Goal: Task Accomplishment & Management: Manage account settings

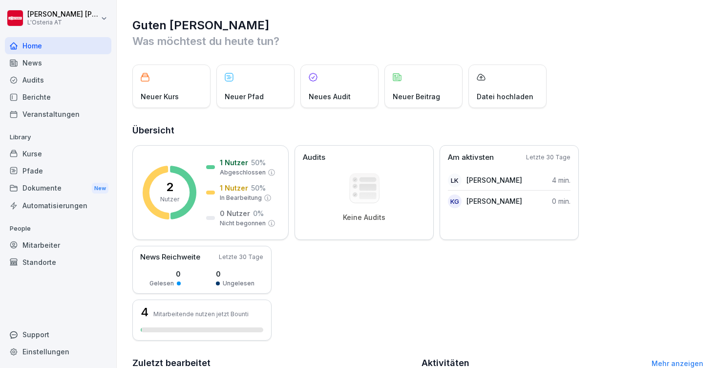
click at [36, 261] on div "Standorte" at bounding box center [58, 261] width 106 height 17
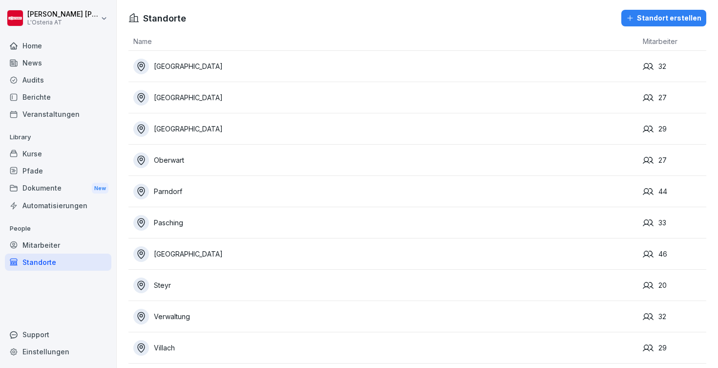
click at [59, 241] on div "Mitarbeiter" at bounding box center [58, 244] width 106 height 17
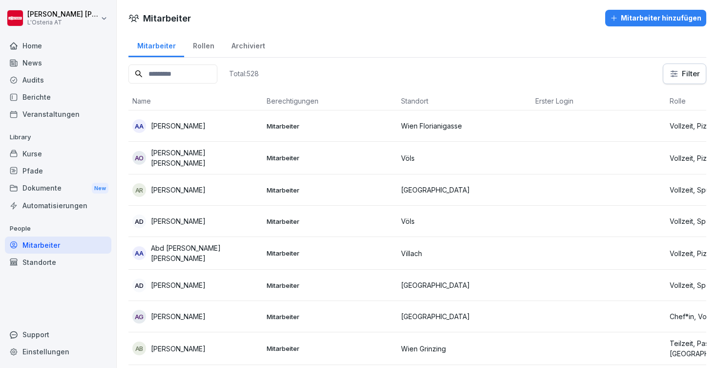
click at [224, 126] on div "AA Abdallah Alowed" at bounding box center [195, 126] width 126 height 14
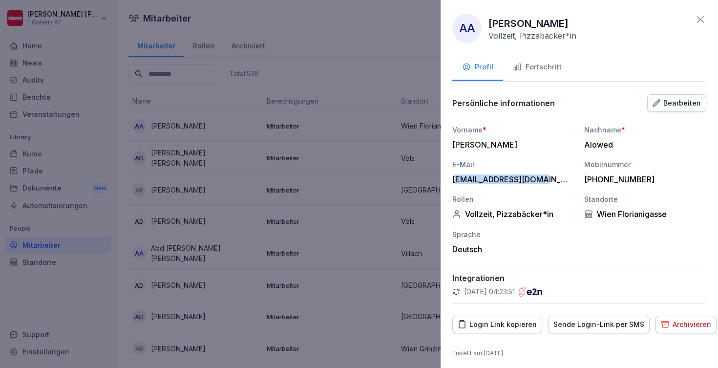
drag, startPoint x: 456, startPoint y: 179, endPoint x: 560, endPoint y: 177, distance: 104.5
click at [560, 177] on div "Alalssk999@gmail.com" at bounding box center [510, 179] width 117 height 10
click at [549, 159] on div "E-Mail" at bounding box center [513, 164] width 122 height 10
click at [550, 56] on button "Fortschritt" at bounding box center [537, 68] width 68 height 26
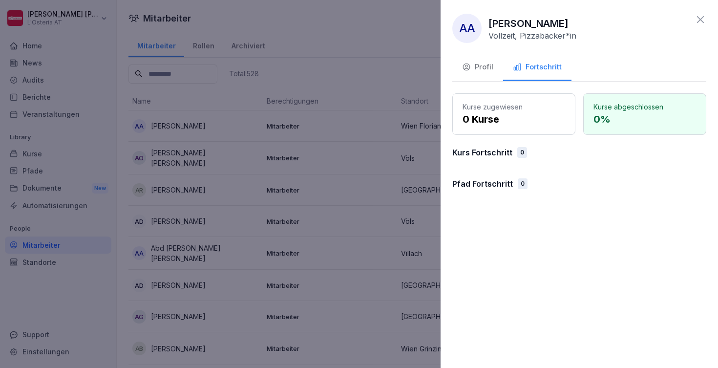
click at [479, 68] on div "Profil" at bounding box center [477, 67] width 31 height 11
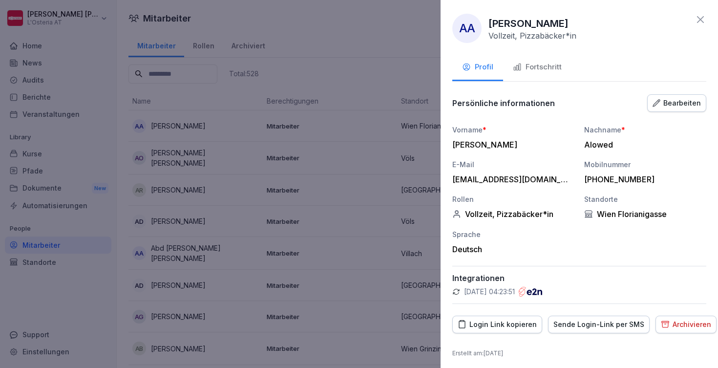
click at [702, 19] on icon at bounding box center [700, 20] width 12 height 12
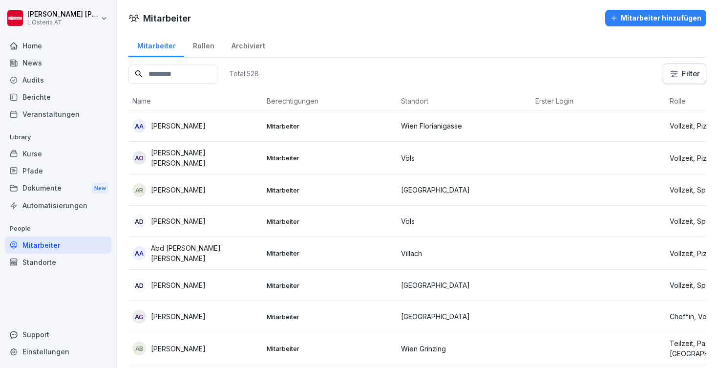
click at [203, 48] on div "Rollen" at bounding box center [203, 44] width 39 height 25
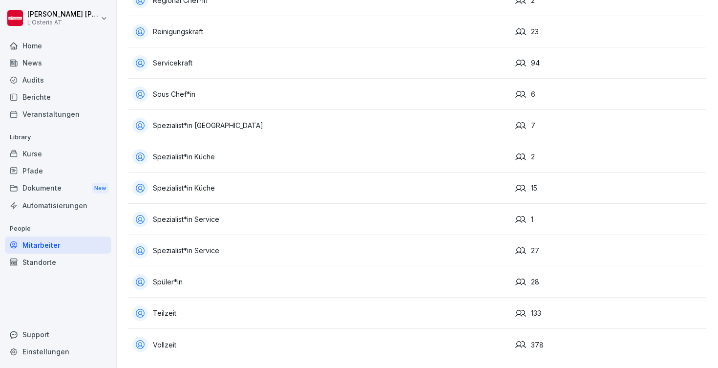
scroll to position [972, 0]
click at [179, 343] on div "Vollzeit" at bounding box center [319, 344] width 375 height 16
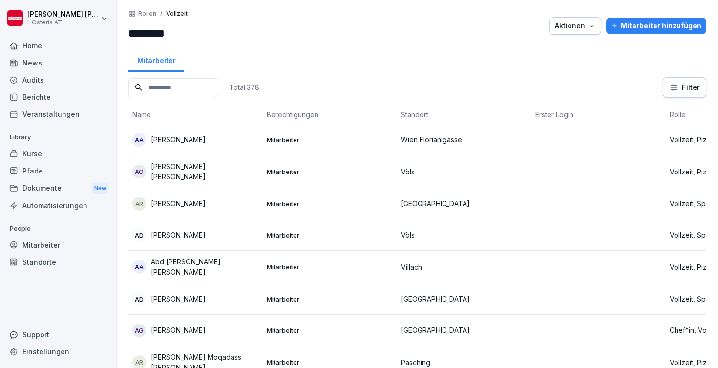
click at [149, 12] on p "Rollen" at bounding box center [147, 13] width 18 height 7
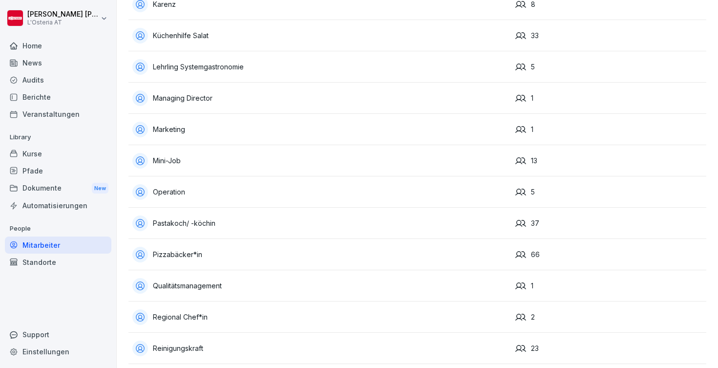
scroll to position [655, 0]
click at [186, 196] on div "Operation" at bounding box center [319, 193] width 375 height 16
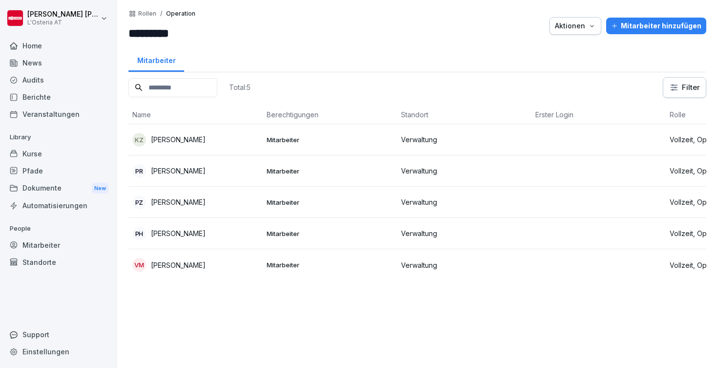
click at [173, 13] on p "Operation" at bounding box center [180, 13] width 29 height 7
click at [153, 12] on p "Rollen" at bounding box center [147, 13] width 18 height 7
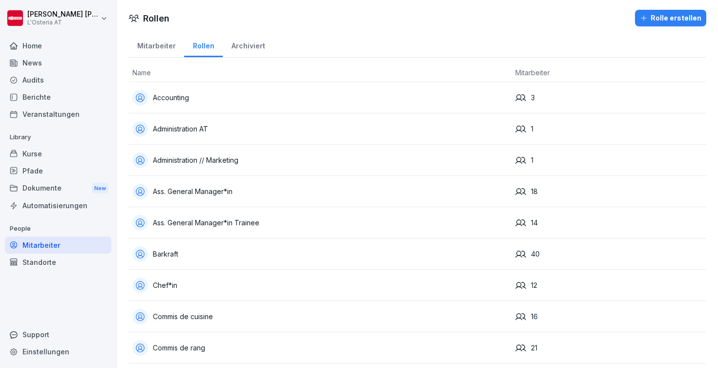
click at [217, 122] on div "Administration AT" at bounding box center [319, 129] width 375 height 16
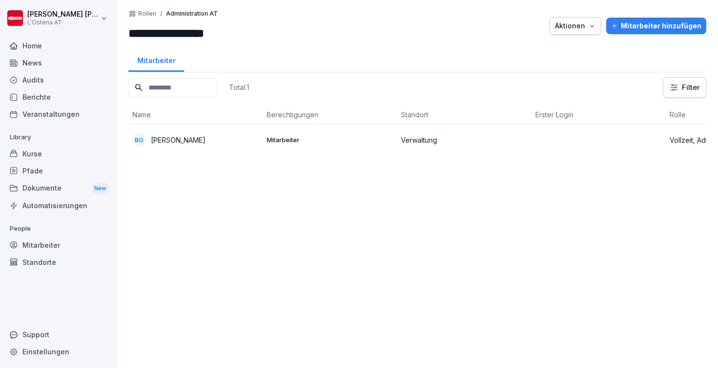
click at [152, 13] on p "Rollen" at bounding box center [147, 13] width 18 height 7
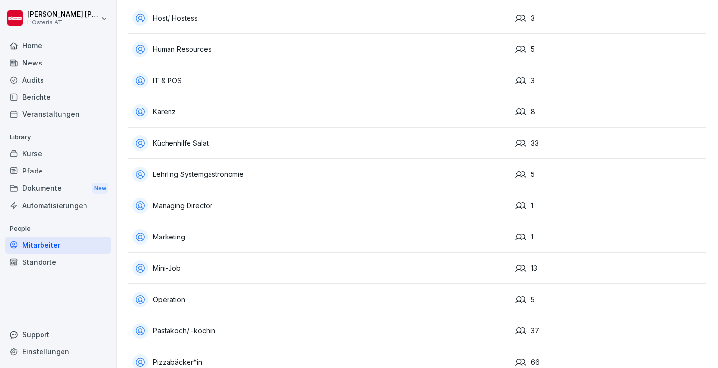
scroll to position [559, 0]
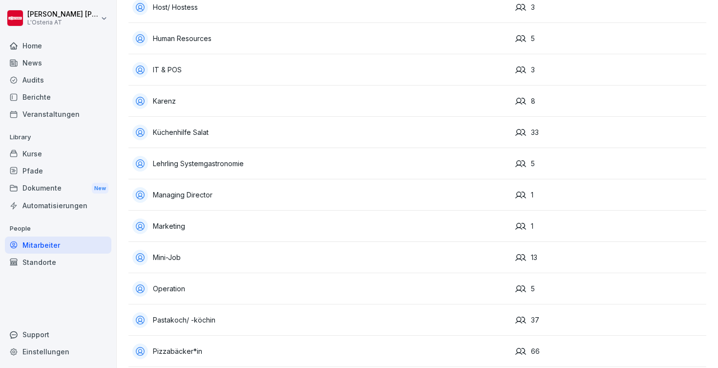
click at [163, 232] on div "Marketing" at bounding box center [319, 226] width 375 height 16
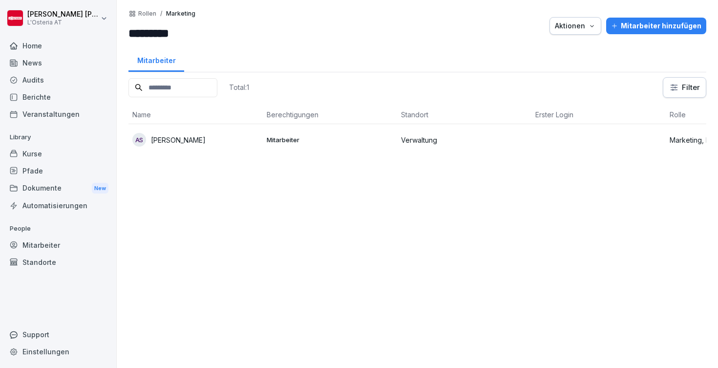
click at [149, 15] on p "Rollen" at bounding box center [147, 13] width 18 height 7
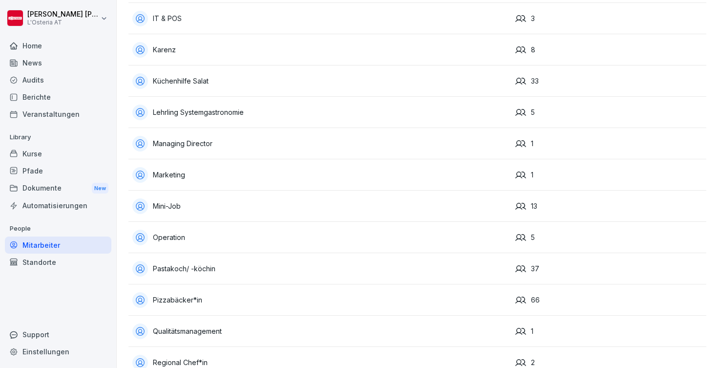
scroll to position [606, 0]
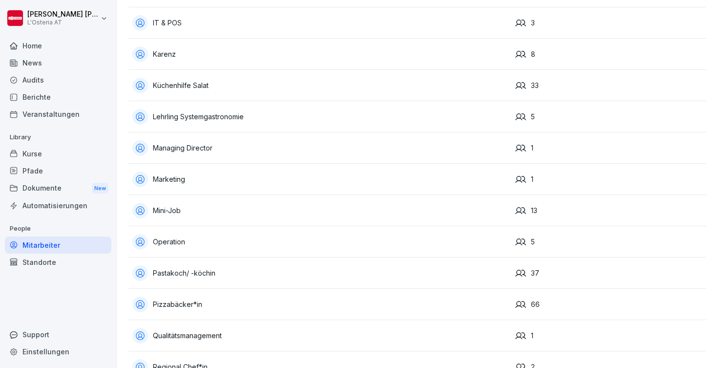
click at [204, 151] on div "Managing Director" at bounding box center [319, 148] width 375 height 16
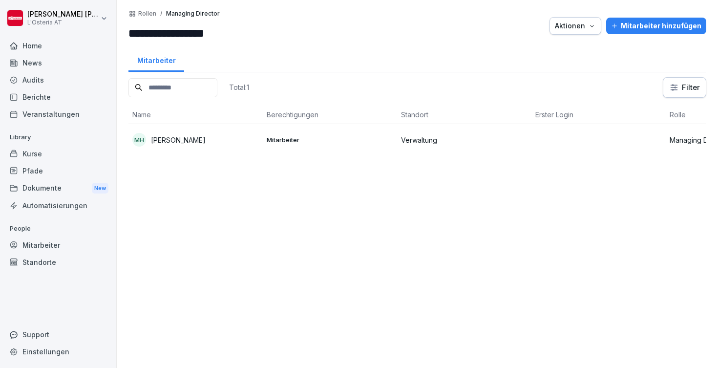
click at [151, 14] on p "Rollen" at bounding box center [147, 13] width 18 height 7
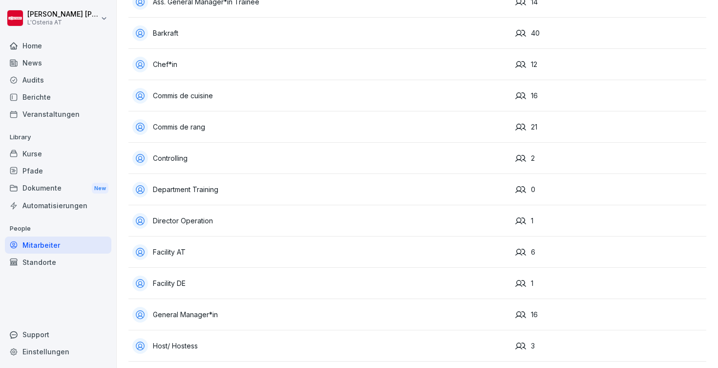
scroll to position [220, 0]
click at [195, 221] on div "Director Operation" at bounding box center [319, 221] width 375 height 16
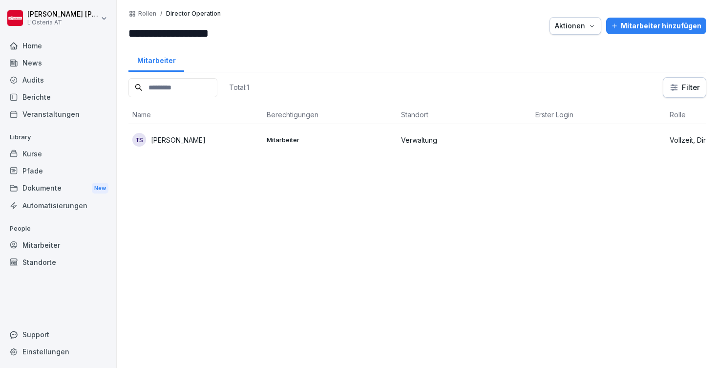
click at [150, 14] on p "Rollen" at bounding box center [147, 13] width 18 height 7
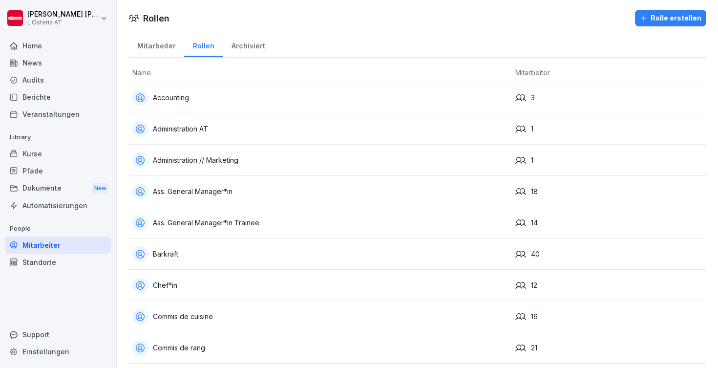
click at [151, 50] on div "Mitarbeiter" at bounding box center [156, 44] width 56 height 25
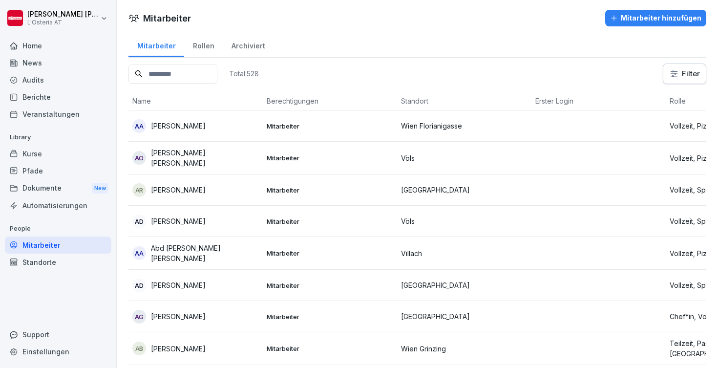
click at [193, 69] on input at bounding box center [172, 73] width 89 height 19
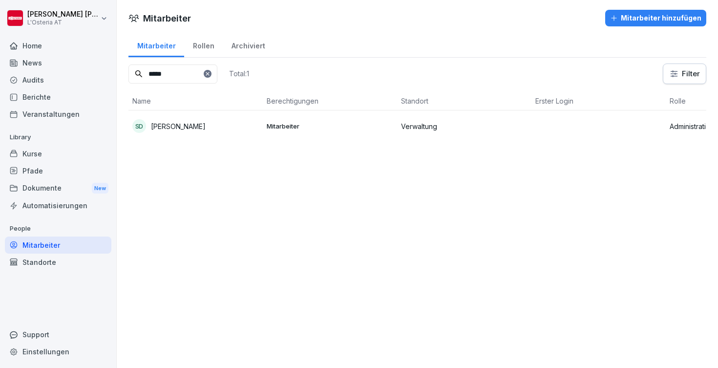
type input "*****"
click at [194, 47] on div "Rollen" at bounding box center [203, 44] width 39 height 25
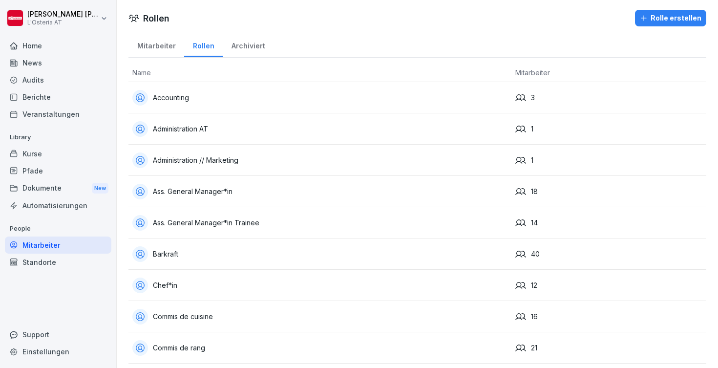
click at [161, 46] on div "Mitarbeiter" at bounding box center [156, 44] width 56 height 25
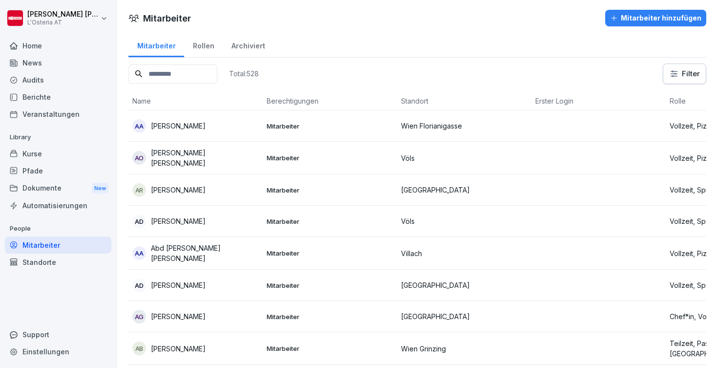
click at [67, 187] on div "Dokumente New" at bounding box center [58, 188] width 106 height 18
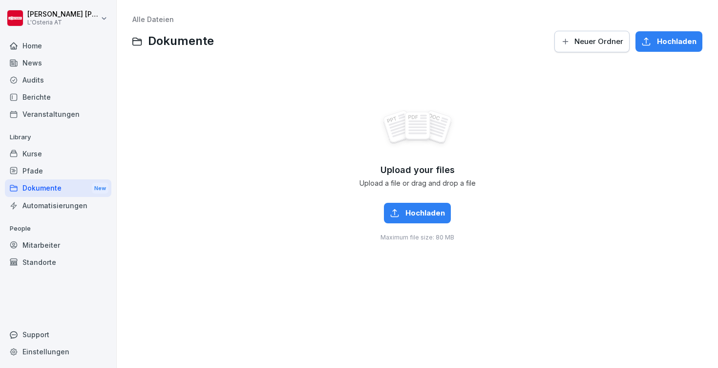
click at [49, 201] on div "Automatisierungen" at bounding box center [58, 205] width 106 height 17
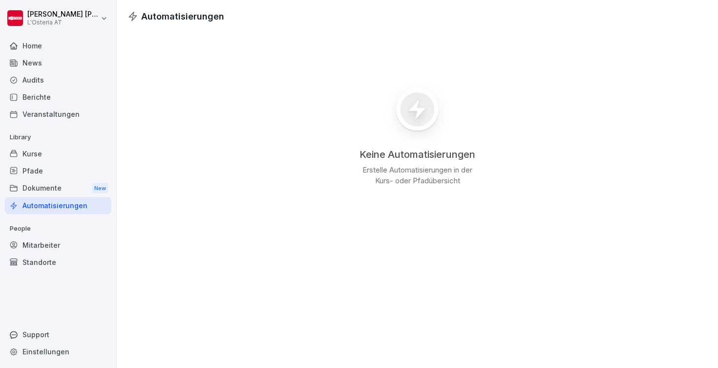
click at [51, 242] on div "Mitarbeiter" at bounding box center [58, 244] width 106 height 17
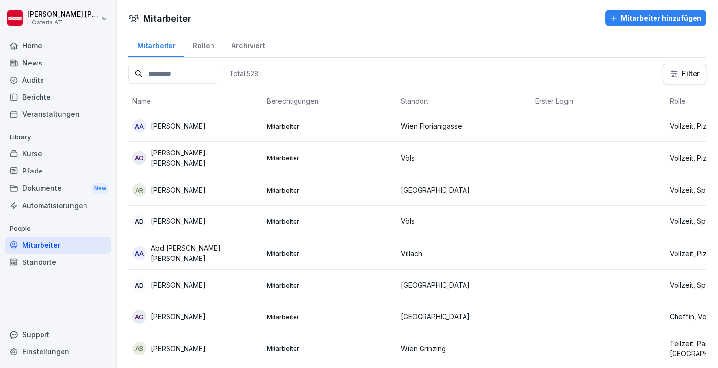
click at [51, 41] on div "Home" at bounding box center [58, 45] width 106 height 17
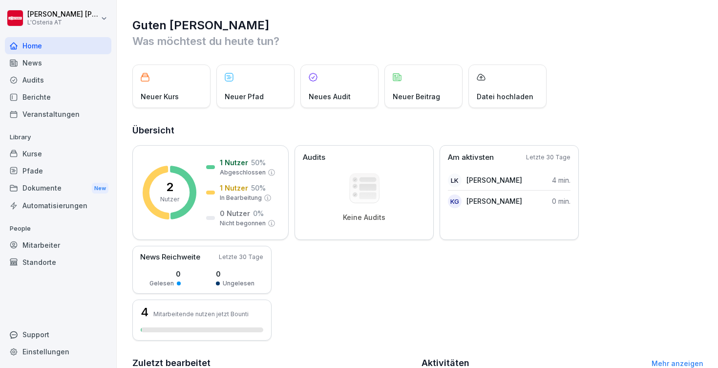
click at [55, 156] on div "Kurse" at bounding box center [58, 153] width 106 height 17
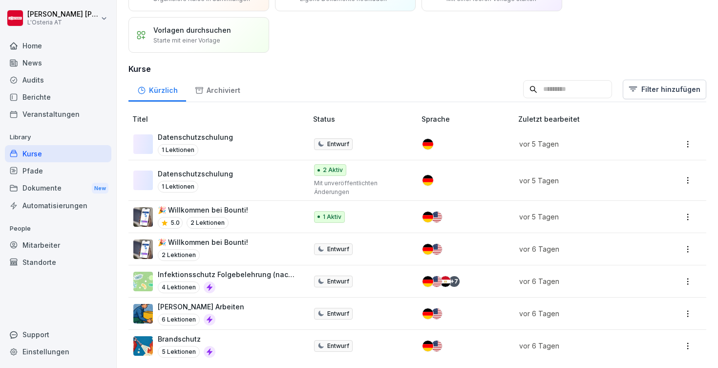
scroll to position [60, 0]
click at [241, 211] on p "🎉 Willkommen bei Bounti!" at bounding box center [203, 210] width 90 height 10
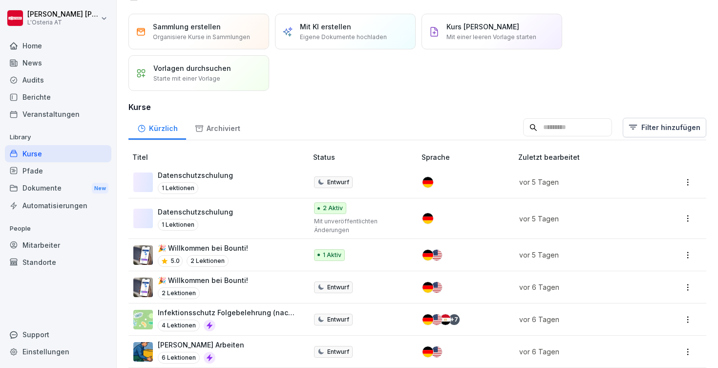
scroll to position [31, 0]
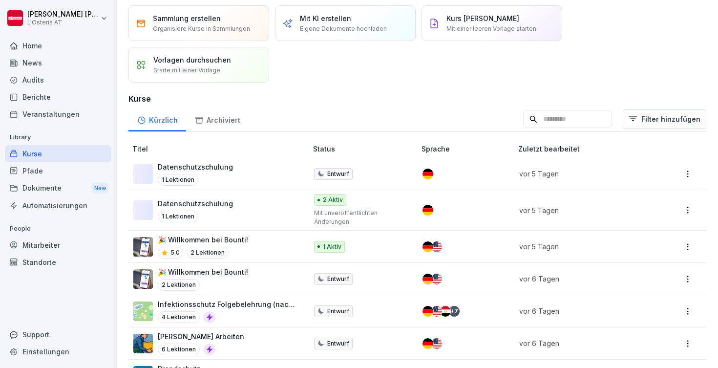
click at [267, 276] on div "🎉 Willkommen bei Bounti! 2 Lektionen" at bounding box center [215, 279] width 164 height 24
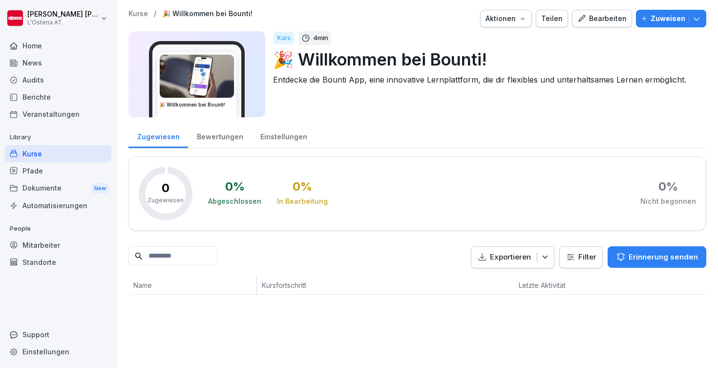
click at [217, 136] on div "Bewertungen" at bounding box center [219, 135] width 63 height 25
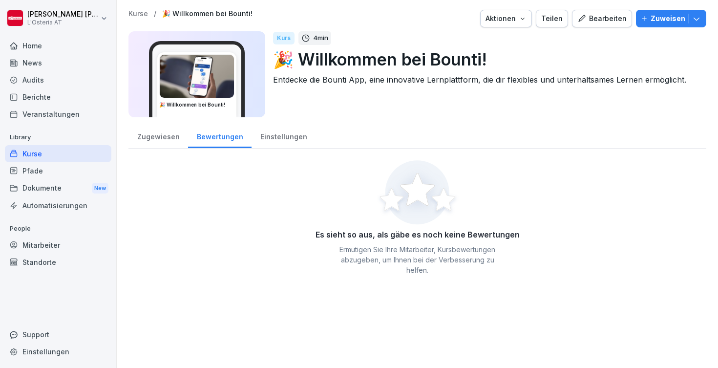
click at [263, 138] on div "Einstellungen" at bounding box center [283, 135] width 64 height 25
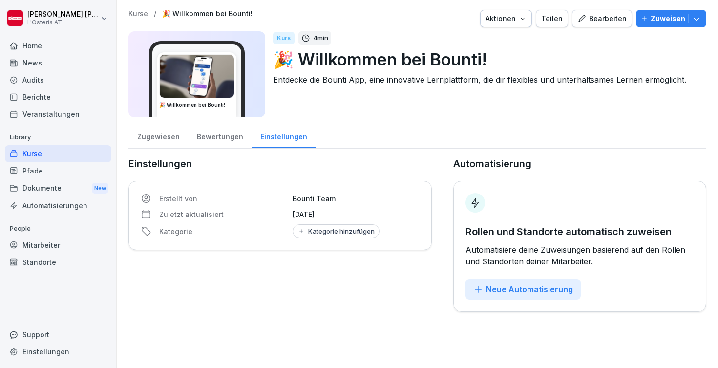
click at [154, 139] on div "Zugewiesen" at bounding box center [158, 135] width 60 height 25
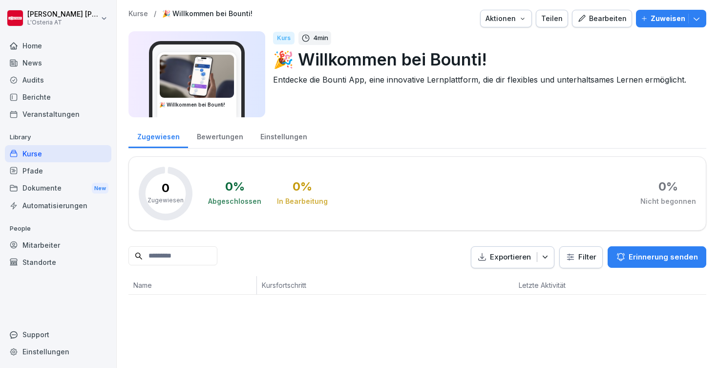
click at [142, 13] on p "Kurse" at bounding box center [138, 14] width 20 height 8
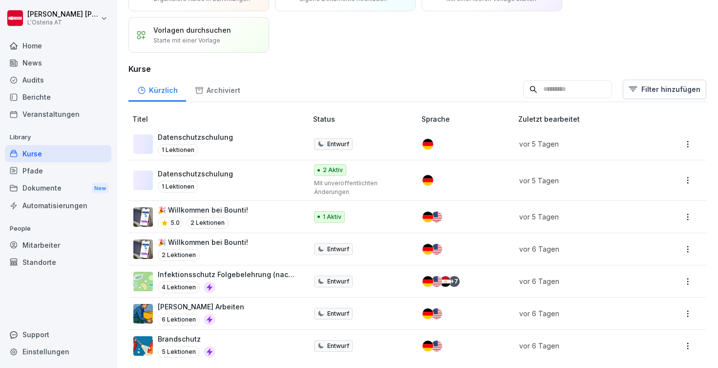
scroll to position [60, 0]
click at [690, 244] on html "Manfred Schneider L'Osteria AT Home News Audits Berichte Veranstaltungen Librar…" at bounding box center [359, 184] width 718 height 368
click at [373, 251] on html "Manfred Schneider L'Osteria AT Home News Audits Berichte Veranstaltungen Librar…" at bounding box center [359, 184] width 718 height 368
click at [692, 251] on html "Manfred Schneider L'Osteria AT Home News Audits Berichte Veranstaltungen Librar…" at bounding box center [359, 184] width 718 height 368
click at [620, 339] on div "Löschen" at bounding box center [619, 343] width 27 height 10
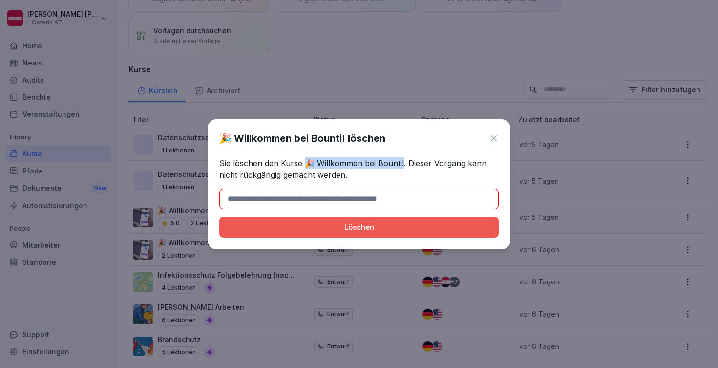
drag, startPoint x: 402, startPoint y: 164, endPoint x: 307, endPoint y: 160, distance: 95.8
click at [307, 160] on p "Sie löschen den Kurse 🎉 Willkommen bei Bounti!. Dieser Vorgang kann nicht rückg…" at bounding box center [358, 168] width 279 height 23
copy p "🎉 Willkommen bei Bounti!."
click at [324, 199] on input at bounding box center [358, 198] width 279 height 21
paste input "**********"
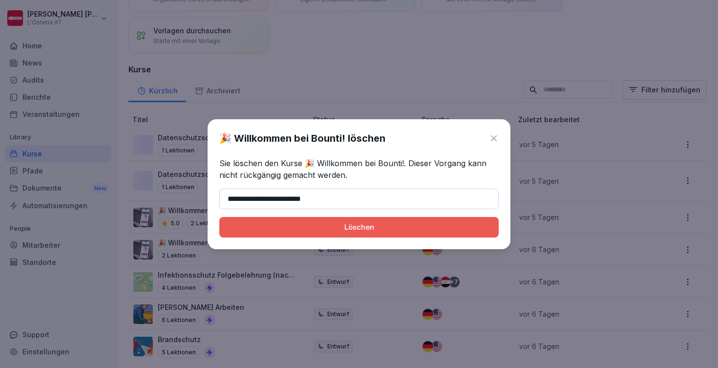
type input "**********"
click at [347, 226] on div "Löschen" at bounding box center [359, 227] width 264 height 11
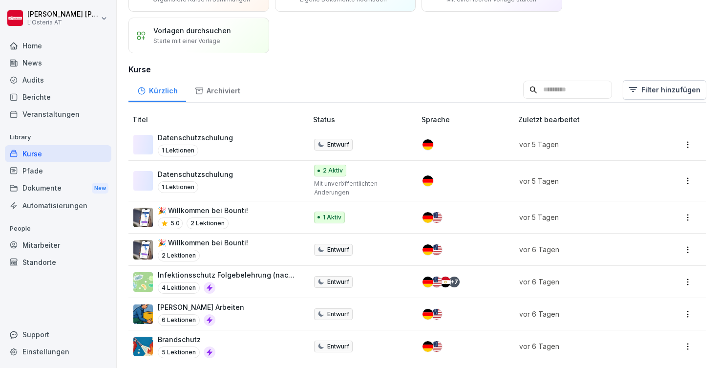
scroll to position [29, 0]
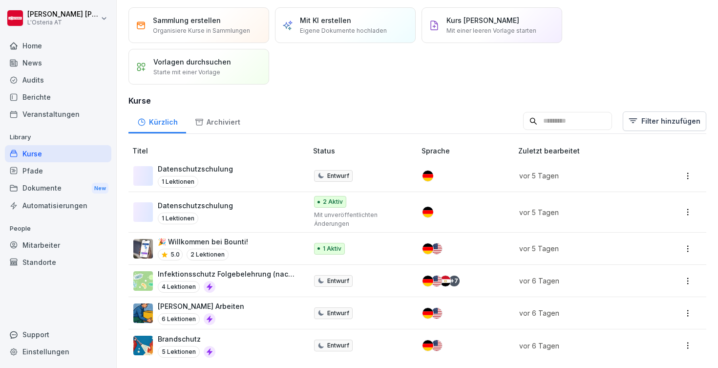
click at [268, 181] on div "Datenschutzschulung 1 Lektionen" at bounding box center [215, 176] width 164 height 24
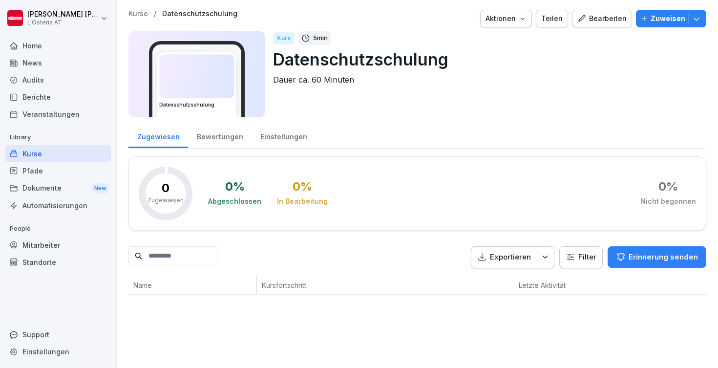
click at [613, 13] on div "Bearbeiten" at bounding box center [601, 18] width 49 height 11
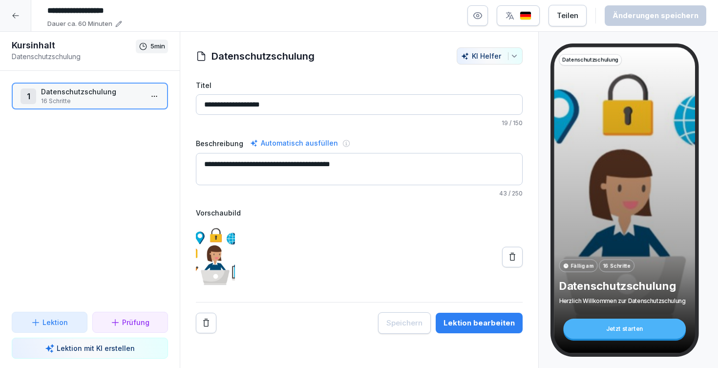
click at [467, 319] on div "Lektion bearbeiten" at bounding box center [478, 322] width 71 height 11
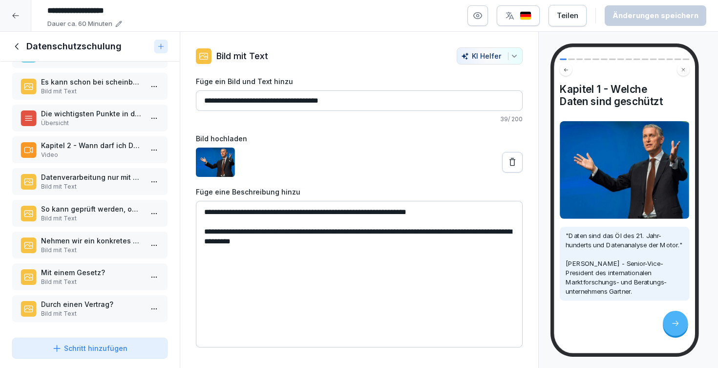
scroll to position [264, 0]
click at [81, 276] on p "Mit einem Gesetz?" at bounding box center [92, 272] width 102 height 10
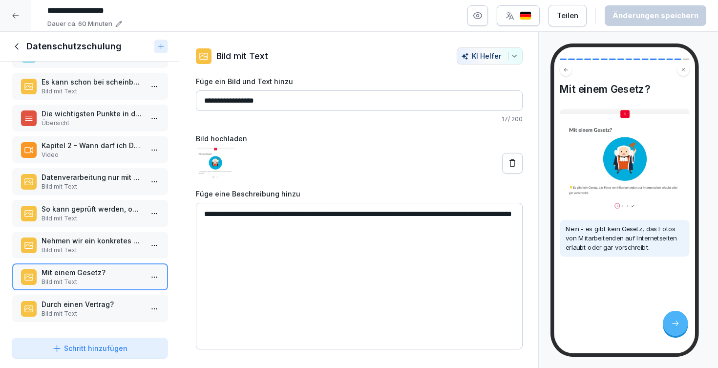
click at [84, 244] on p "Nehmen wir ein konkretes Beispiel" at bounding box center [92, 240] width 102 height 10
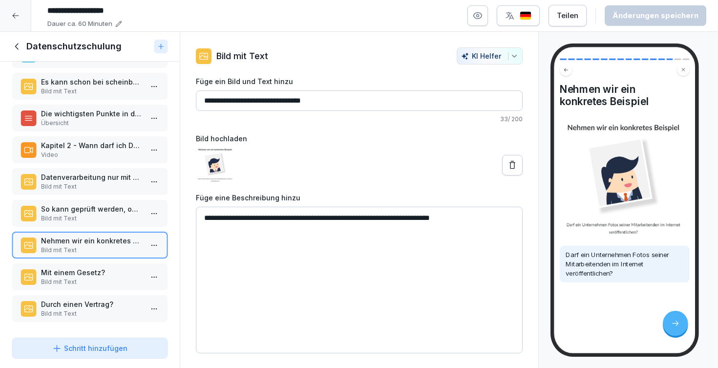
click at [85, 214] on p "Bild mit Text" at bounding box center [92, 218] width 102 height 9
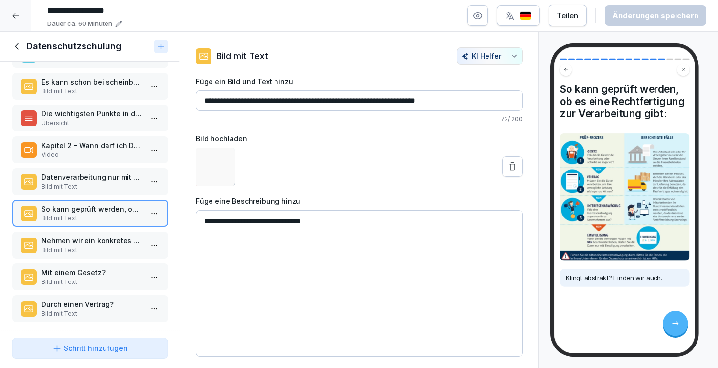
click at [86, 186] on p "Bild mit Text" at bounding box center [92, 186] width 102 height 9
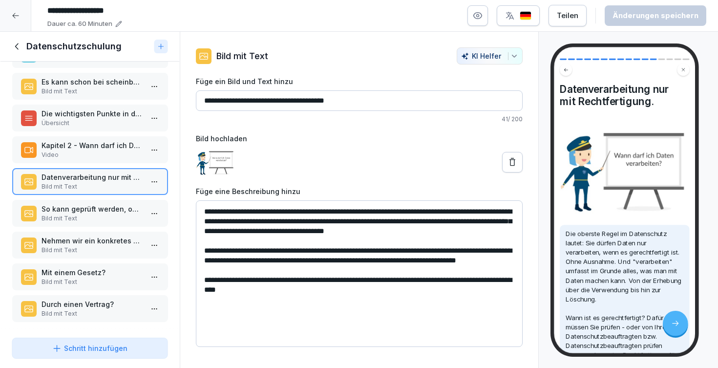
click at [89, 154] on p "Video" at bounding box center [92, 154] width 102 height 9
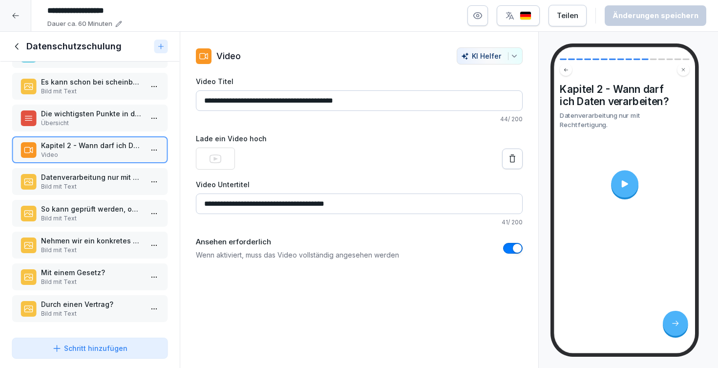
click at [17, 49] on icon at bounding box center [16, 46] width 3 height 6
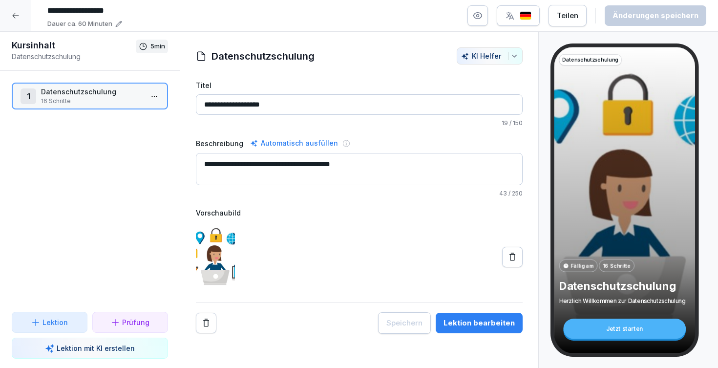
click at [16, 18] on icon at bounding box center [16, 16] width 8 height 8
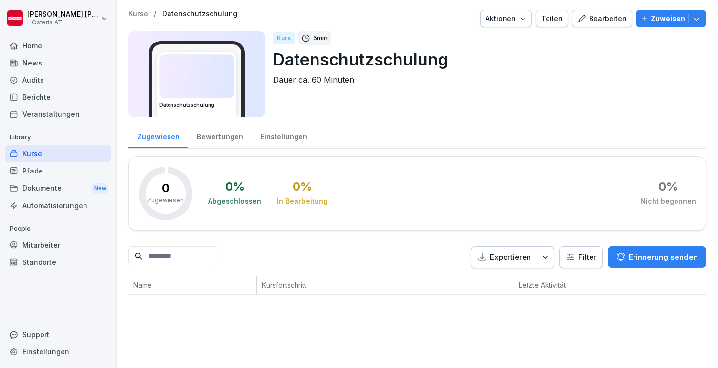
click at [594, 12] on button "Bearbeiten" at bounding box center [602, 19] width 60 height 18
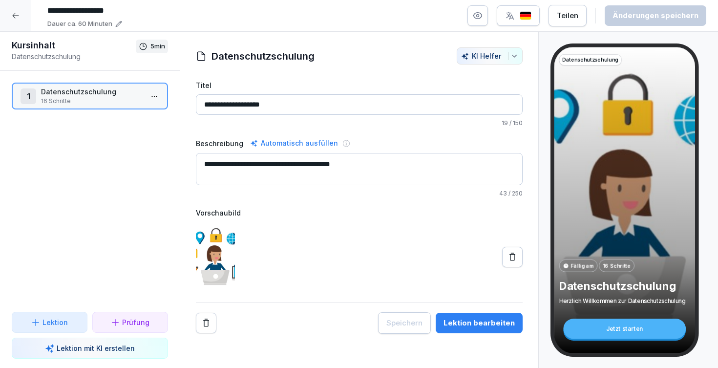
click at [460, 311] on div "**********" at bounding box center [359, 206] width 327 height 253
click at [460, 314] on button "Lektion bearbeiten" at bounding box center [479, 323] width 87 height 21
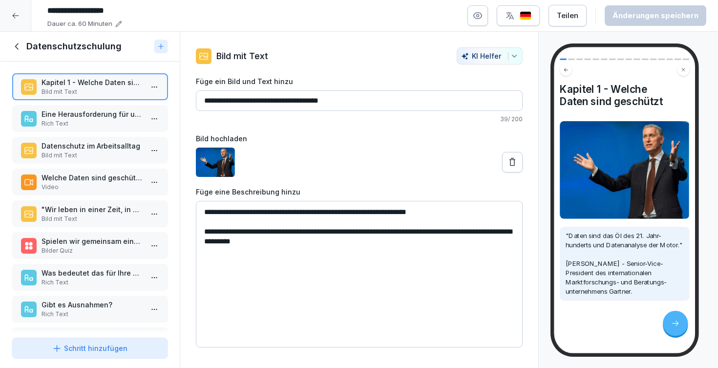
click at [90, 191] on p "Video" at bounding box center [92, 187] width 102 height 9
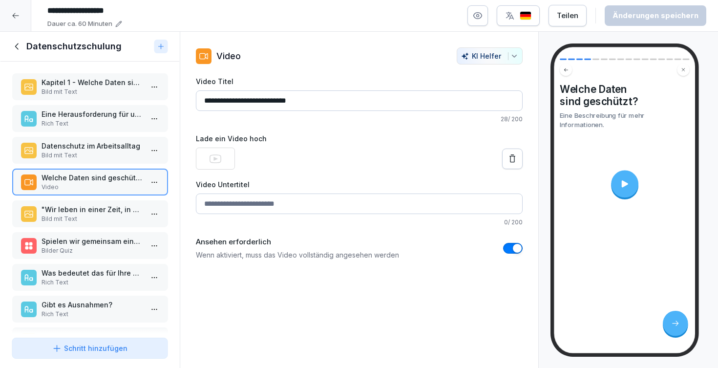
click at [94, 214] on p ""Wir leben in einer Zeit, in der wir überall unsere digitalen Spuren hinterlass…" at bounding box center [92, 209] width 102 height 10
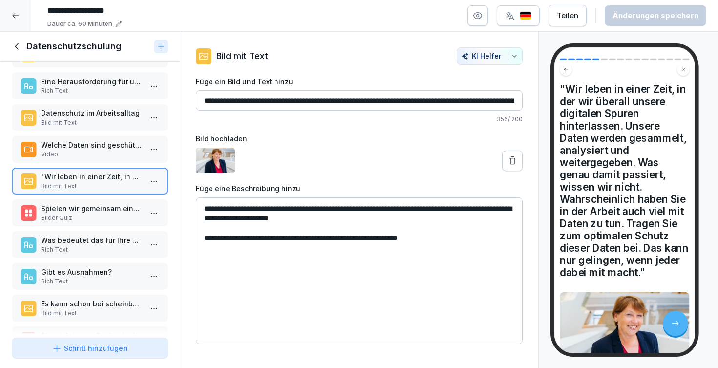
scroll to position [59, 0]
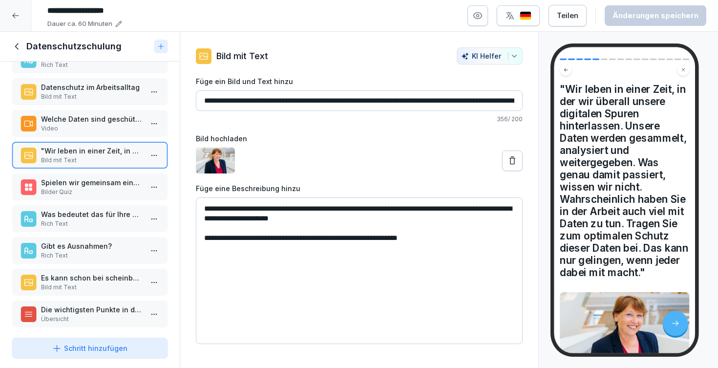
click at [102, 264] on div "Gibt es Ausnahmen? Rich Text" at bounding box center [90, 250] width 156 height 27
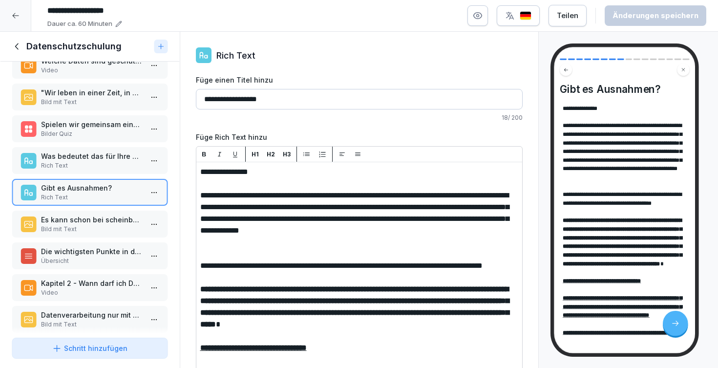
scroll to position [142, 0]
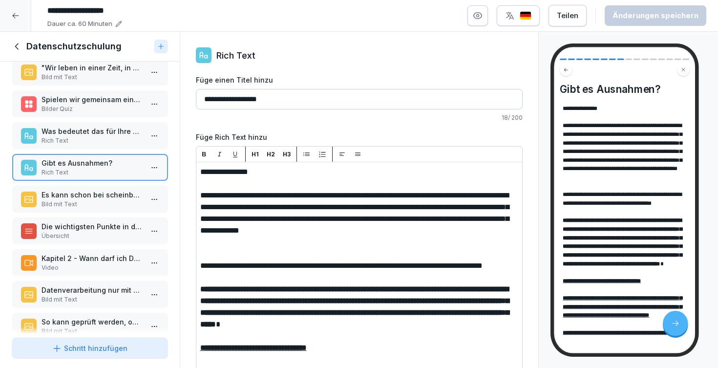
click at [102, 263] on p "Kapitel 2 - Wann darf ich Daten verarbeiten?" at bounding box center [92, 258] width 102 height 10
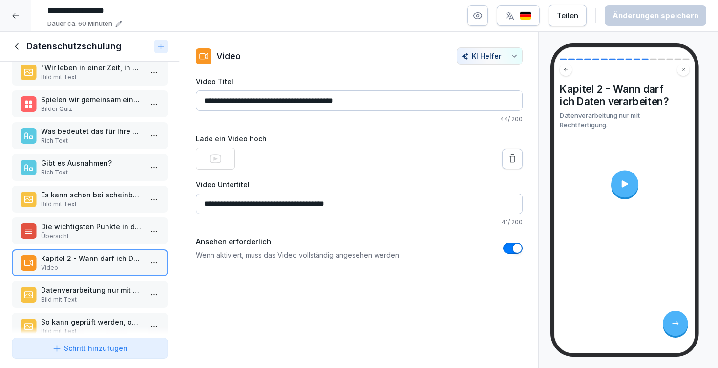
click at [21, 11] on div at bounding box center [15, 15] width 31 height 31
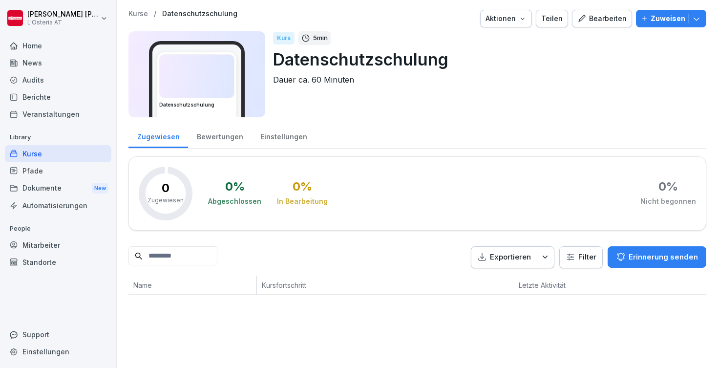
click at [46, 153] on div "Kurse" at bounding box center [58, 153] width 106 height 17
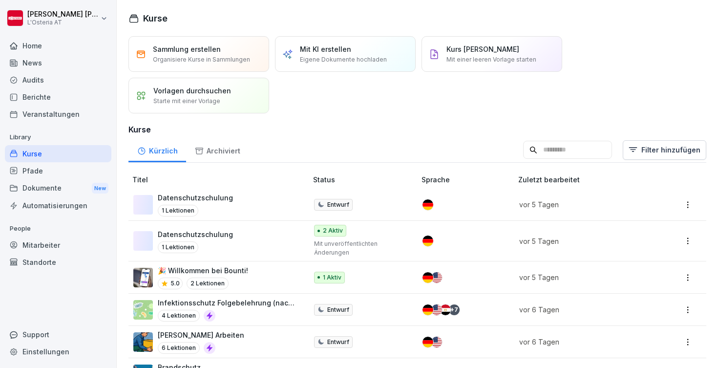
click at [214, 98] on p "Starte mit einer Vorlage" at bounding box center [186, 101] width 67 height 9
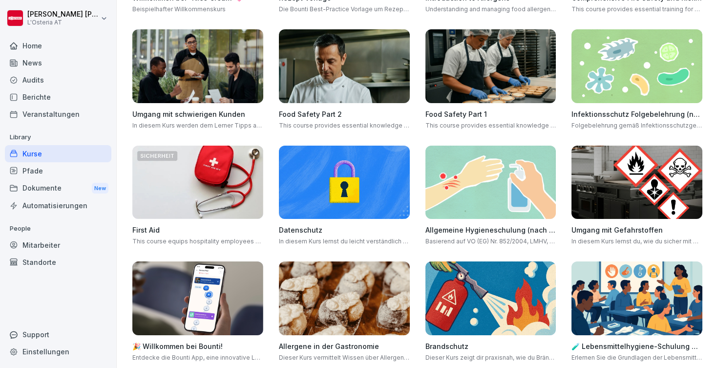
scroll to position [279, 0]
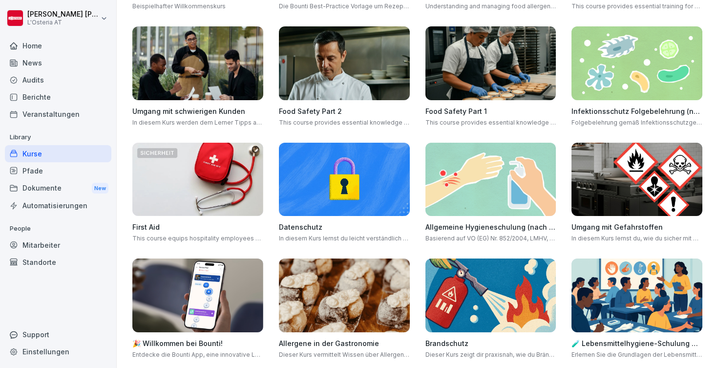
click at [322, 183] on img at bounding box center [344, 180] width 131 height 74
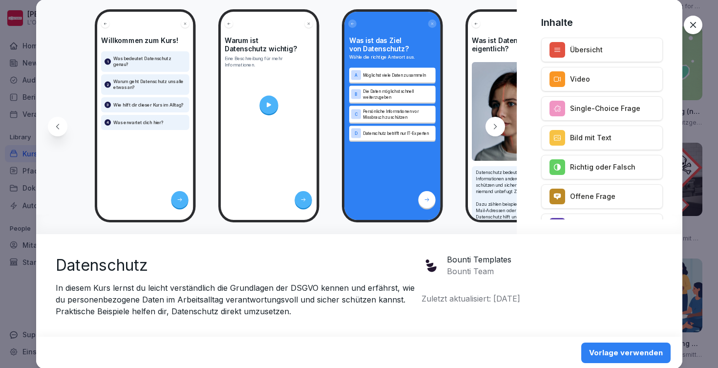
click at [501, 127] on div at bounding box center [495, 127] width 20 height 20
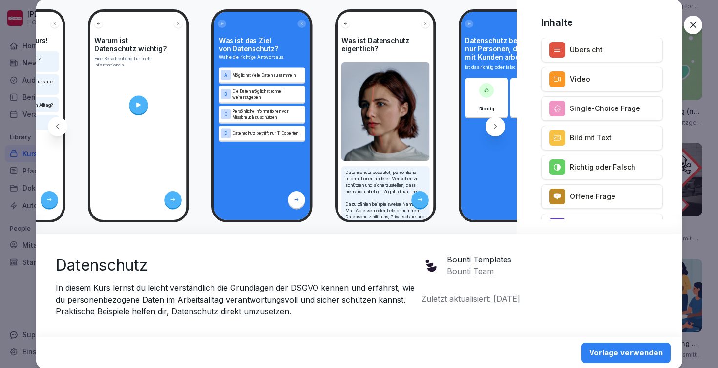
click at [501, 127] on div at bounding box center [495, 127] width 20 height 20
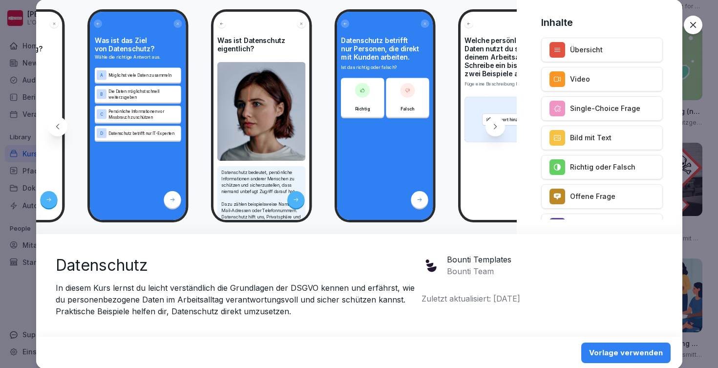
click at [501, 127] on div at bounding box center [495, 127] width 20 height 20
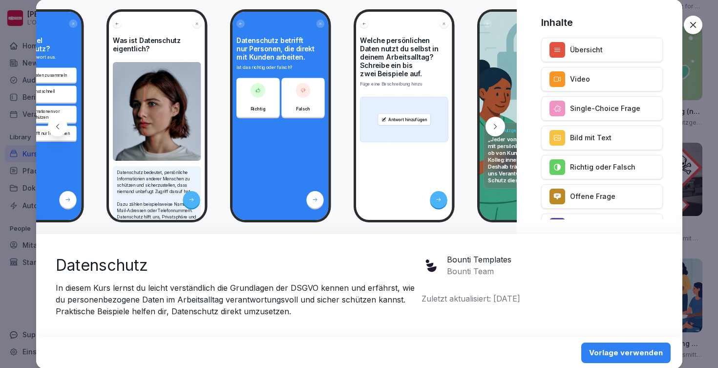
click at [501, 127] on div at bounding box center [495, 127] width 20 height 20
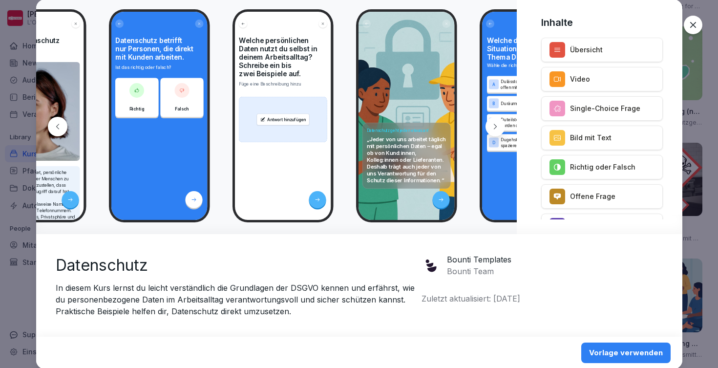
click at [501, 127] on div at bounding box center [495, 127] width 20 height 20
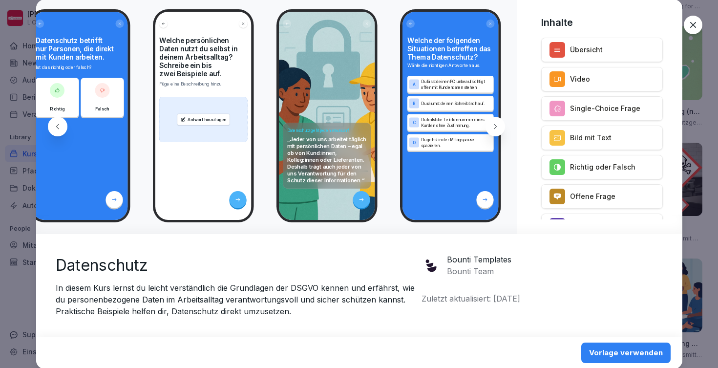
click at [501, 127] on div at bounding box center [495, 127] width 20 height 20
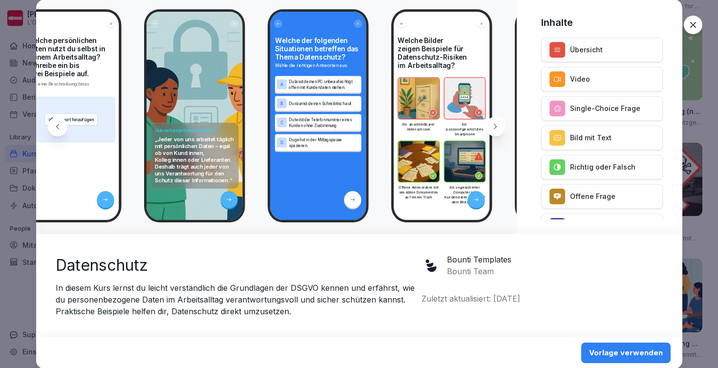
click at [501, 127] on div at bounding box center [495, 127] width 20 height 20
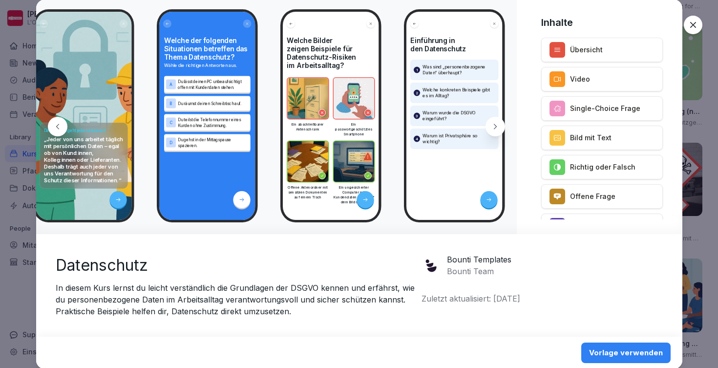
click at [501, 127] on div at bounding box center [495, 127] width 20 height 20
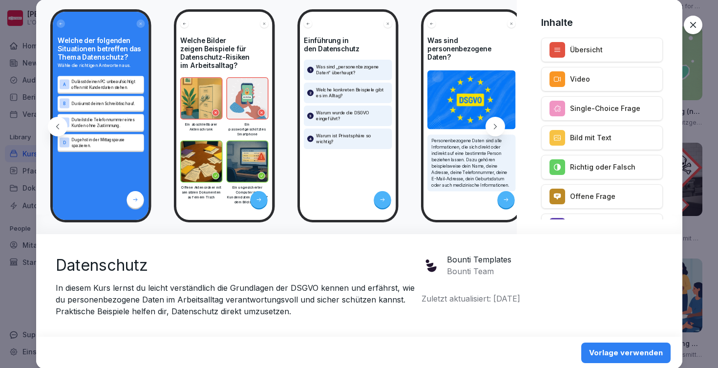
click at [501, 127] on div at bounding box center [495, 127] width 20 height 20
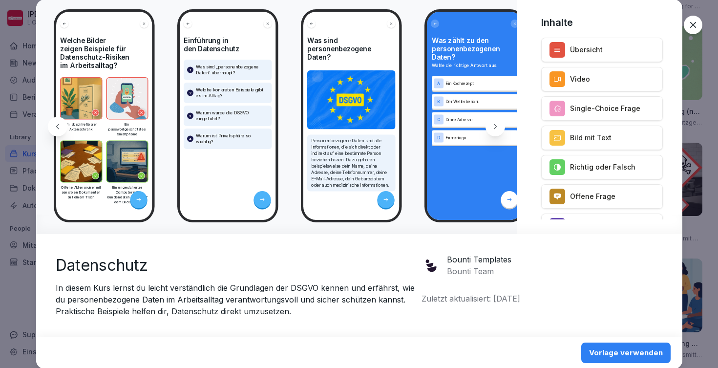
scroll to position [0, 1040]
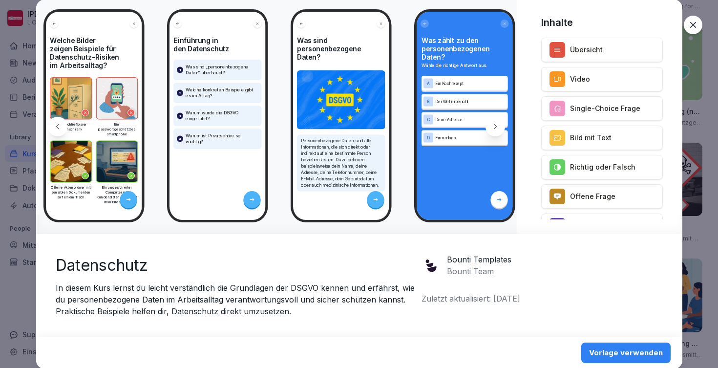
click at [619, 354] on div "Vorlage verwenden" at bounding box center [626, 352] width 74 height 11
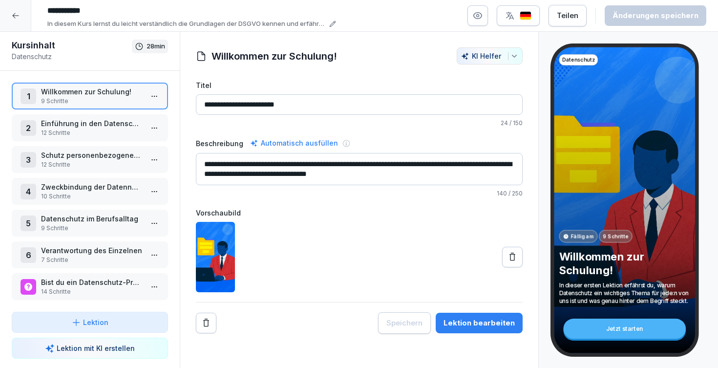
click at [82, 261] on p "7 Schritte" at bounding box center [92, 259] width 102 height 9
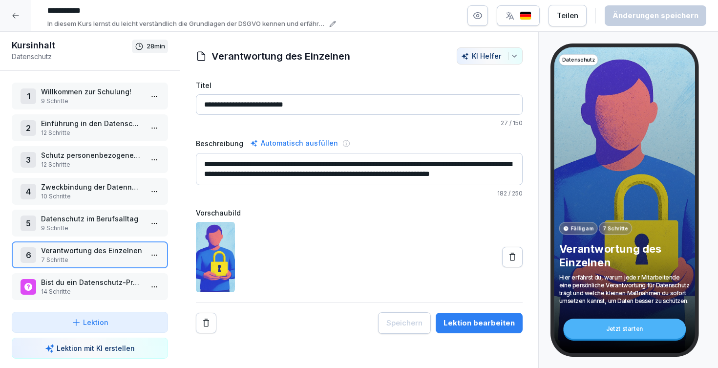
click at [461, 314] on button "Lektion bearbeiten" at bounding box center [479, 323] width 87 height 21
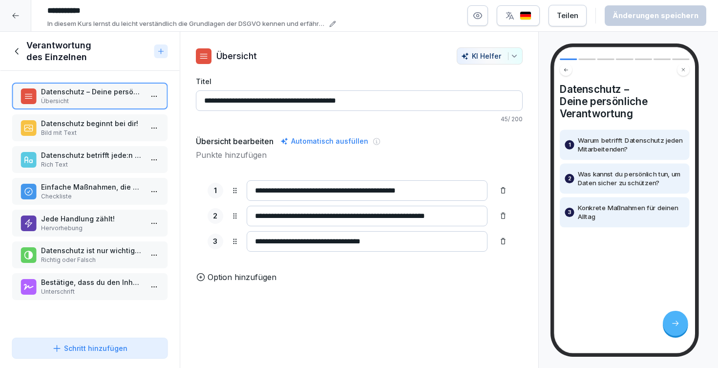
click at [95, 167] on p "Rich Text" at bounding box center [92, 164] width 102 height 9
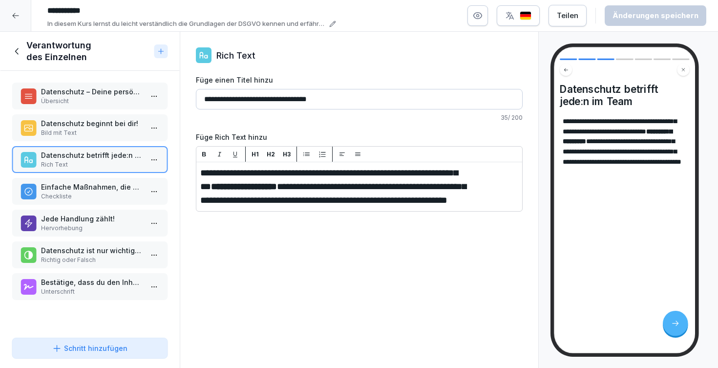
click at [96, 180] on div "Einfache Maßnahmen, die du sofort umsetzen kannst: Checkliste" at bounding box center [90, 191] width 156 height 27
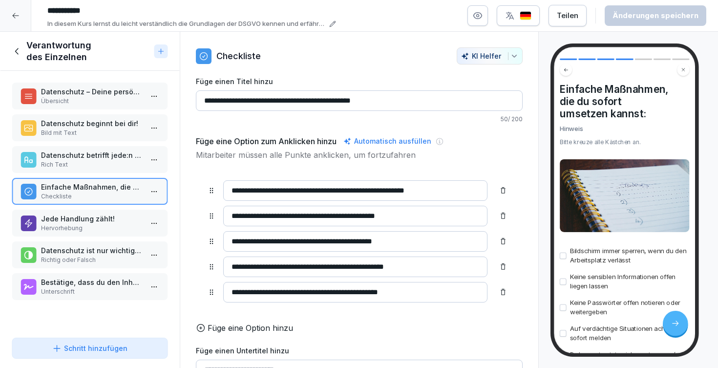
click at [100, 202] on div "Einfache Maßnahmen, die du sofort umsetzen kannst: Checkliste" at bounding box center [90, 191] width 156 height 27
click at [105, 217] on p "Jede Handlung zählt!" at bounding box center [92, 218] width 102 height 10
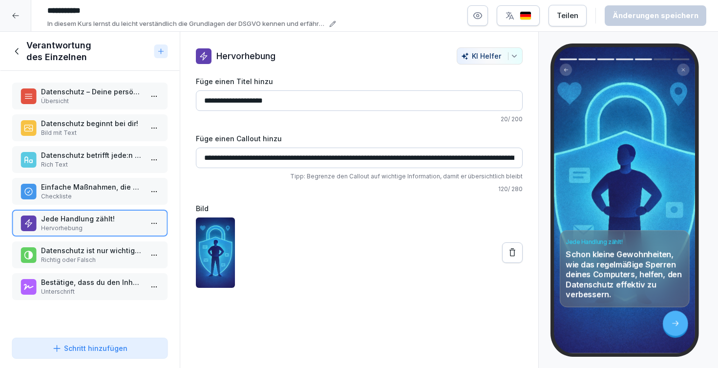
click at [112, 248] on p "Datenschutz ist nur wichtig für Mitarbeitende mit IT-Aufgaben." at bounding box center [92, 250] width 102 height 10
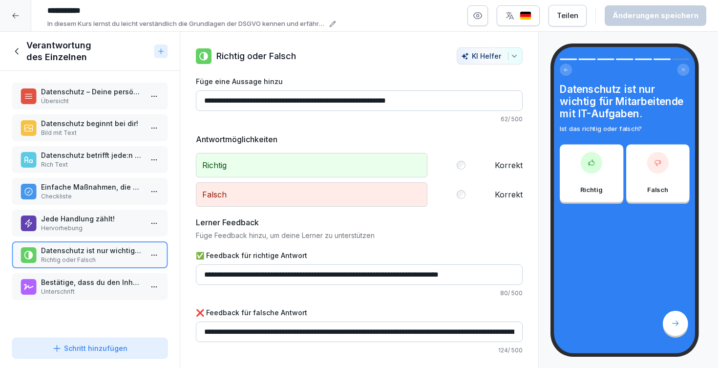
click at [115, 270] on div "Datenschutz – Deine persönliche Verantwortung Übersicht Datenschutz beginnt bei…" at bounding box center [90, 202] width 180 height 263
click at [115, 278] on p "Bestätige, dass du den Inhalt dieser Schulung verstanden und verinnerlicht hast." at bounding box center [92, 282] width 102 height 10
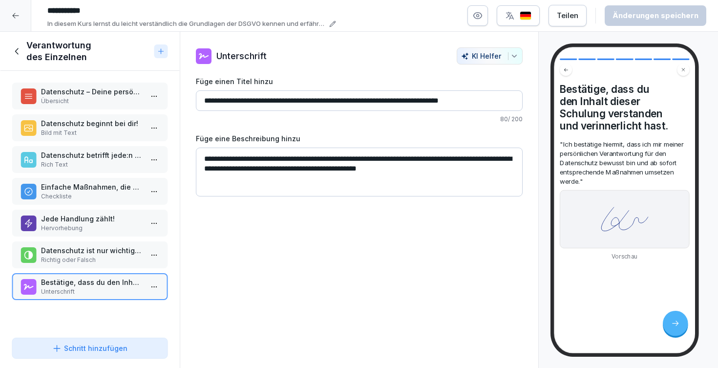
click at [104, 185] on p "Einfache Maßnahmen, die du sofort umsetzen kannst:" at bounding box center [92, 187] width 102 height 10
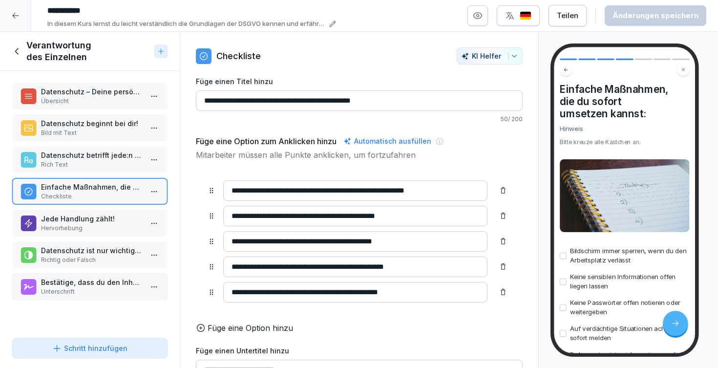
click at [99, 134] on p "Bild mit Text" at bounding box center [92, 132] width 102 height 9
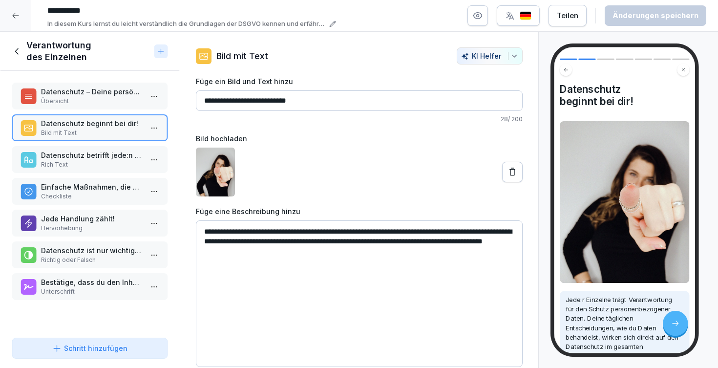
click at [18, 51] on icon at bounding box center [17, 51] width 11 height 11
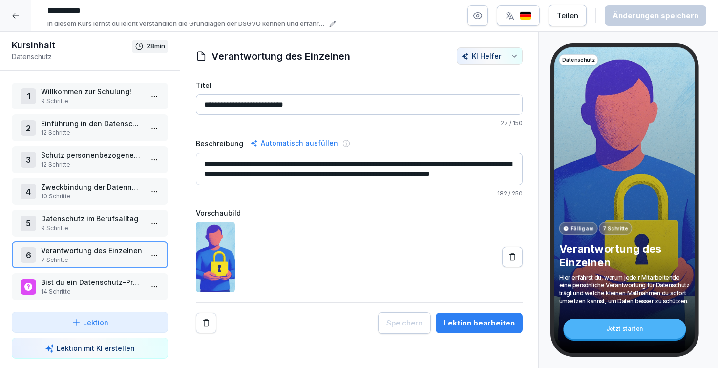
click at [16, 20] on div at bounding box center [15, 15] width 31 height 31
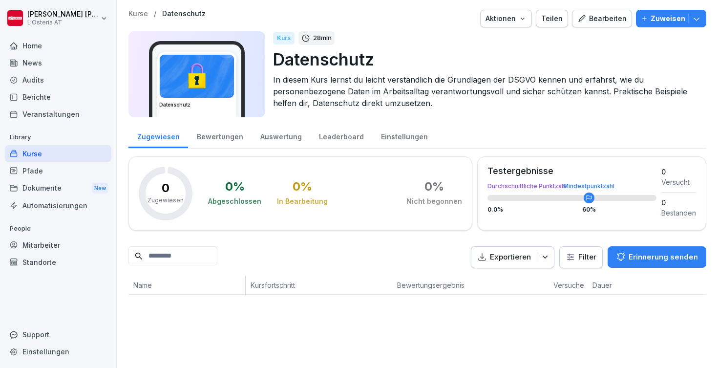
click at [143, 14] on p "Kurse" at bounding box center [138, 14] width 20 height 8
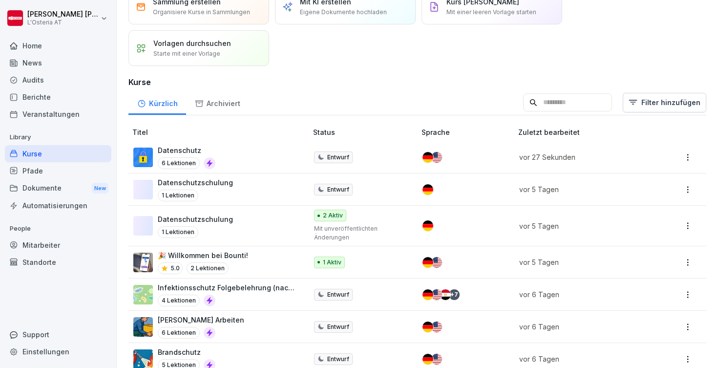
scroll to position [49, 0]
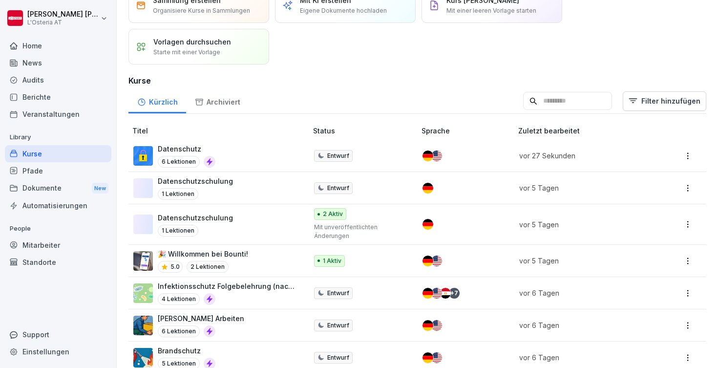
click at [244, 220] on div "Datenschutzschulung 1 Lektionen" at bounding box center [215, 224] width 164 height 24
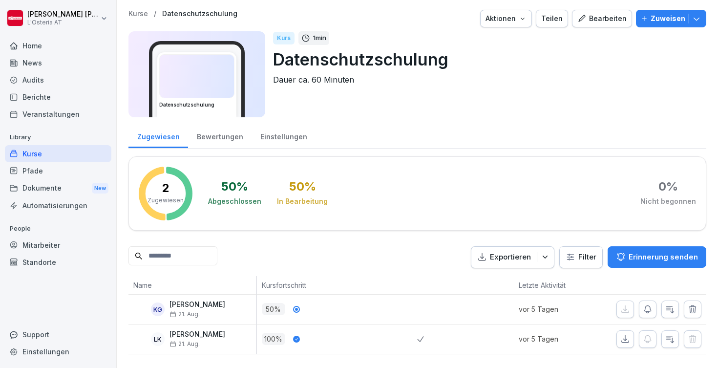
click at [607, 21] on div "Bearbeiten" at bounding box center [601, 18] width 49 height 11
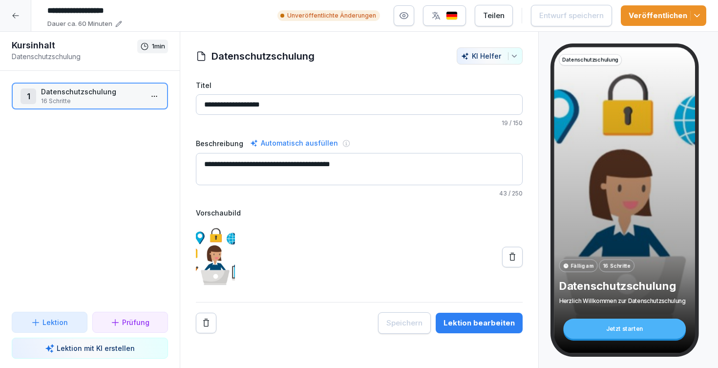
click at [497, 317] on div "Lektion bearbeiten" at bounding box center [478, 322] width 71 height 11
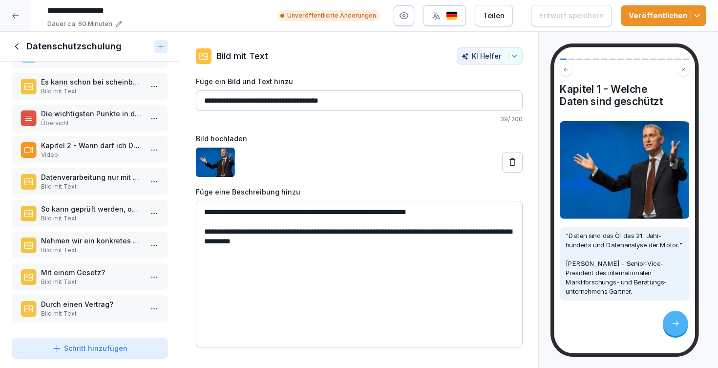
scroll to position [264, 0]
click at [77, 275] on p "Mit einem Gesetz?" at bounding box center [92, 272] width 102 height 10
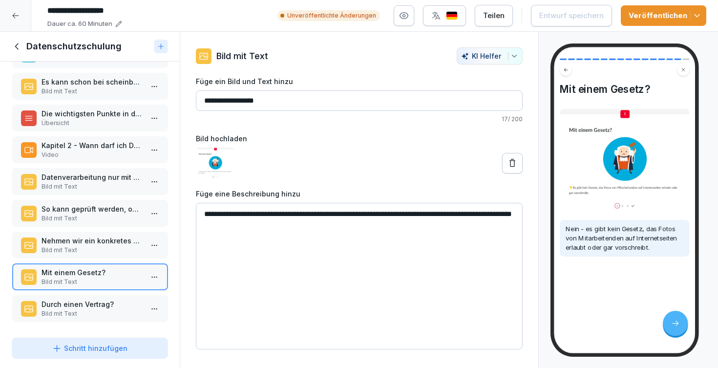
click at [88, 242] on p "Nehmen wir ein konkretes Beispiel" at bounding box center [92, 240] width 102 height 10
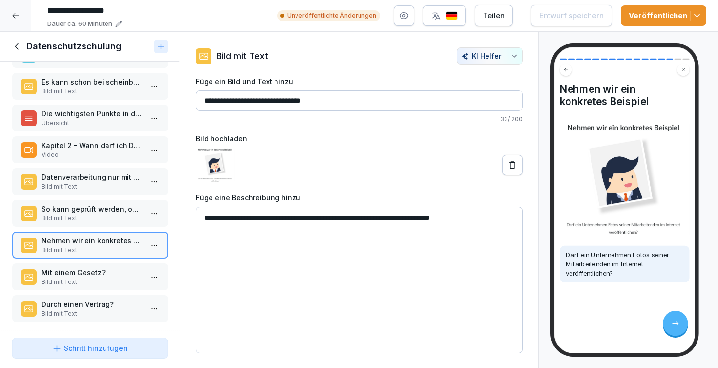
click at [90, 216] on p "Bild mit Text" at bounding box center [92, 218] width 102 height 9
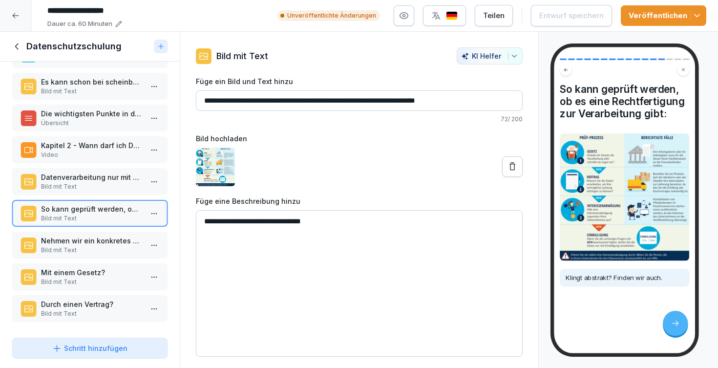
click at [16, 18] on icon at bounding box center [16, 16] width 8 height 8
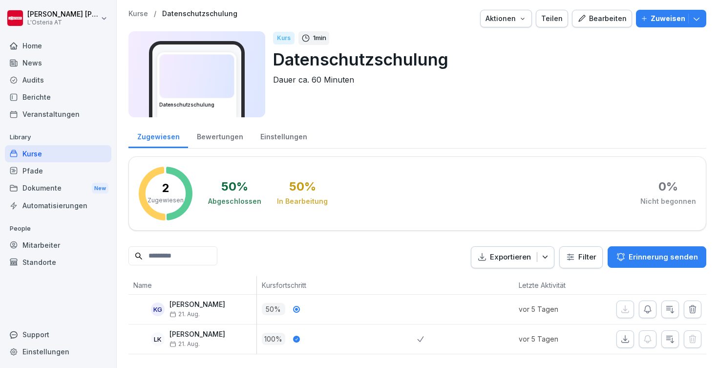
click at [137, 13] on p "Kurse" at bounding box center [138, 14] width 20 height 8
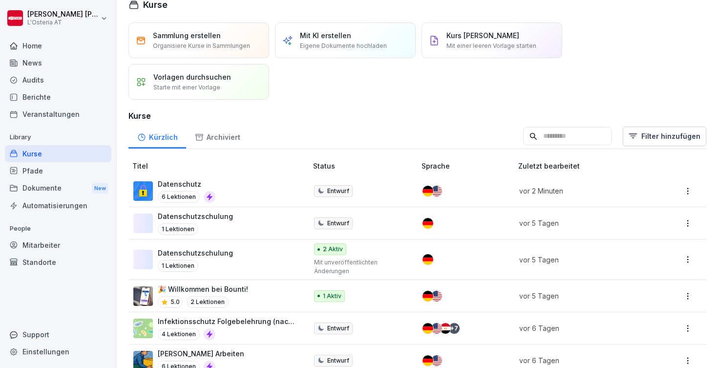
scroll to position [19, 0]
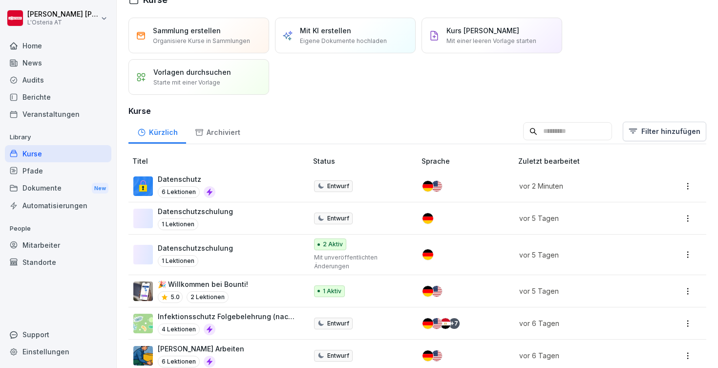
click at [255, 224] on div "Datenschutzschulung 1 Lektionen" at bounding box center [215, 218] width 164 height 24
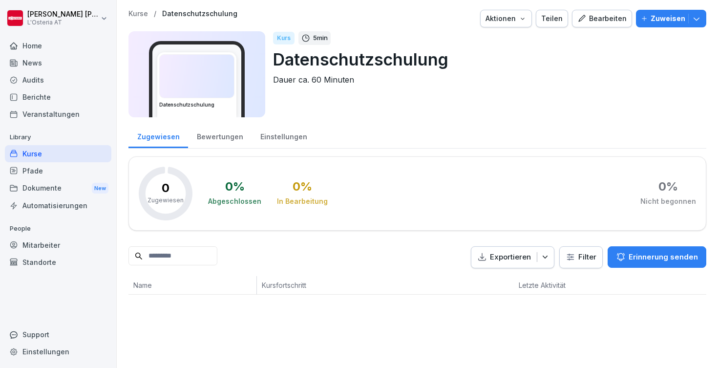
click at [612, 21] on div "Bearbeiten" at bounding box center [601, 18] width 49 height 11
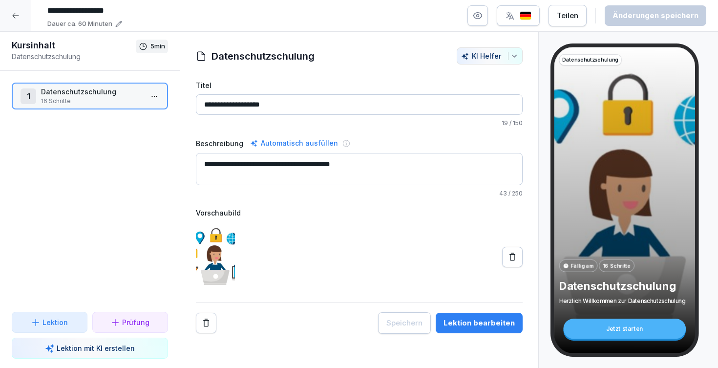
click at [480, 332] on button "Lektion bearbeiten" at bounding box center [479, 323] width 87 height 21
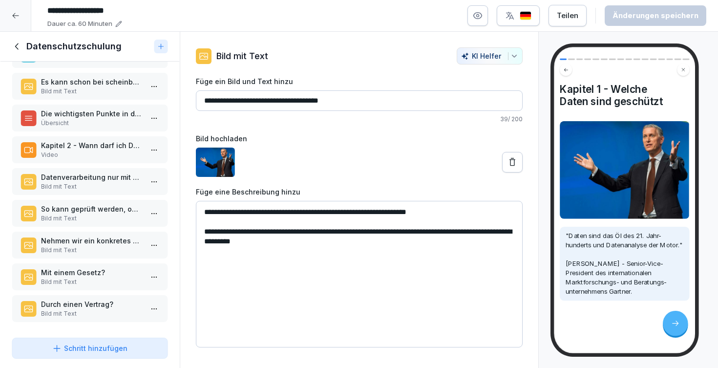
click at [84, 253] on div "Nehmen wir ein konkretes Beispiel Bild mit Text" at bounding box center [90, 244] width 156 height 27
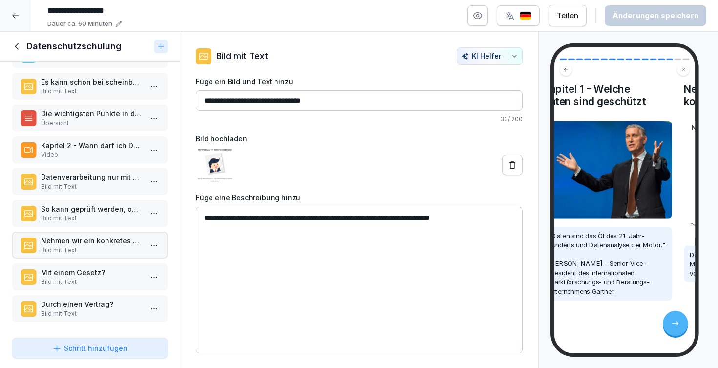
scroll to position [264, 0]
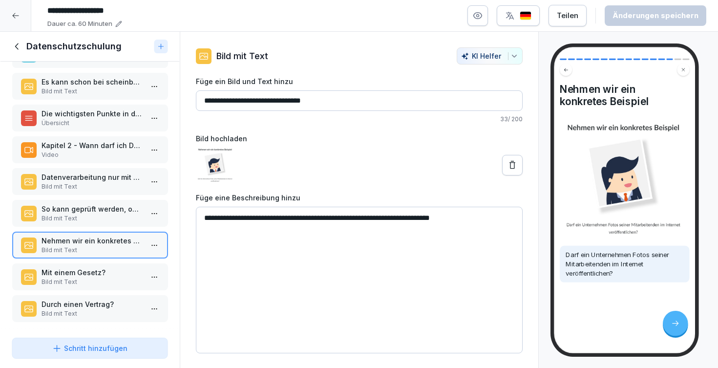
click at [86, 273] on p "Mit einem Gesetz?" at bounding box center [92, 272] width 102 height 10
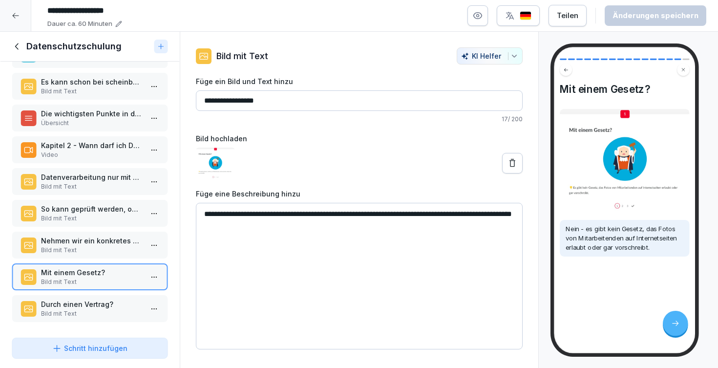
click at [84, 302] on p "Durch einen Vertrag?" at bounding box center [92, 304] width 102 height 10
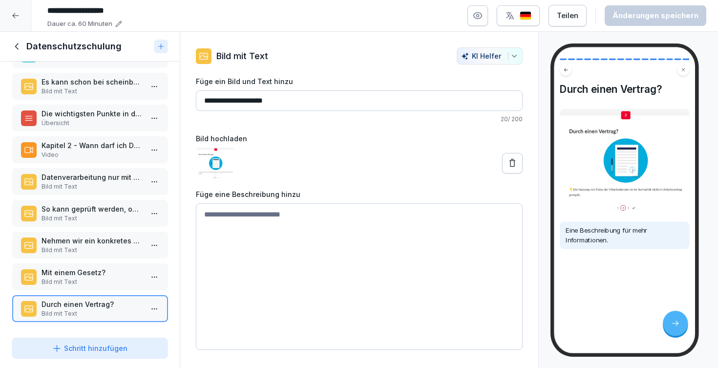
click at [83, 243] on p "Nehmen wir ein konkretes Beispiel" at bounding box center [92, 240] width 102 height 10
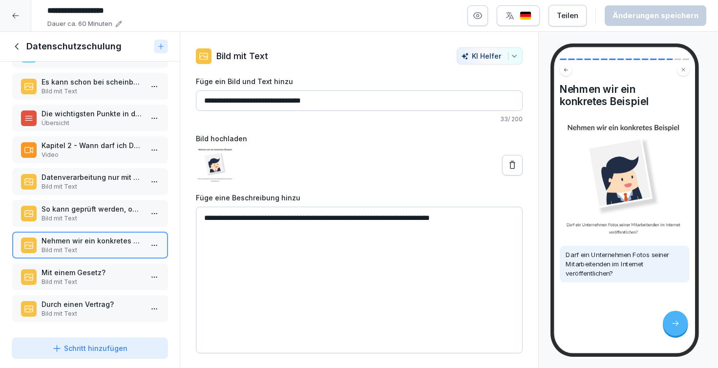
click at [88, 221] on p "Bild mit Text" at bounding box center [92, 218] width 102 height 9
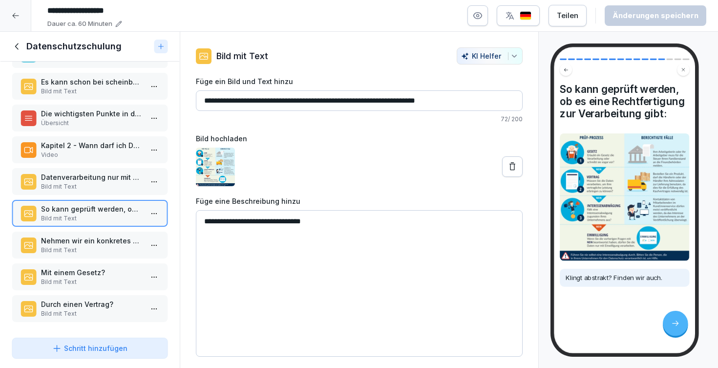
click at [17, 11] on div at bounding box center [15, 15] width 31 height 31
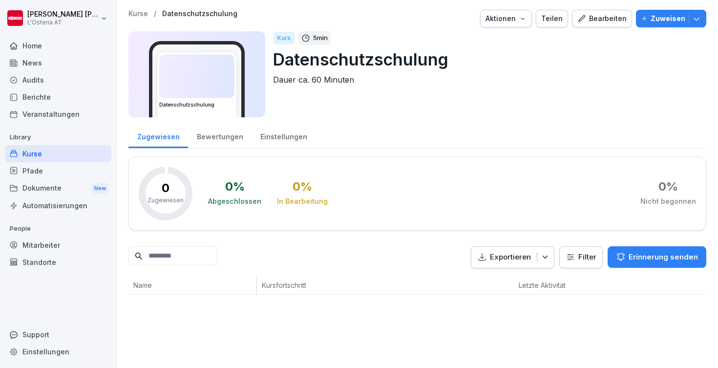
click at [148, 14] on div "Kurse / Datenschutzschulung" at bounding box center [182, 14] width 109 height 8
click at [145, 14] on p "Kurse" at bounding box center [138, 14] width 20 height 8
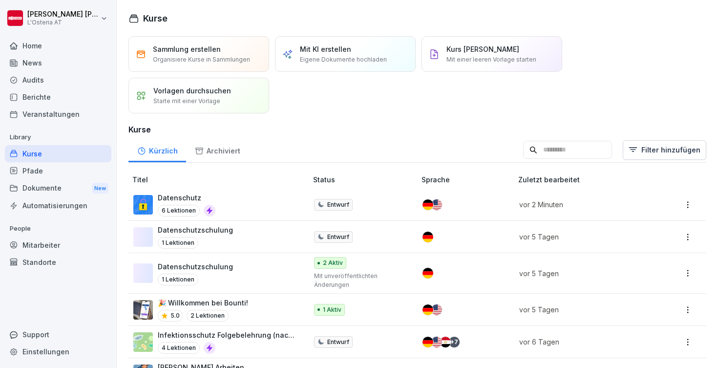
click at [244, 232] on div "Datenschutzschulung 1 Lektionen" at bounding box center [215, 237] width 164 height 24
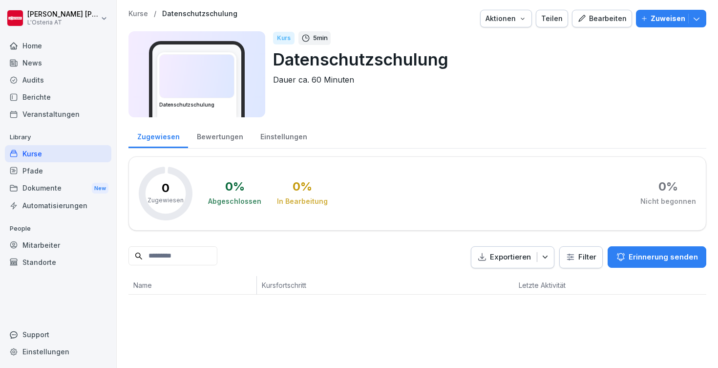
click at [231, 139] on div "Bewertungen" at bounding box center [219, 135] width 63 height 25
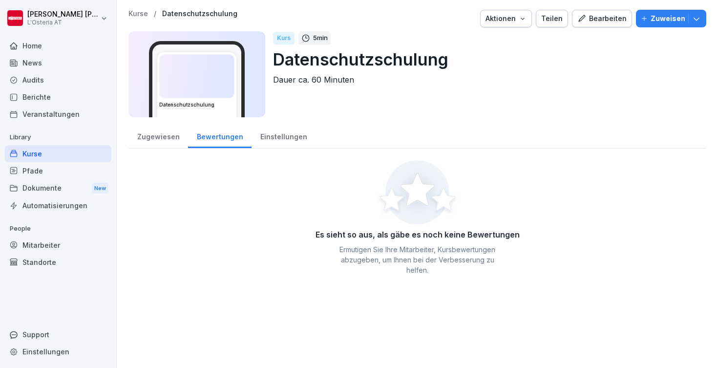
click at [272, 139] on div "Einstellungen" at bounding box center [283, 135] width 64 height 25
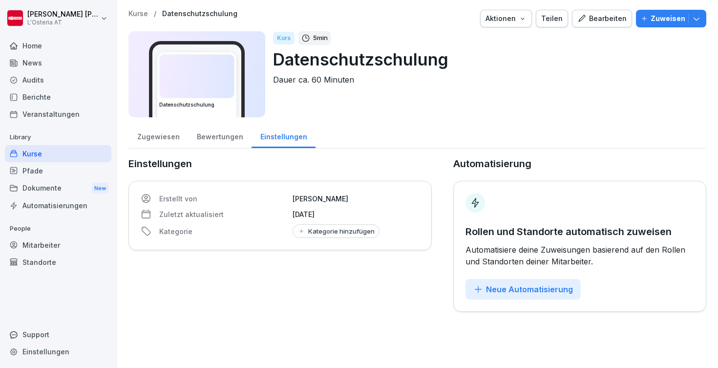
click at [133, 12] on p "Kurse" at bounding box center [138, 14] width 20 height 8
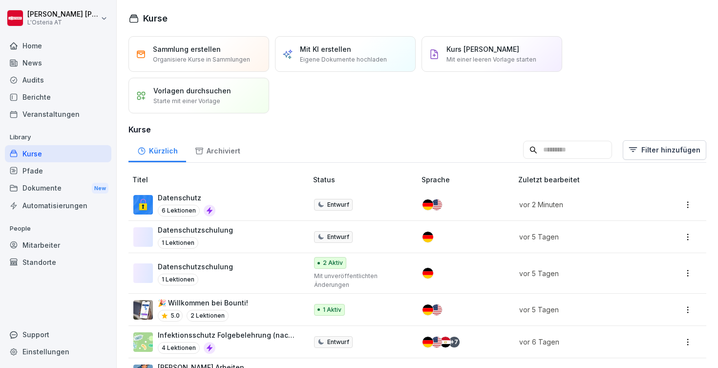
click at [231, 270] on div "Datenschutzschulung 1 Lektionen" at bounding box center [215, 273] width 164 height 24
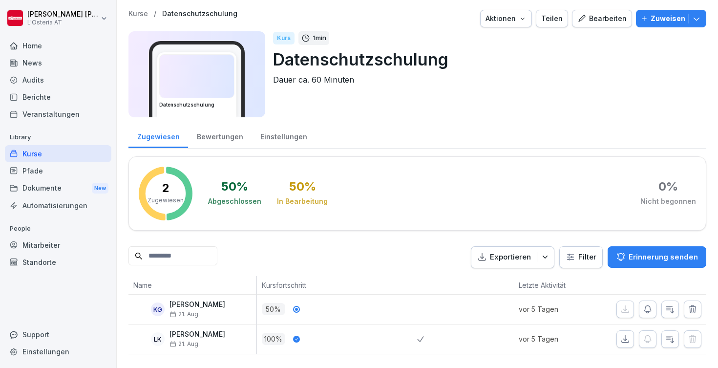
click at [143, 14] on p "Kurse" at bounding box center [138, 14] width 20 height 8
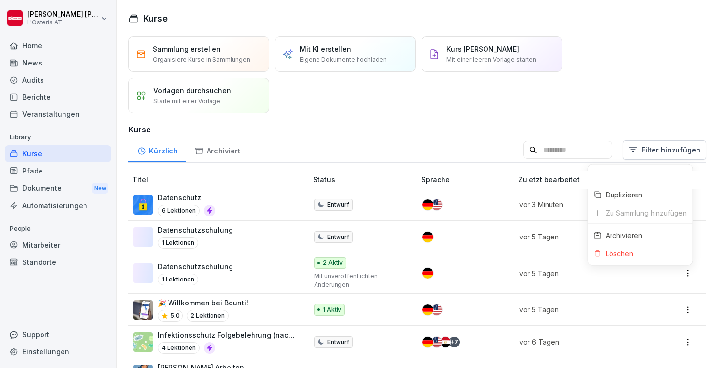
click at [688, 272] on html "[PERSON_NAME] L'Osteria AT Home News Audits Berichte Veranstaltungen Library Ku…" at bounding box center [359, 184] width 718 height 368
click at [657, 253] on div "Löschen" at bounding box center [640, 253] width 105 height 18
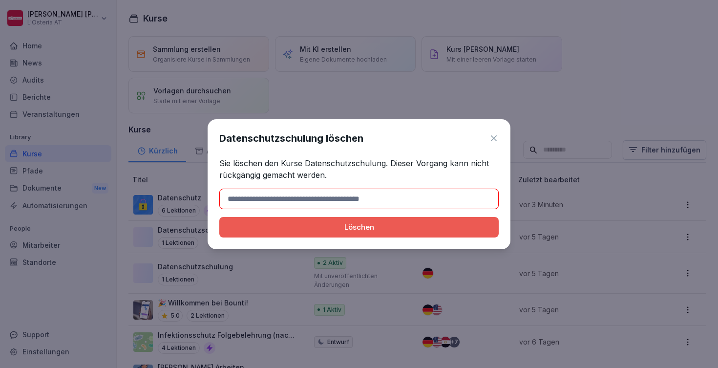
click at [357, 160] on p "Sie löschen den Kurse Datenschutzschulung. Dieser Vorgang kann nicht rückgängig…" at bounding box center [358, 168] width 279 height 23
copy p "Datenschutzschulung"
click at [326, 198] on input at bounding box center [358, 198] width 279 height 21
paste input "**********"
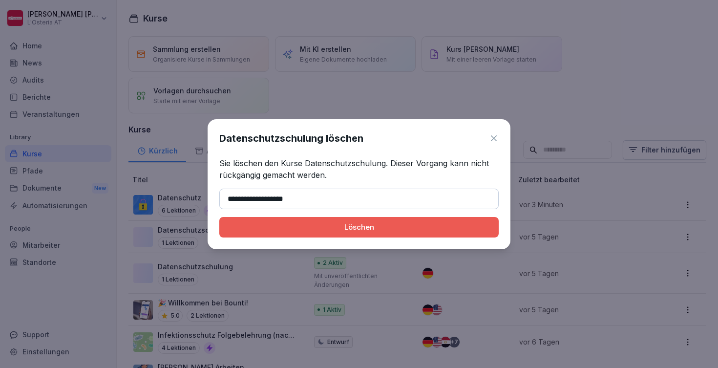
type input "**********"
click at [336, 220] on button "Löschen" at bounding box center [358, 227] width 279 height 21
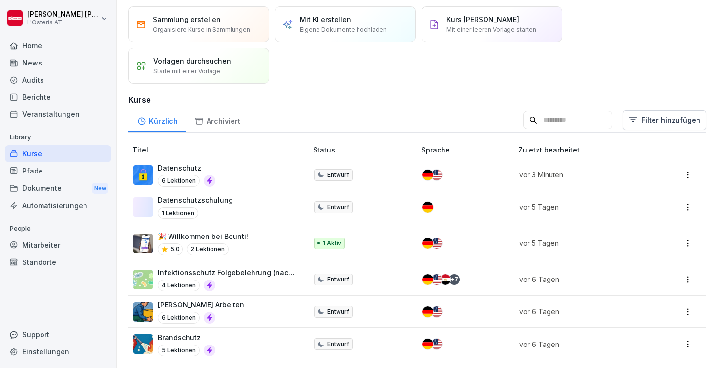
scroll to position [29, 0]
click at [689, 343] on html "[PERSON_NAME] L'Osteria AT Home News Audits Berichte Veranstaltungen Library Ku…" at bounding box center [359, 184] width 718 height 368
click at [650, 328] on div "Löschen" at bounding box center [640, 324] width 105 height 18
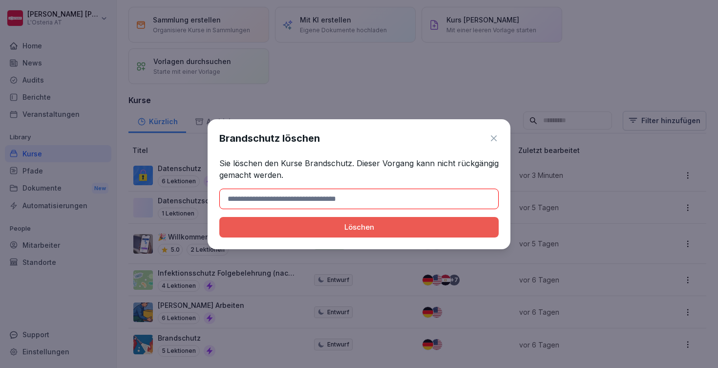
click at [328, 165] on p "Sie löschen den Kurse Brandschutz. Dieser Vorgang kann nicht rückgängig gemacht…" at bounding box center [358, 168] width 279 height 23
copy p "Brandschutz"
click at [315, 204] on input at bounding box center [358, 198] width 279 height 21
paste input "**********"
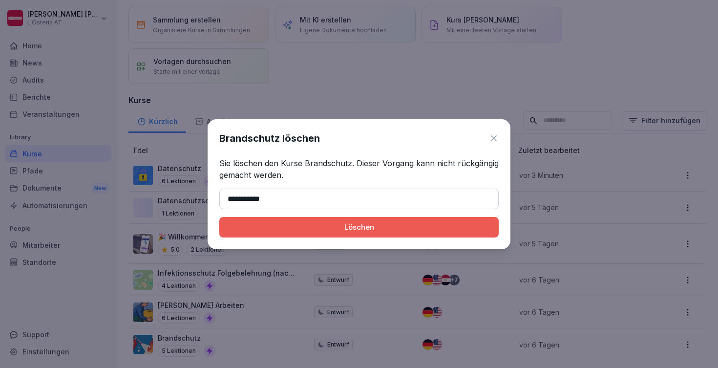
type input "**********"
click at [353, 235] on button "Löschen" at bounding box center [358, 227] width 279 height 21
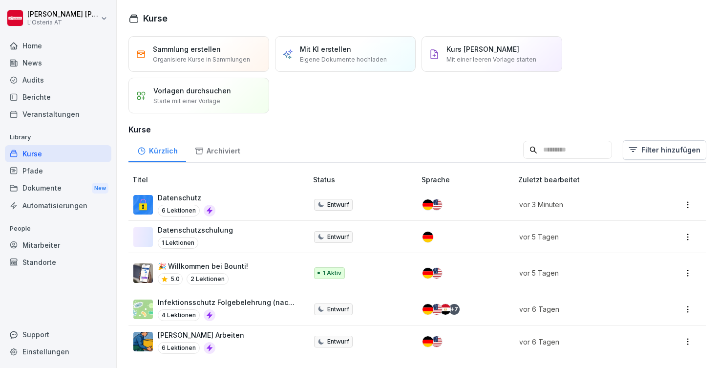
scroll to position [0, 0]
click at [693, 346] on html "[PERSON_NAME] L'Osteria AT Home News Audits Berichte Veranstaltungen Library Ku…" at bounding box center [359, 184] width 718 height 368
click at [649, 321] on div "Löschen" at bounding box center [640, 322] width 105 height 18
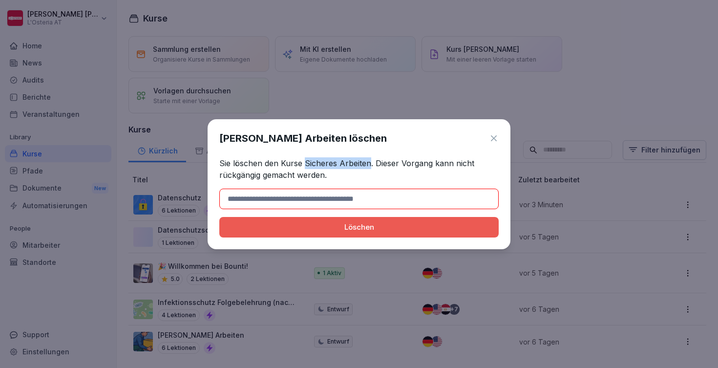
drag, startPoint x: 369, startPoint y: 163, endPoint x: 305, endPoint y: 161, distance: 64.5
click at [305, 161] on p "Sie löschen den Kurse Sicheres Arbeiten. Dieser Vorgang kann nicht rückgängig g…" at bounding box center [358, 168] width 279 height 23
copy p "[PERSON_NAME] Arbeiten"
click at [314, 200] on input at bounding box center [358, 198] width 279 height 21
paste input "**********"
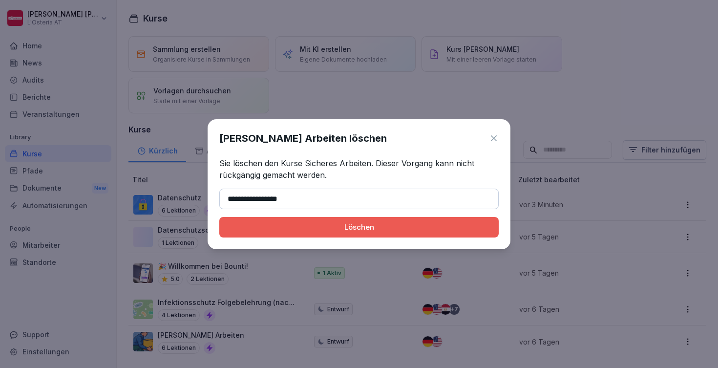
type input "**********"
click at [332, 226] on div "Löschen" at bounding box center [359, 227] width 264 height 11
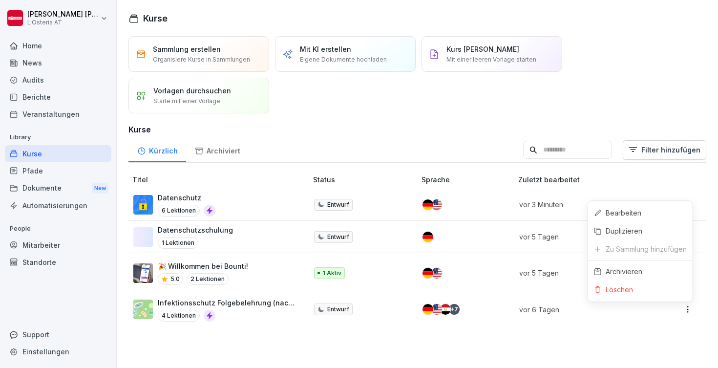
click at [687, 311] on html "[PERSON_NAME] L'Osteria AT Home News Audits Berichte Veranstaltungen Library Ku…" at bounding box center [359, 184] width 718 height 368
click at [647, 296] on div "Löschen" at bounding box center [640, 289] width 105 height 18
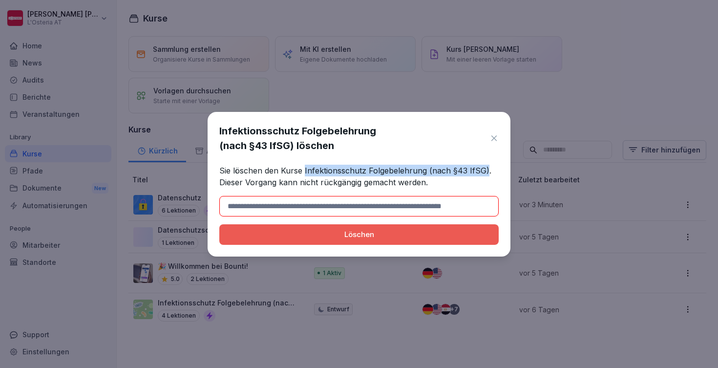
drag, startPoint x: 483, startPoint y: 169, endPoint x: 305, endPoint y: 170, distance: 178.7
click at [305, 170] on p "Sie löschen den Kurse Infektionsschutz Folgebelehrung (nach §43 IfSG). Dieser V…" at bounding box center [358, 176] width 279 height 23
copy p "nfektionsschutz Folgebelehrung (nach §43 IfSG)"
copy p "Infektionsschutz Folgebelehrung (nach §43 IfSG)"
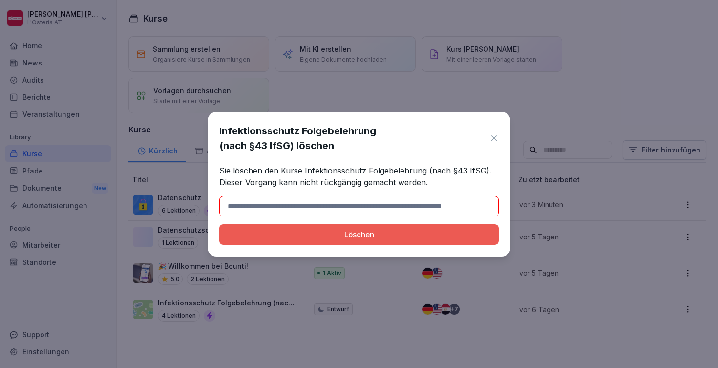
click at [338, 208] on input at bounding box center [358, 206] width 279 height 21
paste input "**********"
type input "**********"
click at [341, 232] on div "Löschen" at bounding box center [359, 234] width 264 height 11
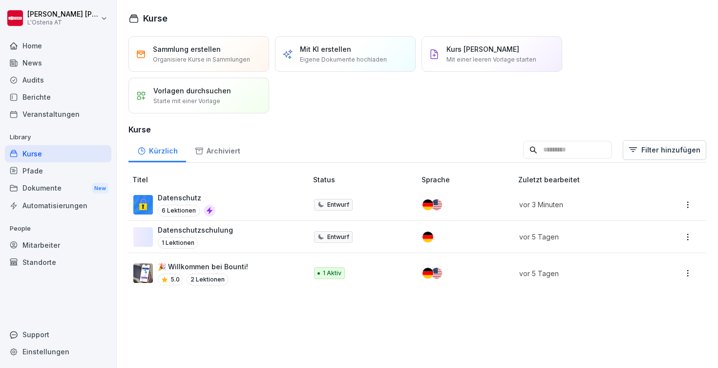
click at [231, 266] on p "🎉 Willkommen bei Bounti!" at bounding box center [203, 266] width 90 height 10
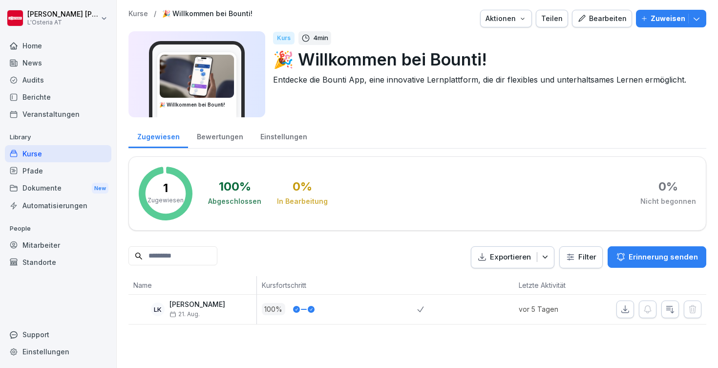
click at [613, 20] on div "Bearbeiten" at bounding box center [601, 18] width 49 height 11
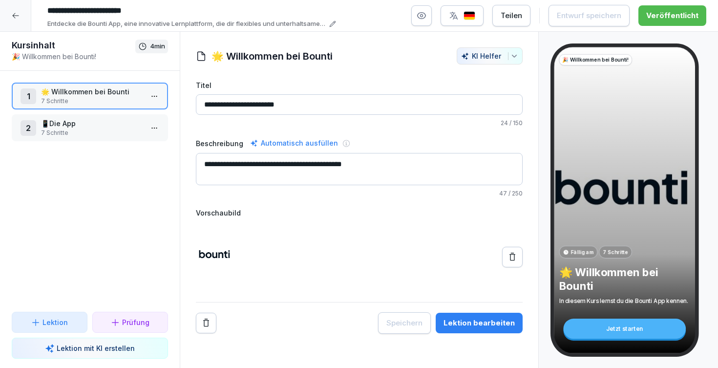
click at [479, 325] on div "Lektion bearbeiten" at bounding box center [478, 322] width 71 height 11
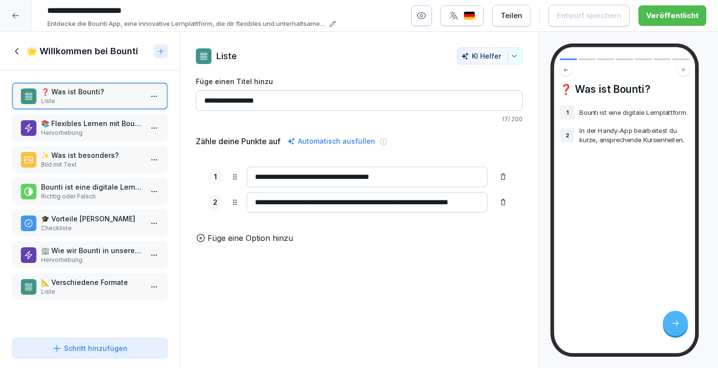
click at [105, 125] on p "📚 Flexibles Lernen mit Bounti" at bounding box center [92, 123] width 102 height 10
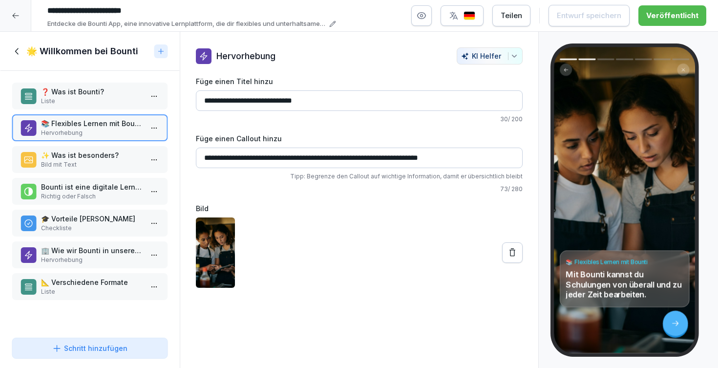
click at [102, 156] on p "✨ Was ist besonders?" at bounding box center [92, 155] width 102 height 10
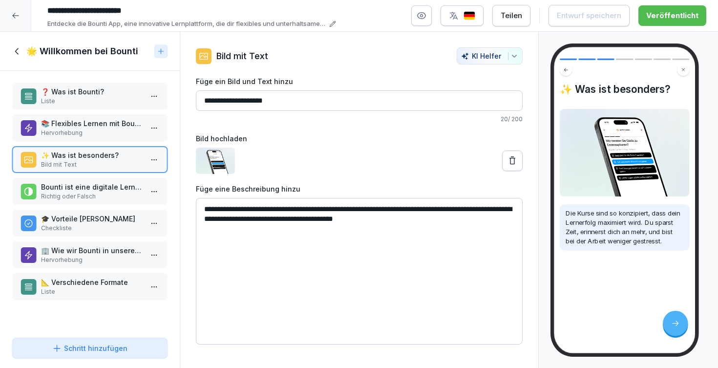
click at [72, 189] on p "Bounti ist eine digitale Lernplattform." at bounding box center [92, 187] width 102 height 10
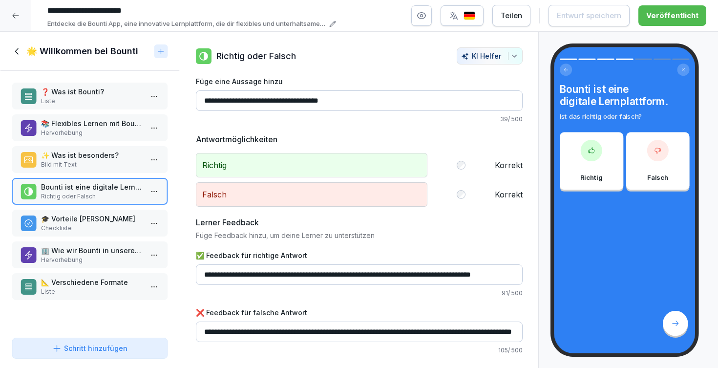
click at [95, 217] on p "🎓 Vorteile von Bountis Kursen" at bounding box center [92, 218] width 102 height 10
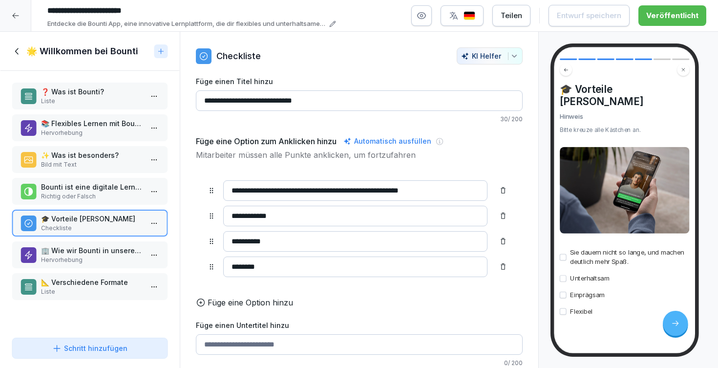
click at [108, 260] on p "Hervorhebung" at bounding box center [92, 259] width 102 height 9
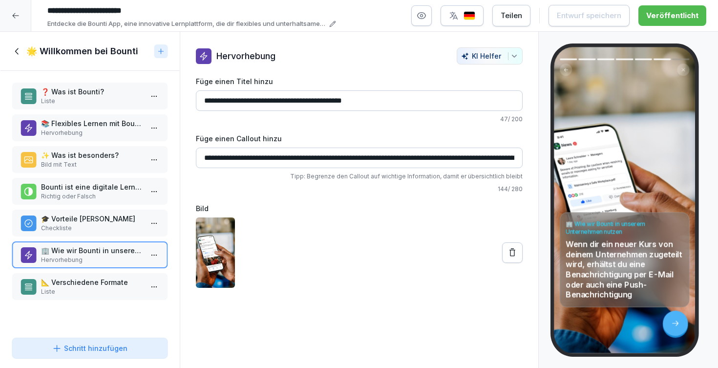
click at [112, 276] on div "📐 Verschiedene Formate Liste" at bounding box center [90, 286] width 156 height 27
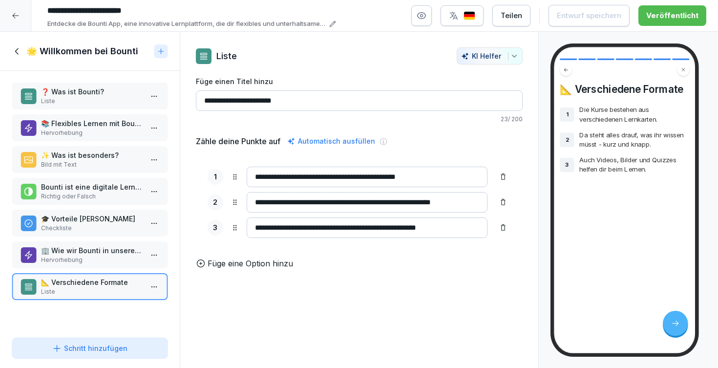
click at [17, 54] on icon at bounding box center [17, 51] width 11 height 11
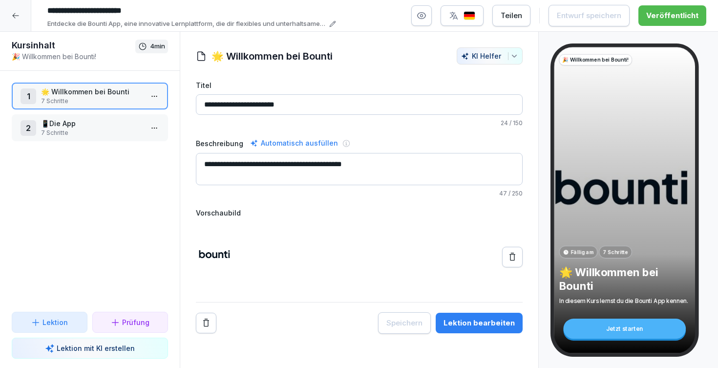
click at [105, 131] on p "7 Schritte" at bounding box center [92, 132] width 102 height 9
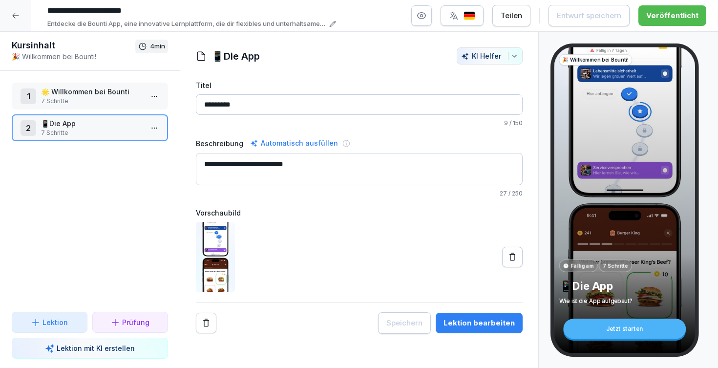
click at [477, 324] on div "Lektion bearbeiten" at bounding box center [478, 322] width 71 height 11
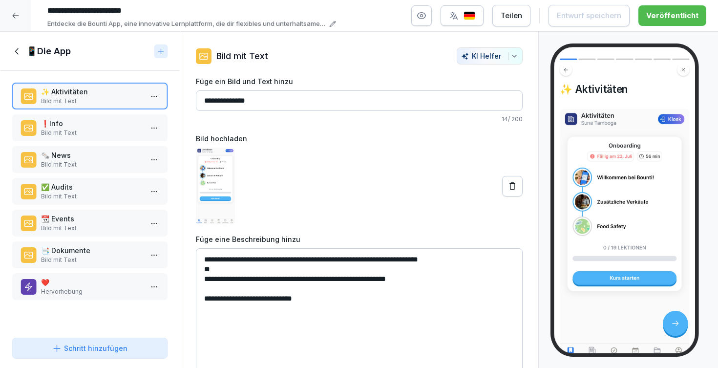
click at [101, 126] on p "❗️Info" at bounding box center [92, 123] width 102 height 10
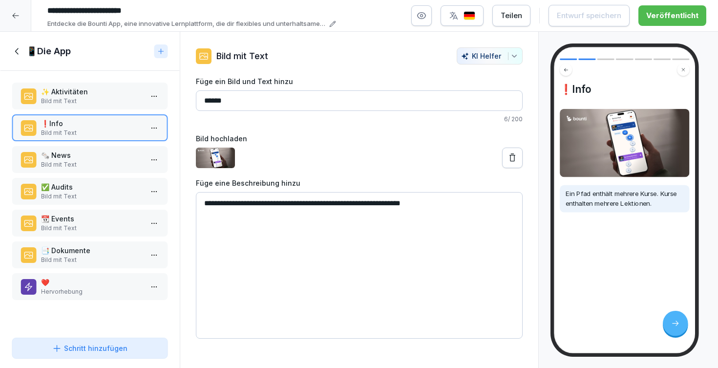
click at [114, 153] on p "🗞️ News" at bounding box center [92, 155] width 102 height 10
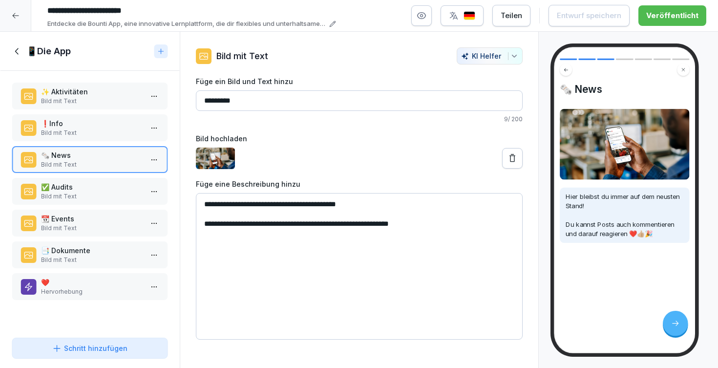
click at [118, 187] on p "✅ Audits" at bounding box center [92, 187] width 102 height 10
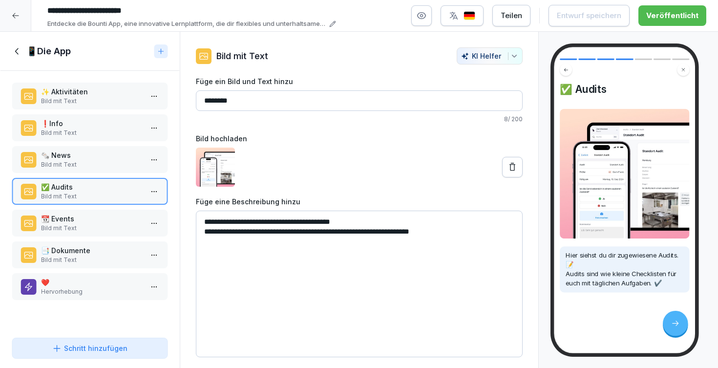
click at [125, 219] on p "📆 Events" at bounding box center [92, 218] width 102 height 10
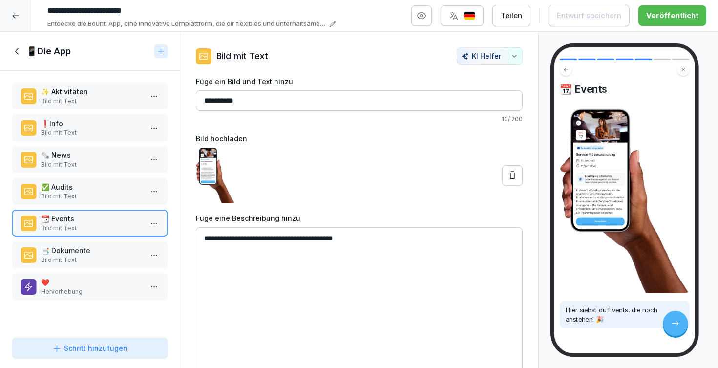
click at [125, 247] on p "📑 Dokumente" at bounding box center [92, 250] width 102 height 10
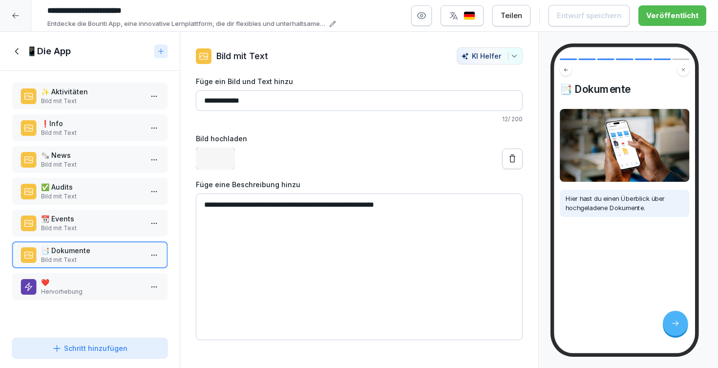
click at [124, 280] on p "❤️" at bounding box center [92, 282] width 102 height 10
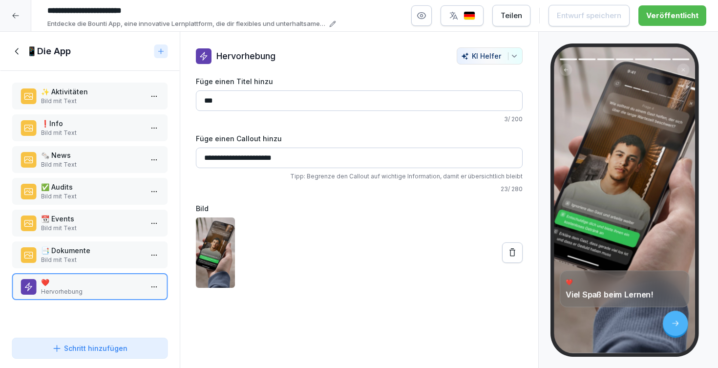
click at [21, 51] on icon at bounding box center [17, 51] width 11 height 11
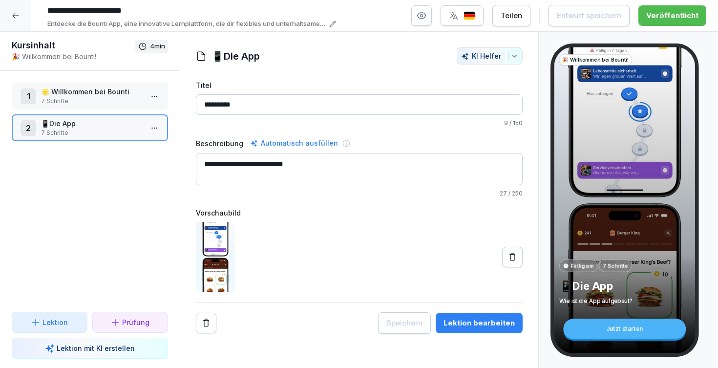
click at [94, 100] on p "7 Schritte" at bounding box center [92, 101] width 102 height 9
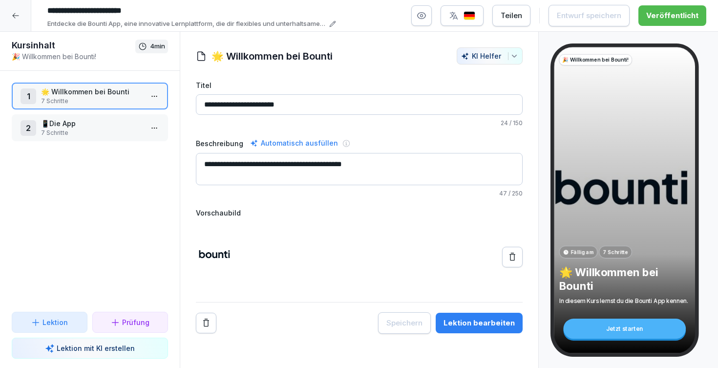
click at [466, 318] on div "Lektion bearbeiten" at bounding box center [478, 322] width 71 height 11
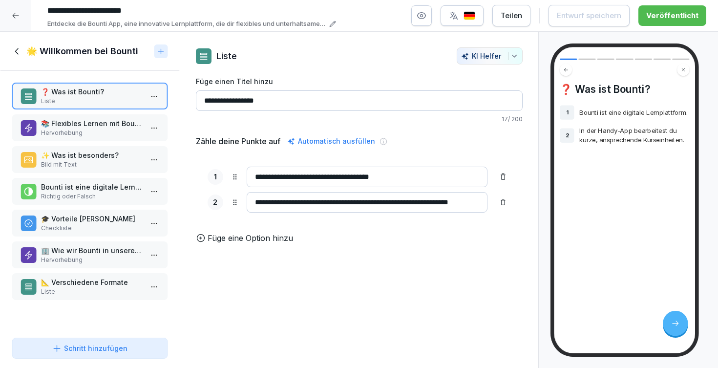
click at [102, 125] on p "📚 Flexibles Lernen mit Bounti" at bounding box center [92, 123] width 102 height 10
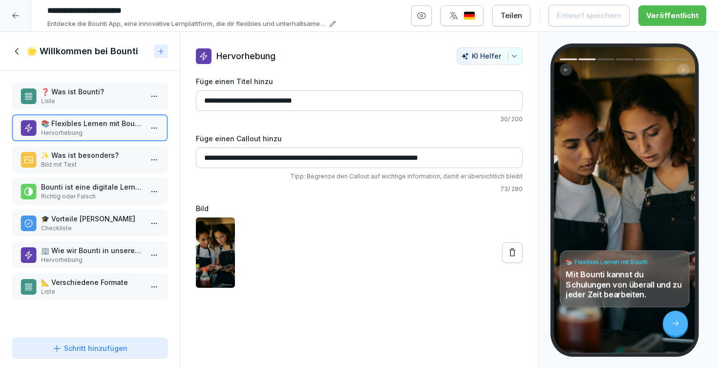
click at [19, 53] on icon at bounding box center [17, 51] width 11 height 11
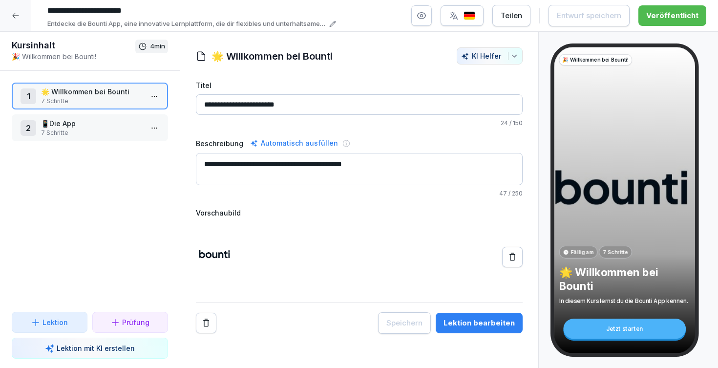
click at [19, 19] on icon at bounding box center [16, 16] width 8 height 8
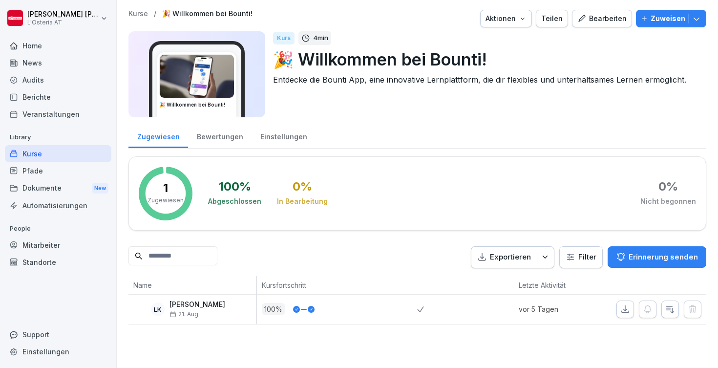
click at [52, 156] on div "Kurse" at bounding box center [58, 153] width 106 height 17
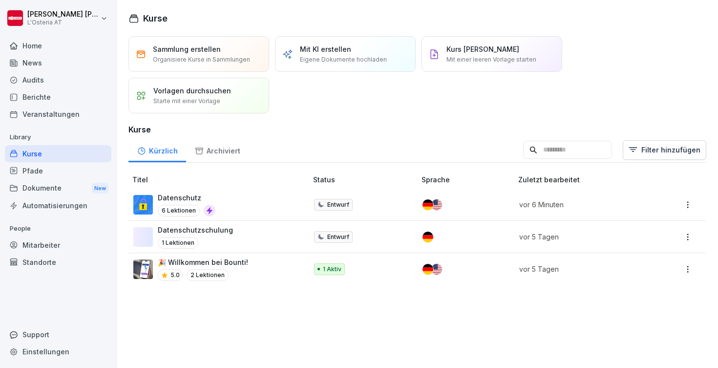
click at [255, 268] on div "🎉 Willkommen bei Bounti! 5.0 2 Lektionen" at bounding box center [215, 269] width 164 height 24
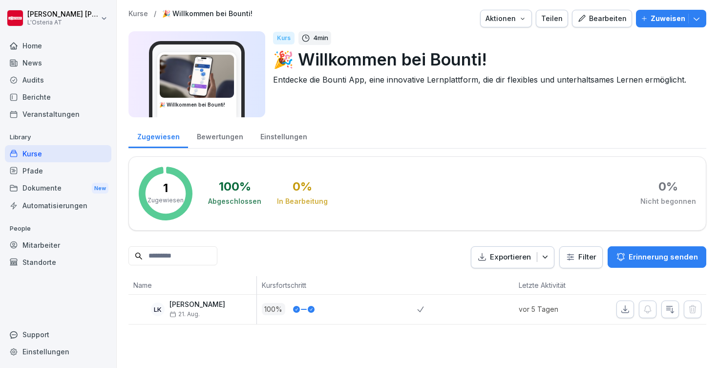
click at [135, 13] on p "Kurse" at bounding box center [138, 14] width 20 height 8
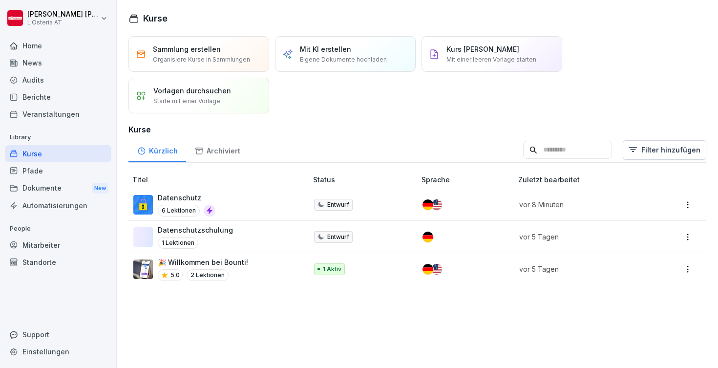
click at [246, 200] on div "Datenschutz 6 Lektionen" at bounding box center [215, 204] width 164 height 24
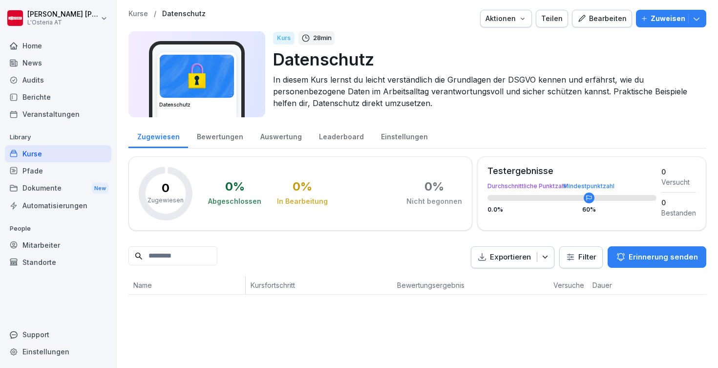
click at [607, 19] on div "Bearbeiten" at bounding box center [601, 18] width 49 height 11
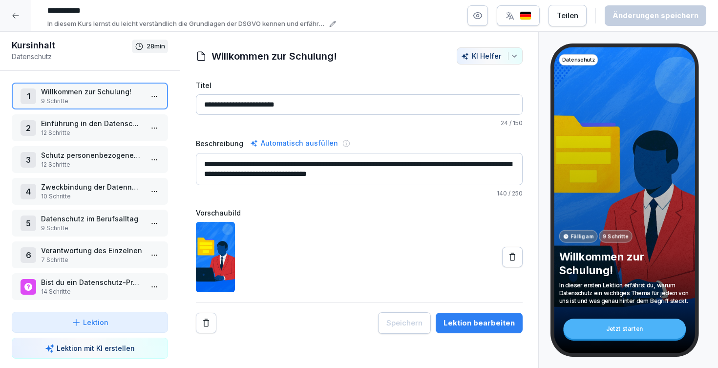
click at [475, 319] on div "Lektion bearbeiten" at bounding box center [478, 322] width 71 height 11
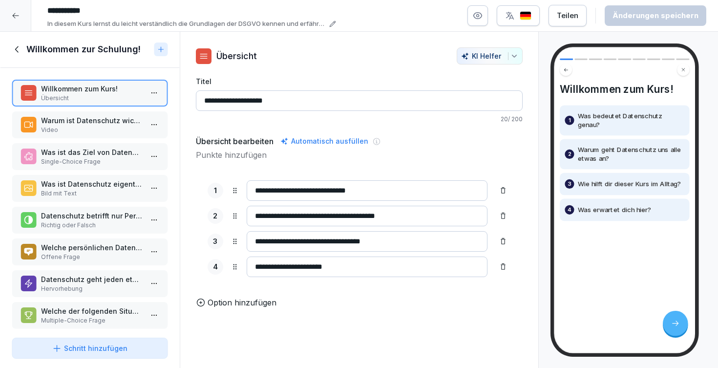
click at [74, 124] on p "Warum ist Datenschutz wichtig?" at bounding box center [92, 120] width 102 height 10
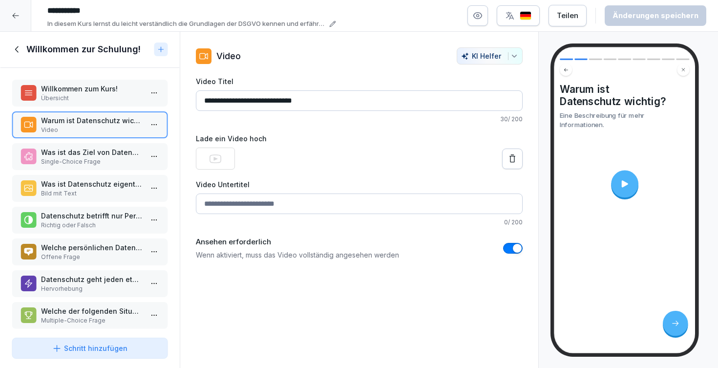
click at [88, 155] on p "Was ist das Ziel von Datenschutz?" at bounding box center [92, 152] width 102 height 10
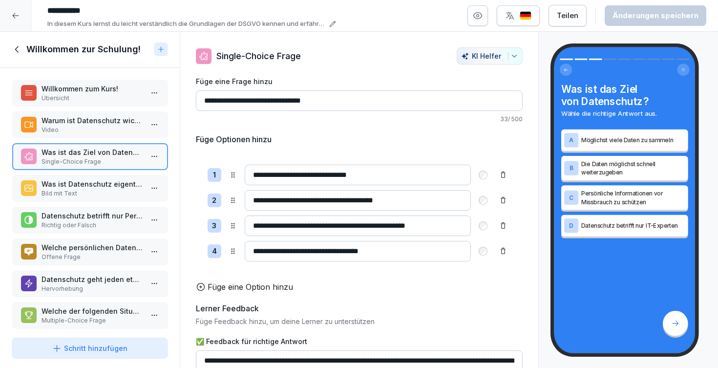
click at [96, 125] on p "Warum ist Datenschutz wichtig?" at bounding box center [92, 120] width 102 height 10
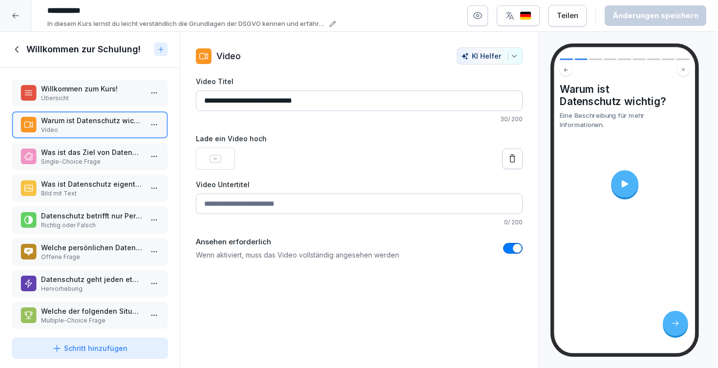
click at [270, 152] on div at bounding box center [359, 158] width 327 height 22
click at [83, 153] on p "Was ist das Ziel von Datenschutz?" at bounding box center [92, 152] width 102 height 10
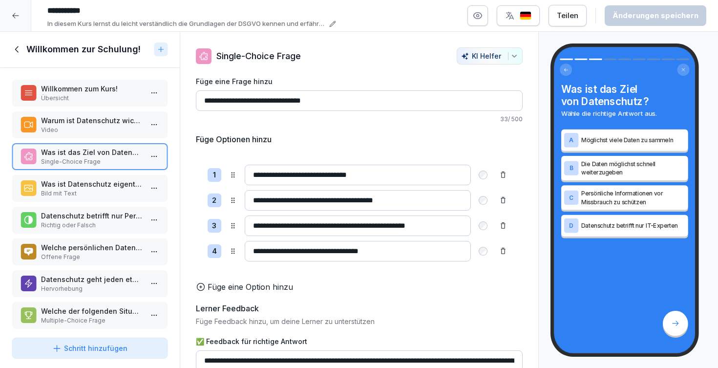
click at [92, 179] on div "Was ist Datenschutz eigentlich? Bild mit Text" at bounding box center [90, 188] width 156 height 27
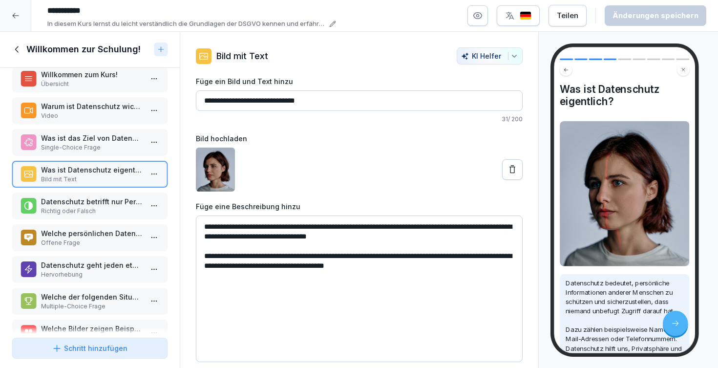
scroll to position [20, 0]
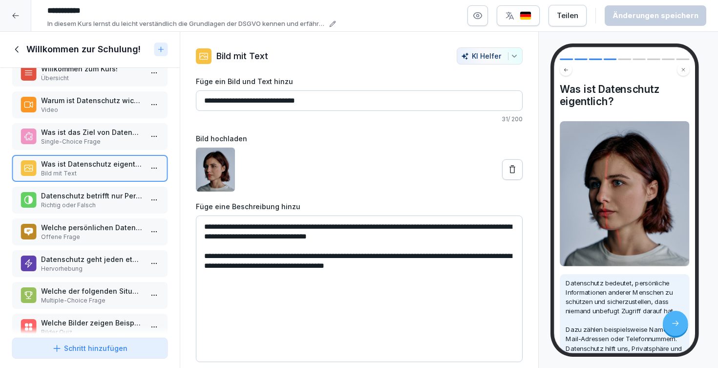
click at [107, 207] on p "Richtig oder Falsch" at bounding box center [92, 205] width 102 height 9
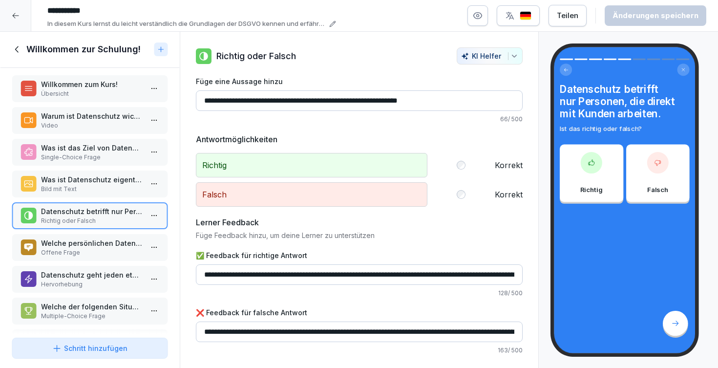
scroll to position [4, 0]
click at [93, 122] on p "Warum ist Datenschutz wichtig?" at bounding box center [92, 116] width 102 height 10
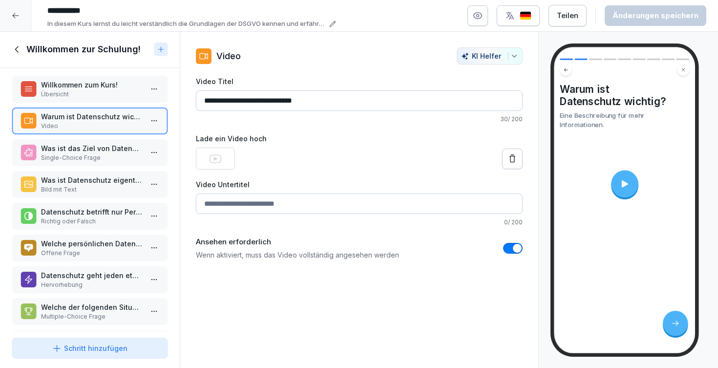
click at [90, 185] on p "Was ist Datenschutz eigentlich?" at bounding box center [92, 180] width 102 height 10
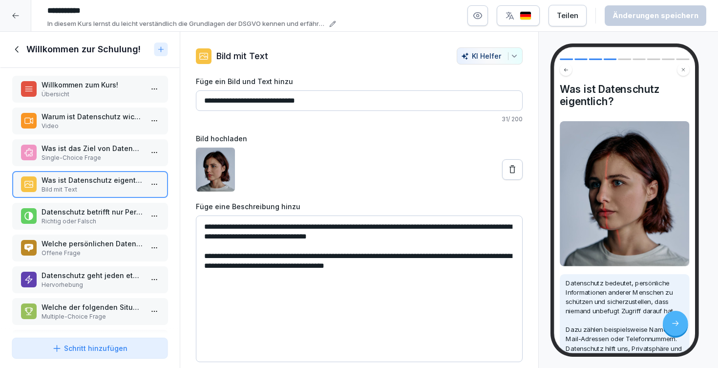
click at [90, 210] on p "Datenschutz betrifft nur Personen, die direkt mit Kunden arbeiten." at bounding box center [92, 212] width 102 height 10
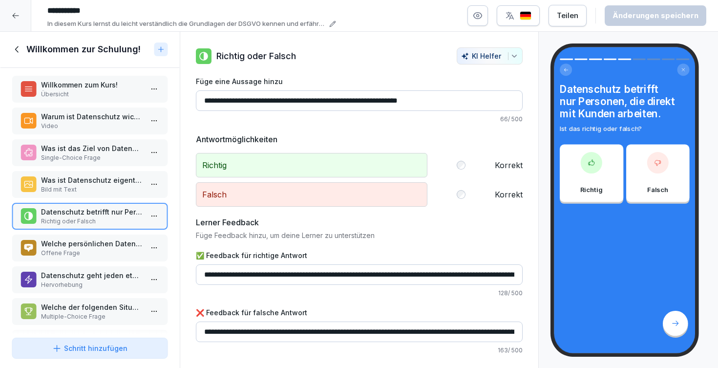
click at [383, 100] on input "**********" at bounding box center [359, 100] width 327 height 21
click at [369, 272] on input "**********" at bounding box center [359, 274] width 327 height 21
click at [96, 246] on p "Welche persönlichen Daten nutzt du selbst in deinem Arbeitsalltag? Schreibe ein…" at bounding box center [92, 243] width 102 height 10
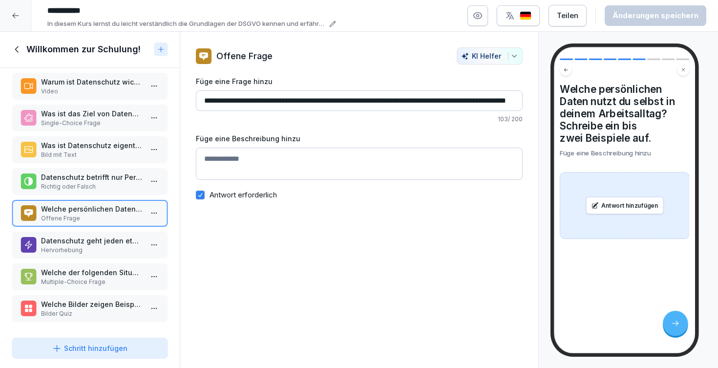
scroll to position [42, 0]
click at [76, 243] on p "Datenschutz geht jeden etwas an!" at bounding box center [92, 240] width 102 height 10
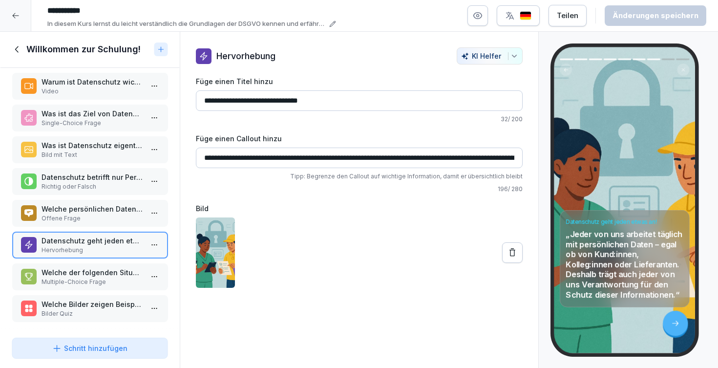
click at [111, 273] on p "Welche der folgenden Situationen betreffen das Thema Datenschutz?" at bounding box center [92, 272] width 102 height 10
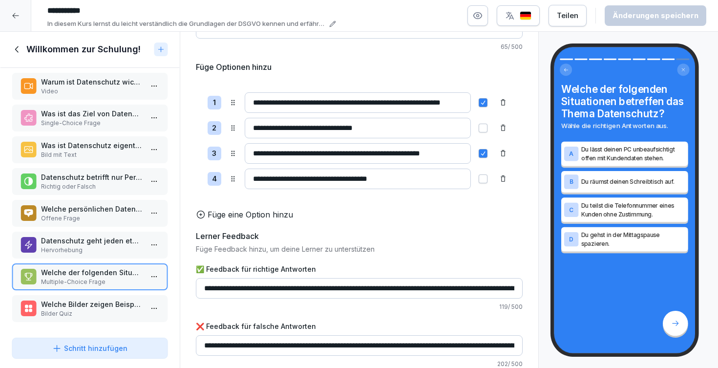
scroll to position [72, 0]
click at [88, 307] on p "Welche Bilder zeigen Beispiele für Datenschutz-Risiken im Arbeitsalltag?" at bounding box center [92, 304] width 102 height 10
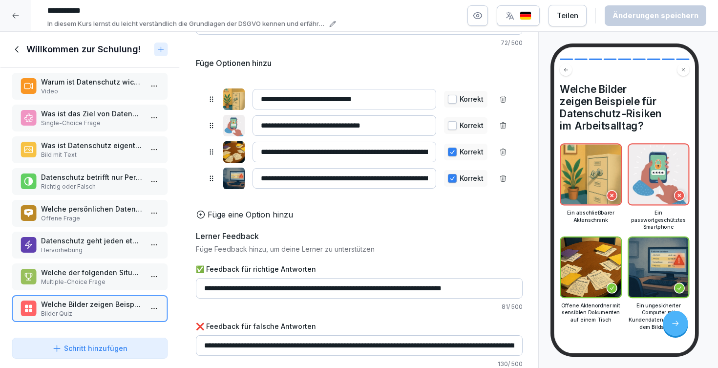
scroll to position [76, 0]
click at [19, 52] on icon at bounding box center [17, 49] width 11 height 11
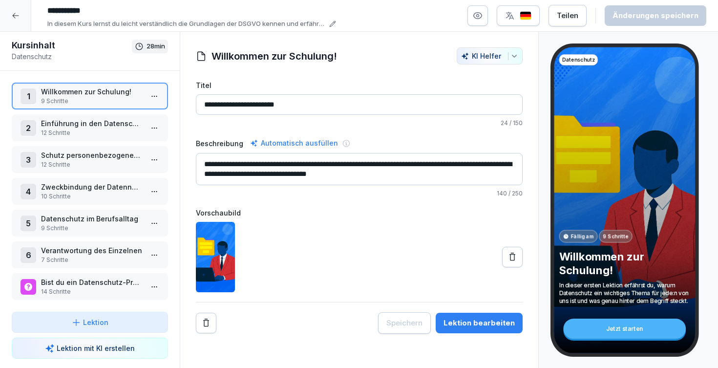
click at [83, 129] on p "12 Schritte" at bounding box center [92, 132] width 102 height 9
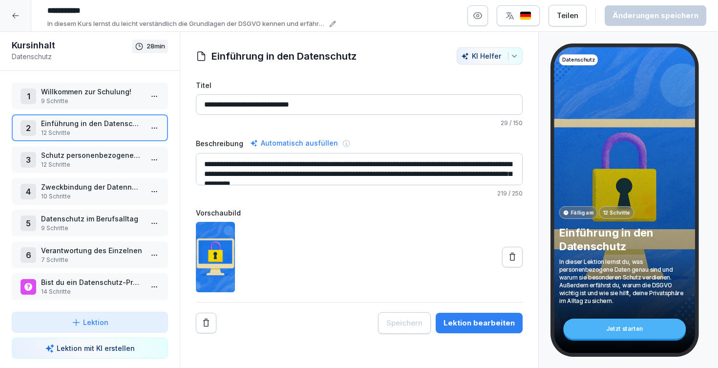
click at [477, 318] on div "Lektion bearbeiten" at bounding box center [478, 322] width 71 height 11
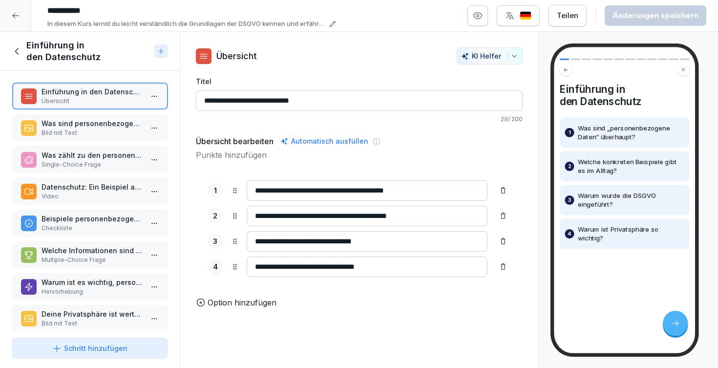
click at [100, 127] on p "Was sind personenbezogene Daten?" at bounding box center [92, 123] width 102 height 10
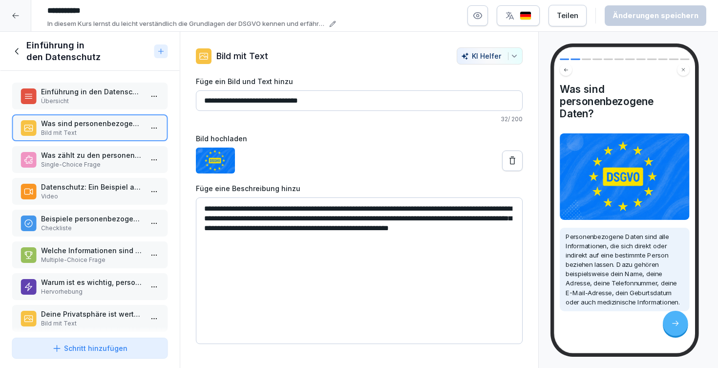
click at [99, 154] on p "Was zählt zu den personenbezogenen Daten?" at bounding box center [92, 155] width 102 height 10
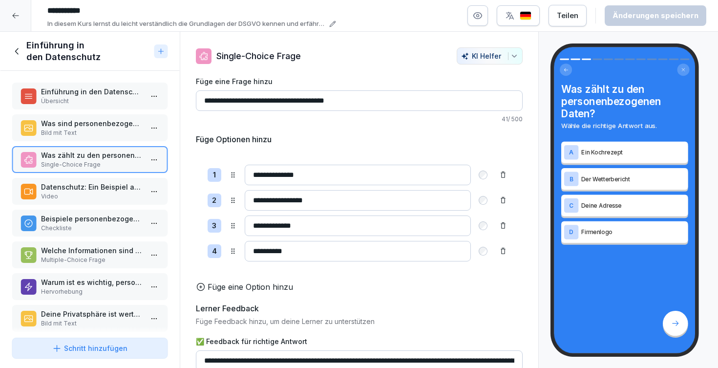
click at [108, 186] on p "Datenschutz: Ein Beispiel aus dem Alltag" at bounding box center [92, 187] width 102 height 10
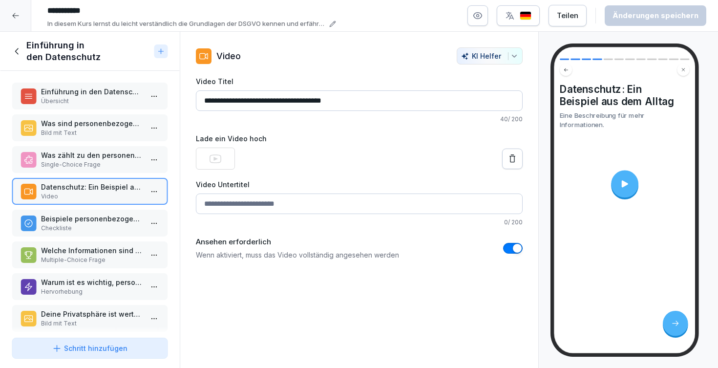
click at [102, 223] on p "Beispiele personenbezogener Daten:" at bounding box center [92, 218] width 102 height 10
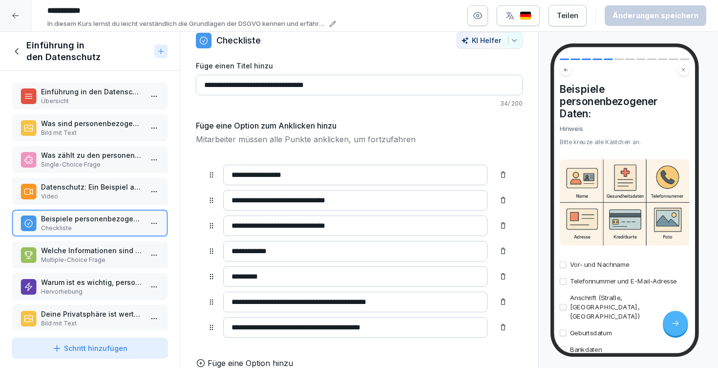
scroll to position [10, 0]
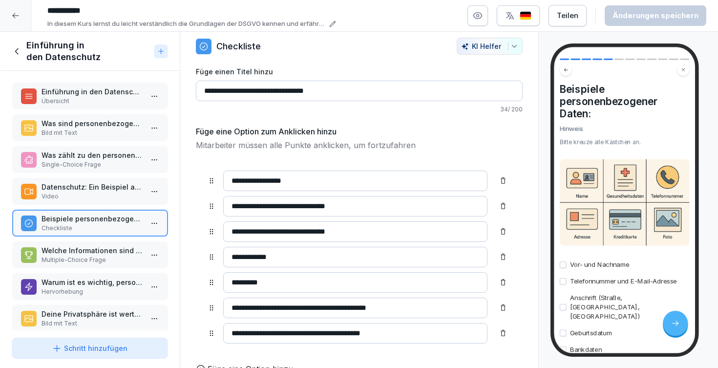
click at [122, 186] on p "Datenschutz: Ein Beispiel aus dem Alltag" at bounding box center [92, 187] width 102 height 10
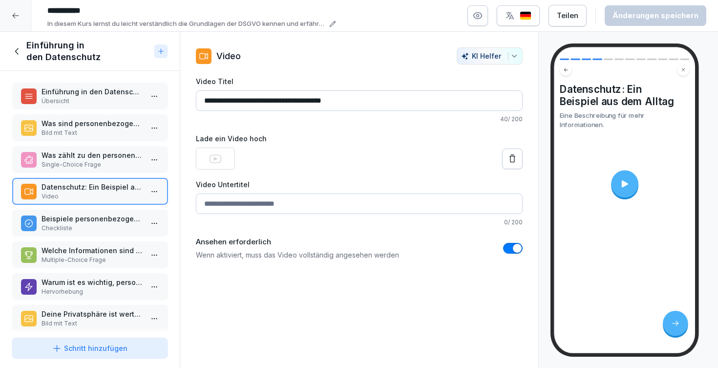
click at [105, 219] on p "Beispiele personenbezogener Daten:" at bounding box center [92, 218] width 102 height 10
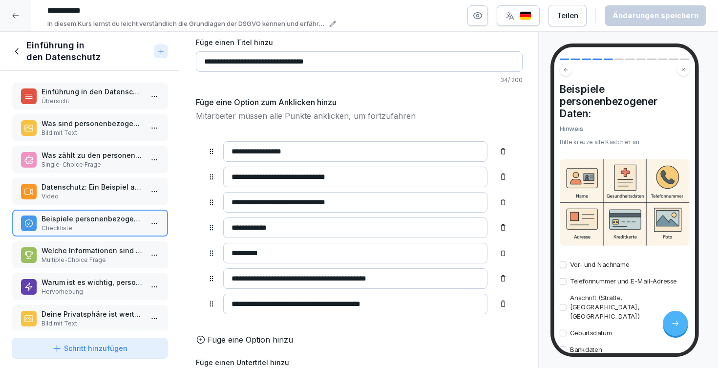
click at [102, 253] on p "Welche Informationen sind personenbezogene Daten?" at bounding box center [92, 250] width 102 height 10
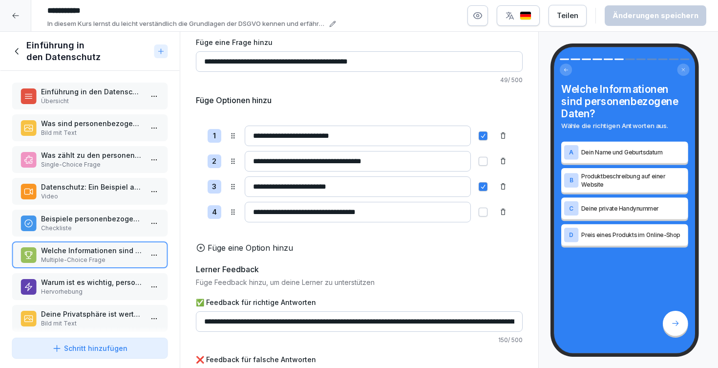
click at [673, 327] on icon at bounding box center [674, 323] width 9 height 9
click at [673, 324] on icon at bounding box center [674, 323] width 9 height 9
click at [599, 149] on p "Dein Name und Geburtsdatum" at bounding box center [633, 152] width 104 height 9
click at [571, 175] on div "B" at bounding box center [571, 180] width 14 height 14
click at [577, 218] on div "C Deine private Handynummer" at bounding box center [624, 207] width 126 height 21
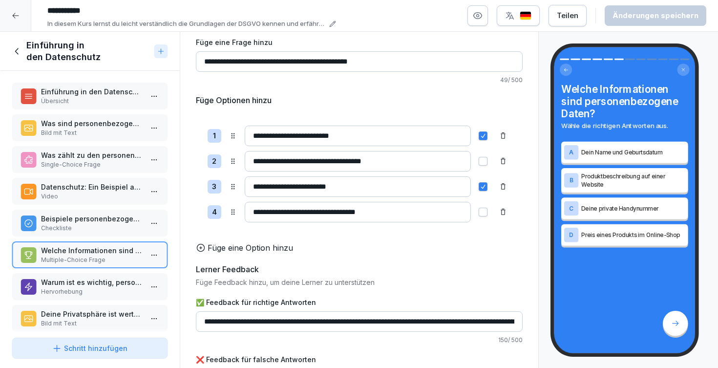
click at [97, 288] on p "Hervorhebung" at bounding box center [92, 291] width 102 height 9
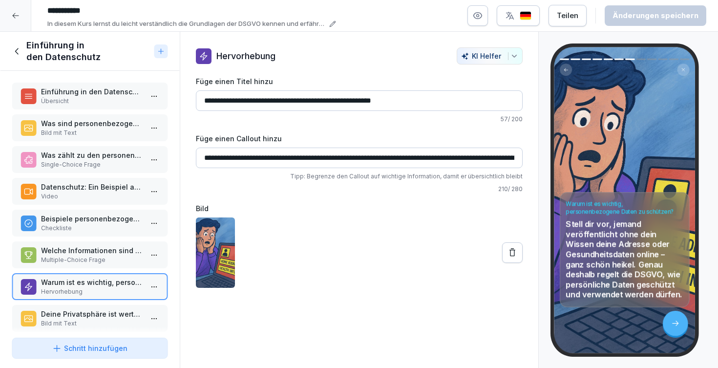
click at [676, 328] on div at bounding box center [675, 323] width 25 height 25
click at [482, 15] on icon "button" at bounding box center [478, 16] width 8 height 6
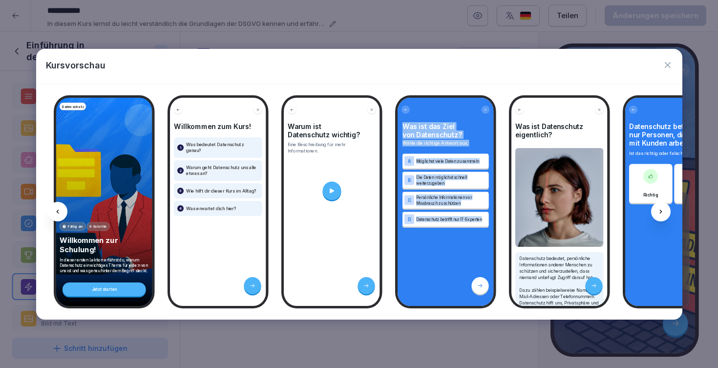
drag, startPoint x: 439, startPoint y: 255, endPoint x: 298, endPoint y: 252, distance: 140.2
click at [294, 254] on div "Datenschutz Fällig am 9 Schritte Willkommen zur Schulung! In dieser ersten Lekt…" at bounding box center [359, 201] width 646 height 235
click at [434, 191] on div "C Persönliche Informationen vor Missbrauch zu schützen" at bounding box center [445, 199] width 86 height 17
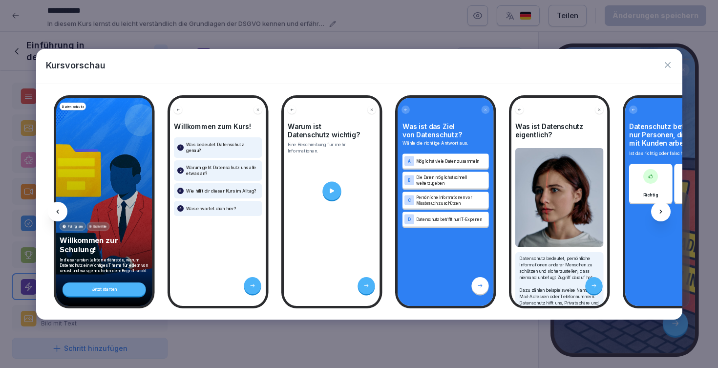
click at [414, 178] on div "B" at bounding box center [409, 180] width 10 height 10
click at [411, 179] on div "B" at bounding box center [409, 180] width 10 height 10
click at [328, 188] on div at bounding box center [331, 190] width 19 height 19
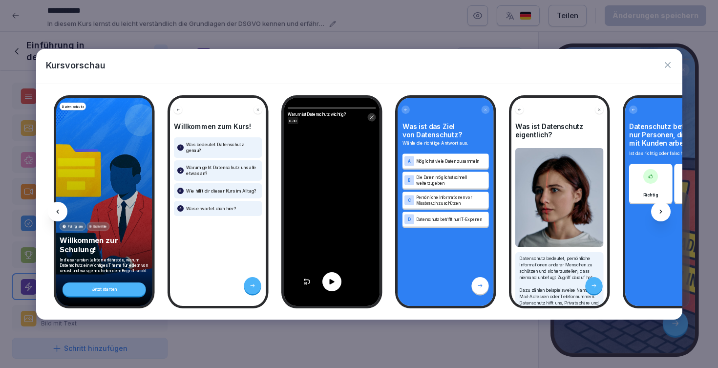
click at [326, 283] on div at bounding box center [331, 281] width 19 height 19
click at [669, 60] on button "button" at bounding box center [668, 65] width 10 height 13
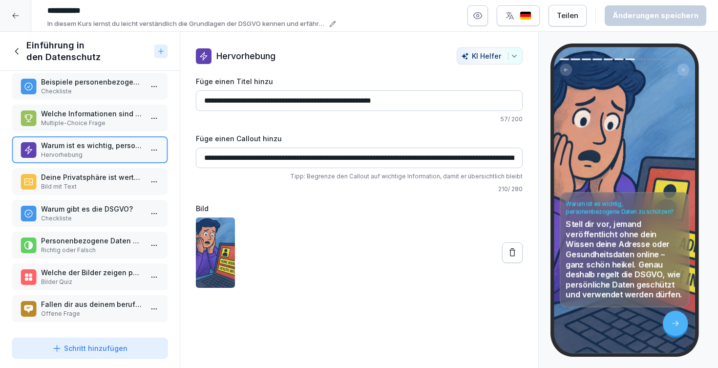
scroll to position [137, 0]
click at [99, 215] on p "Checkliste" at bounding box center [92, 218] width 102 height 9
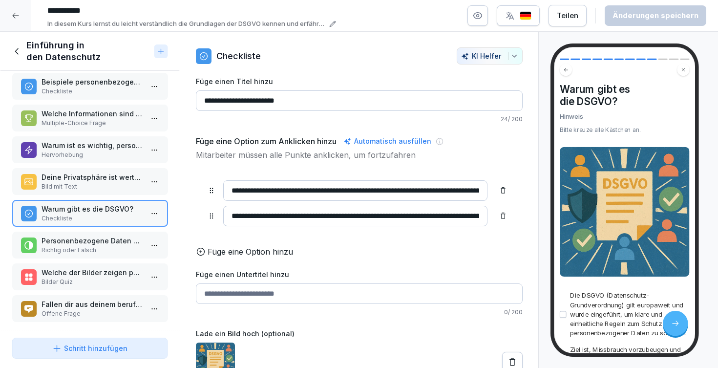
click at [102, 239] on p "Personenbezogene Daten sind Informationen, mit denen man eine Person direkt ode…" at bounding box center [92, 240] width 102 height 10
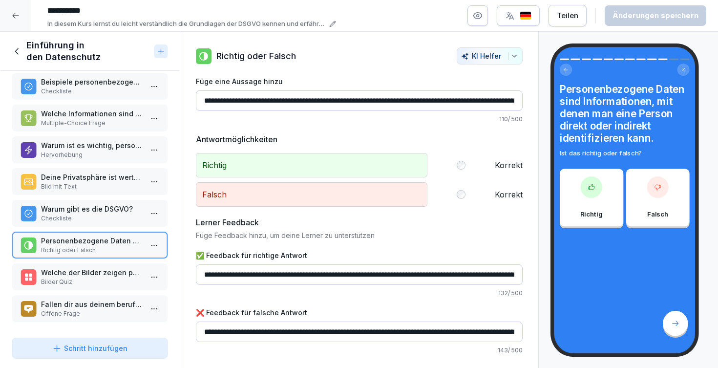
click at [101, 279] on p "Bilder Quiz" at bounding box center [92, 281] width 102 height 9
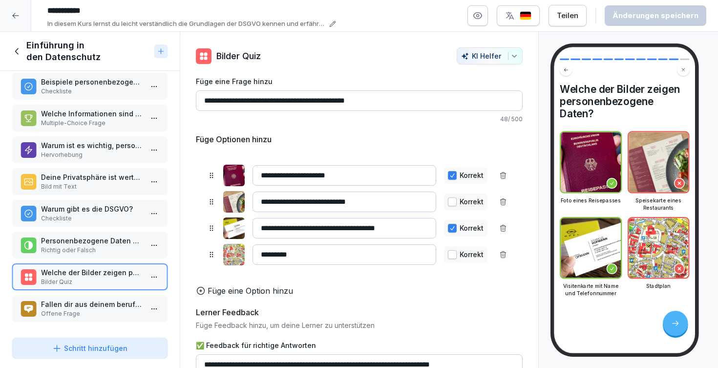
click at [18, 51] on icon at bounding box center [17, 51] width 11 height 11
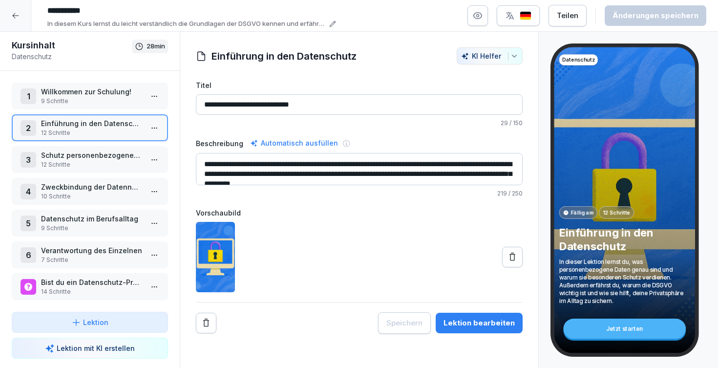
click at [74, 289] on p "14 Schritte" at bounding box center [92, 291] width 102 height 9
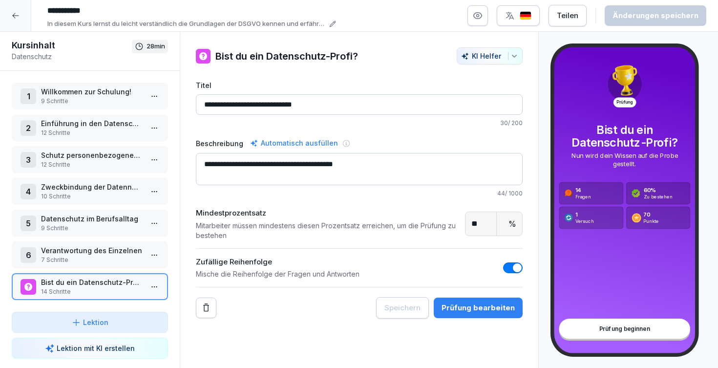
click at [466, 311] on div "Prüfung bearbeiten" at bounding box center [477, 307] width 73 height 11
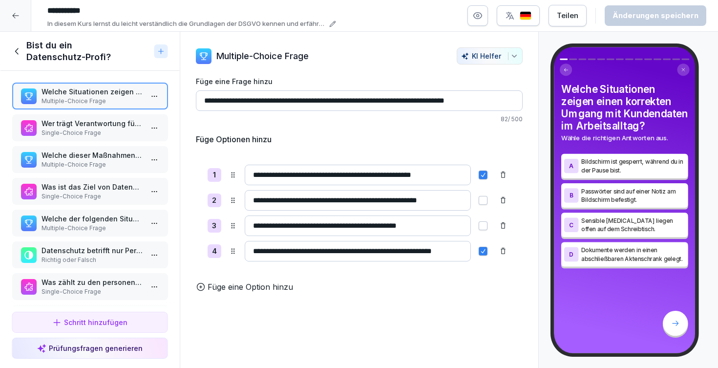
click at [99, 129] on p "Single-Choice Frage" at bounding box center [92, 132] width 102 height 9
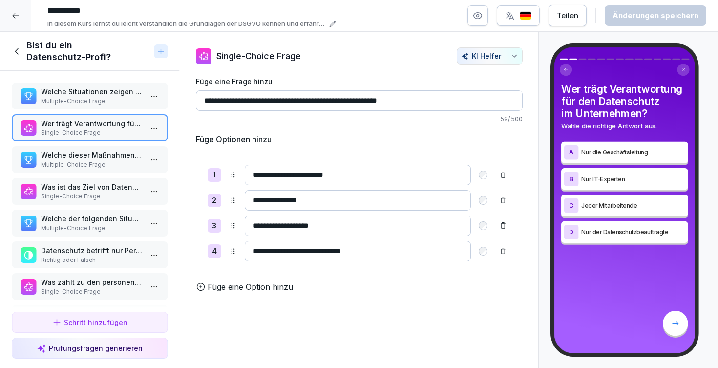
click at [18, 51] on icon at bounding box center [17, 51] width 11 height 11
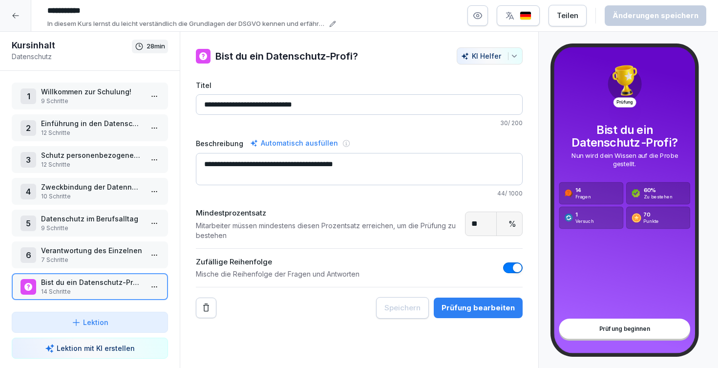
click at [16, 16] on icon at bounding box center [15, 15] width 6 height 5
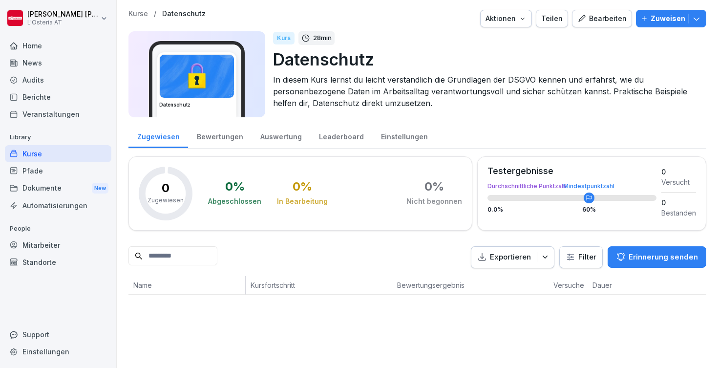
click at [36, 149] on div "Kurse" at bounding box center [58, 153] width 106 height 17
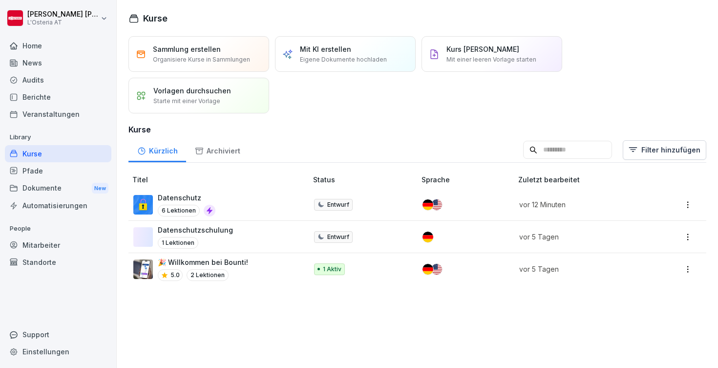
click at [218, 197] on div "Datenschutz 6 Lektionen" at bounding box center [215, 204] width 164 height 24
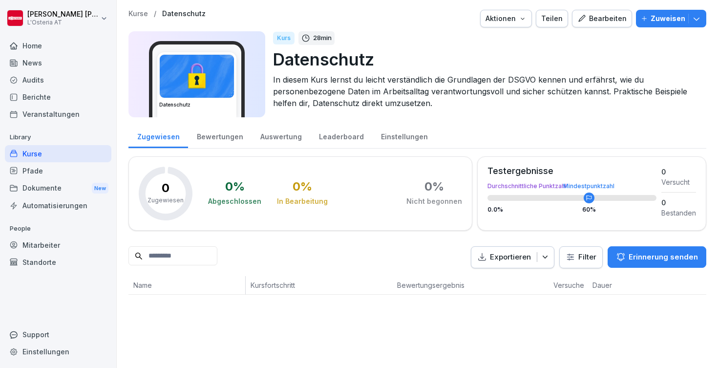
click at [609, 14] on div "Bearbeiten" at bounding box center [601, 18] width 49 height 11
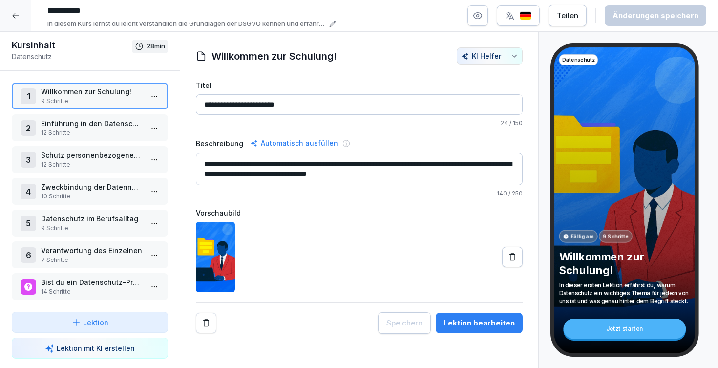
click at [94, 288] on p "14 Schritte" at bounding box center [92, 291] width 102 height 9
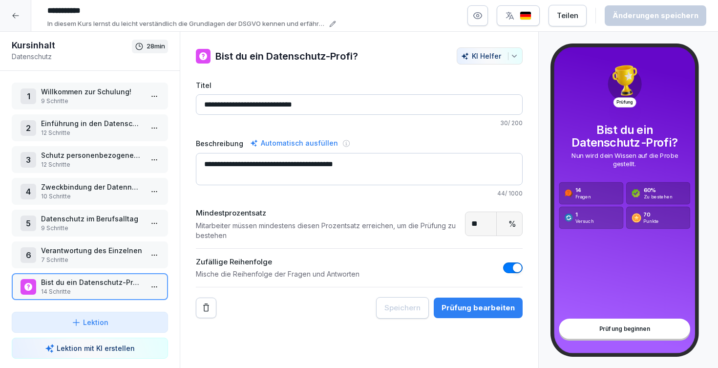
click at [16, 17] on icon at bounding box center [16, 16] width 8 height 8
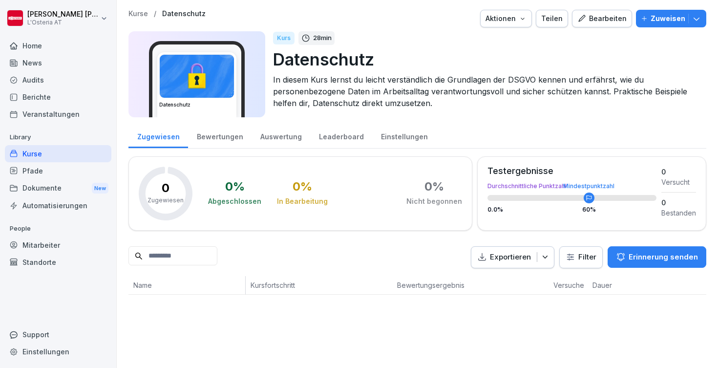
click at [40, 149] on div "Kurse" at bounding box center [58, 153] width 106 height 17
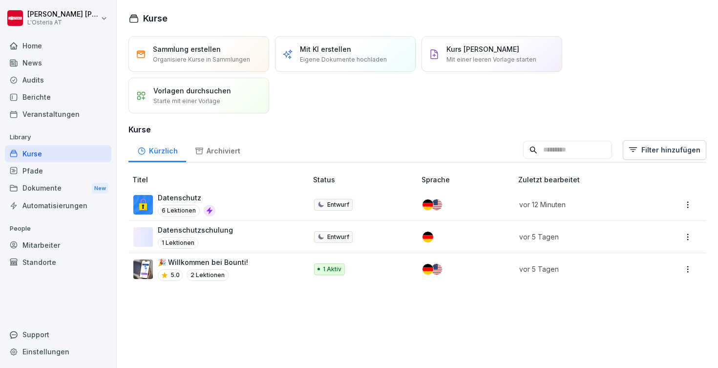
click at [62, 175] on div "Pfade" at bounding box center [58, 170] width 106 height 17
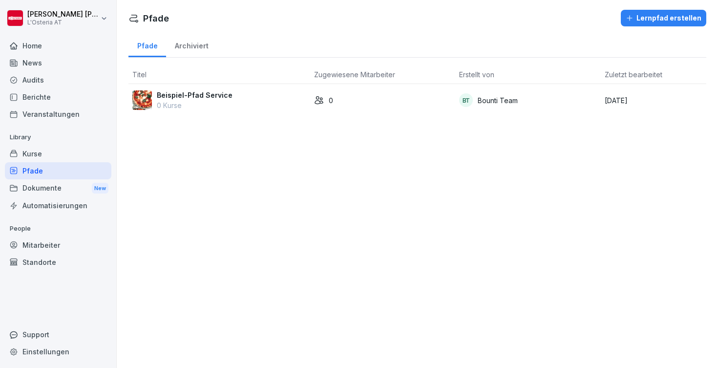
click at [212, 104] on p "0 Kurse" at bounding box center [195, 105] width 76 height 10
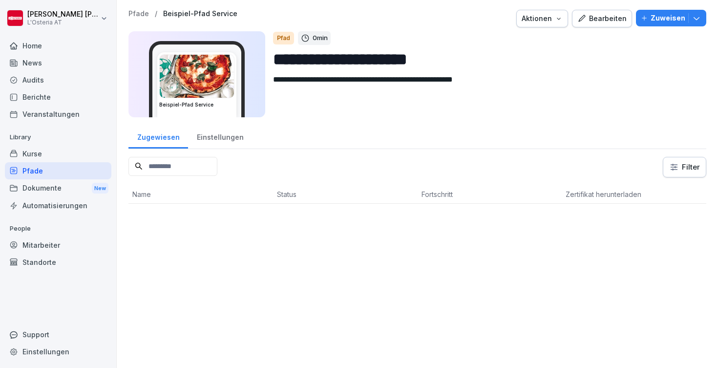
click at [618, 14] on div "Bearbeiten" at bounding box center [601, 18] width 49 height 11
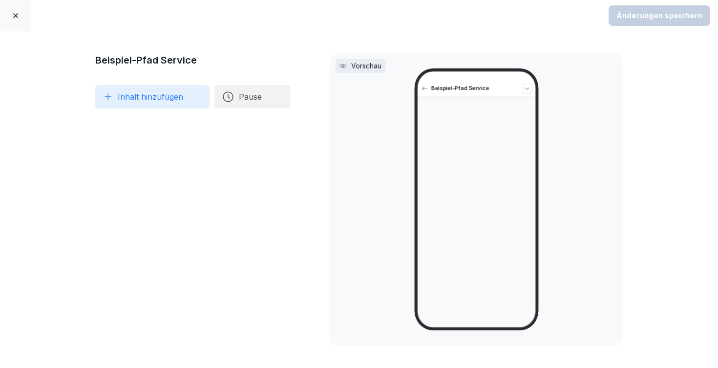
click at [14, 15] on icon at bounding box center [16, 16] width 8 height 8
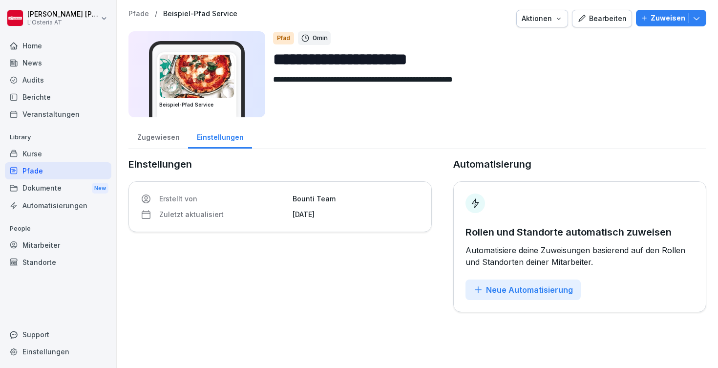
click at [50, 171] on div "Pfade" at bounding box center [58, 170] width 106 height 17
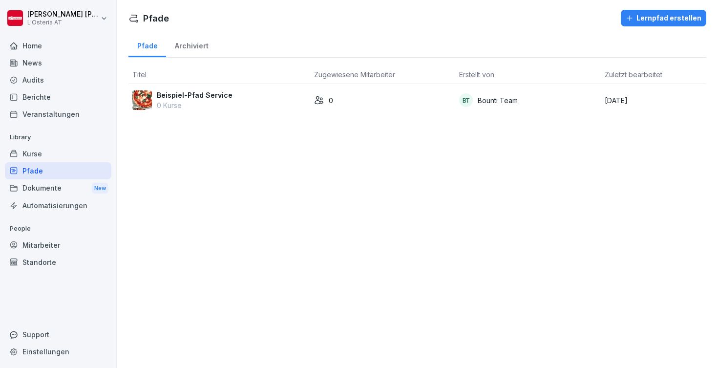
click at [47, 155] on div "Kurse" at bounding box center [58, 153] width 106 height 17
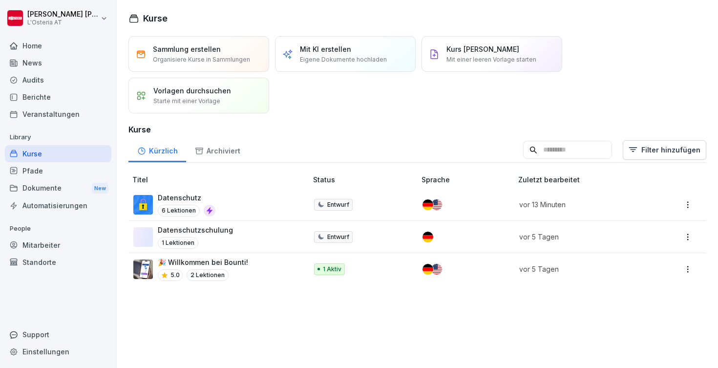
click at [48, 79] on div "Audits" at bounding box center [58, 79] width 106 height 17
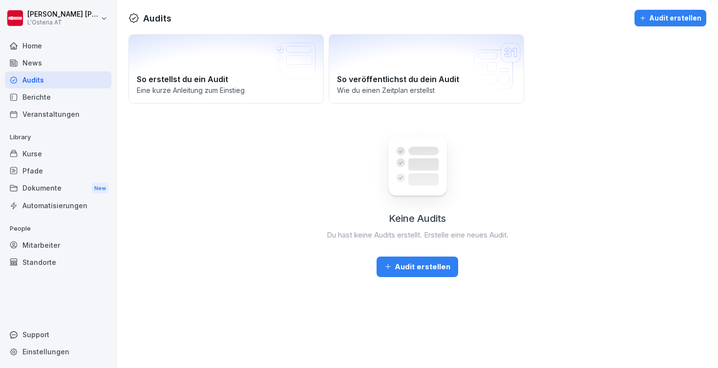
click at [46, 63] on div "News" at bounding box center [58, 62] width 106 height 17
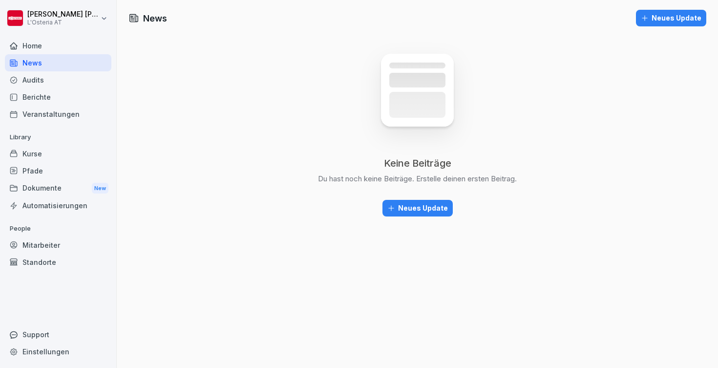
click at [45, 82] on div "Audits" at bounding box center [58, 79] width 106 height 17
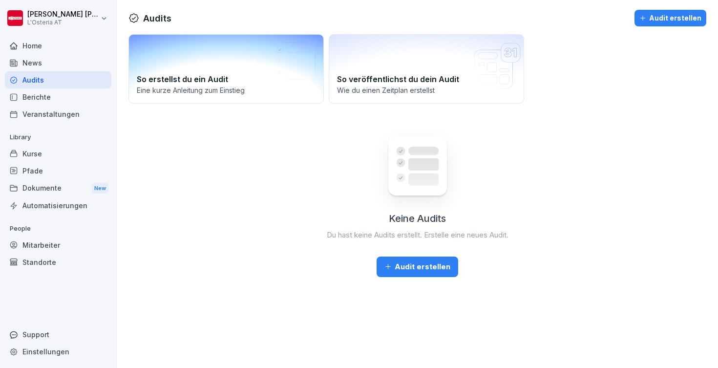
click at [198, 82] on h2 "So erstellst du ein Audit" at bounding box center [226, 79] width 179 height 12
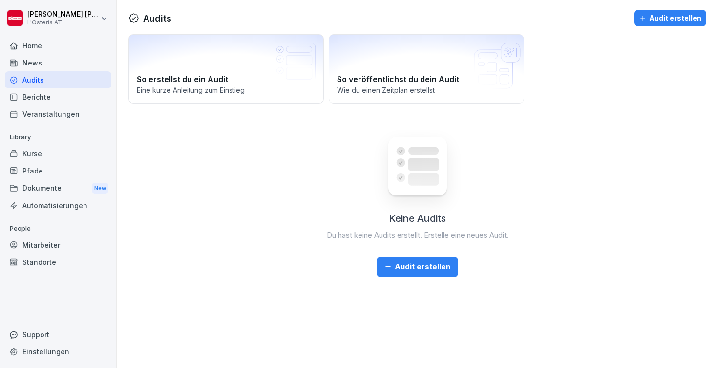
click at [414, 273] on button "Audit erstellen" at bounding box center [417, 266] width 82 height 21
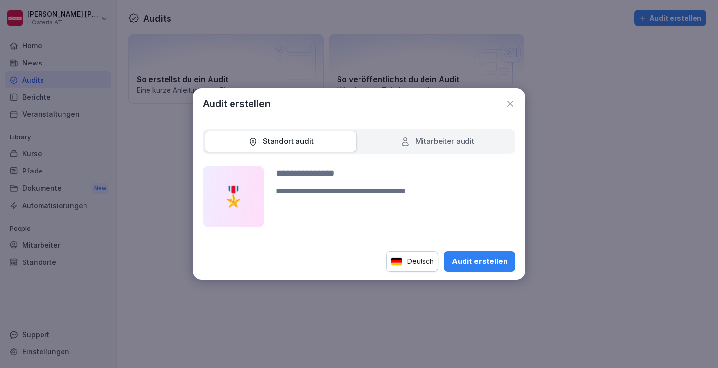
click at [423, 144] on div "Mitarbeiter audit" at bounding box center [437, 141] width 74 height 11
click at [315, 141] on div "Standort audit" at bounding box center [281, 141] width 152 height 21
click at [512, 101] on icon at bounding box center [510, 104] width 10 height 10
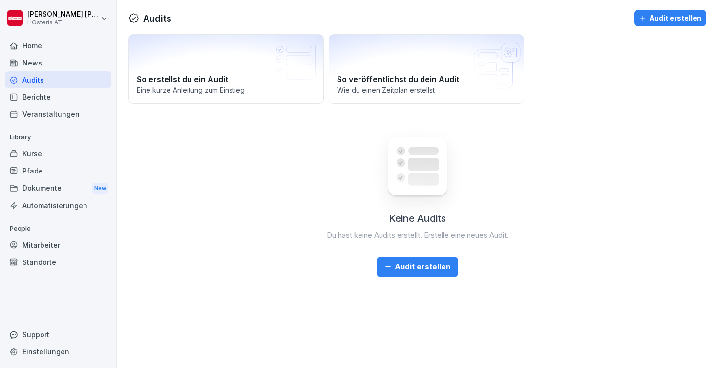
click at [48, 46] on div "Home" at bounding box center [58, 45] width 106 height 17
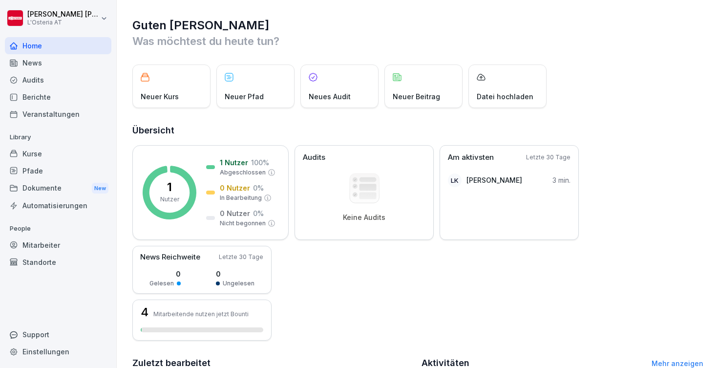
click at [52, 352] on div "Einstellungen" at bounding box center [58, 351] width 106 height 17
select select "**"
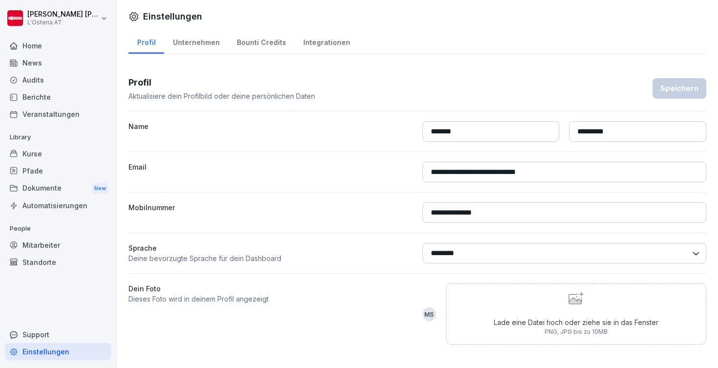
click at [200, 36] on div "Unternehmen" at bounding box center [196, 41] width 64 height 25
select select "**"
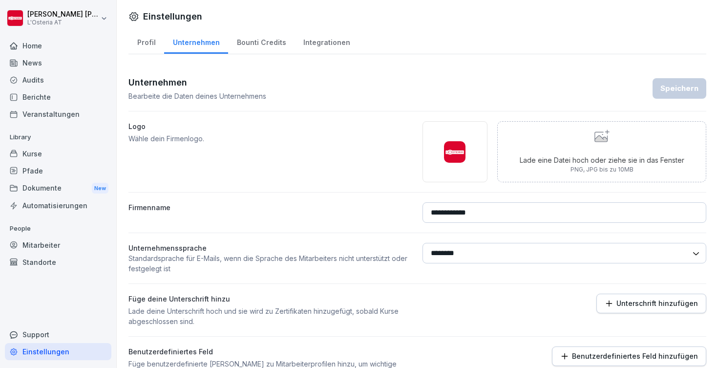
click at [275, 43] on div "Bounti Credits" at bounding box center [261, 41] width 66 height 25
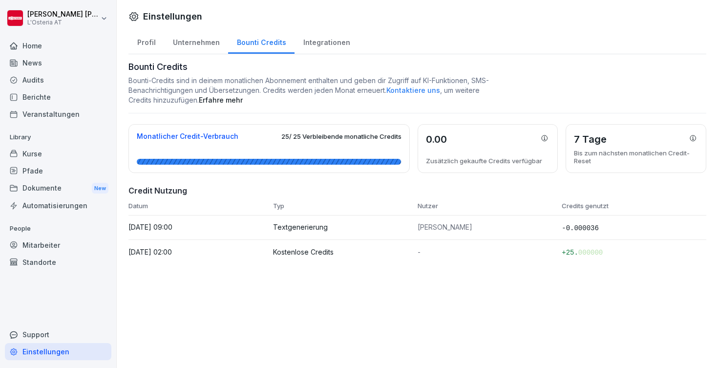
click at [322, 47] on div "Integrationen" at bounding box center [326, 41] width 64 height 25
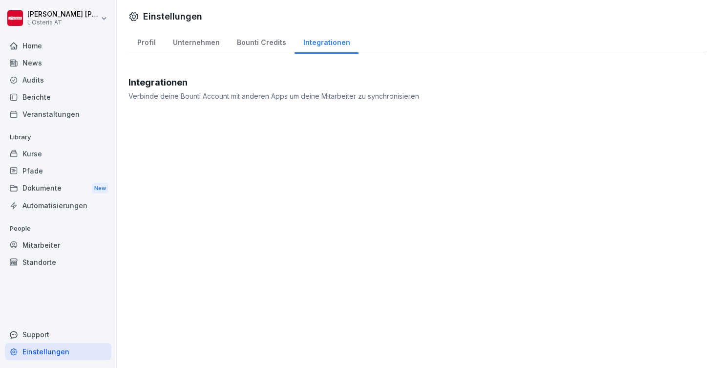
click at [253, 46] on div "Bounti Credits" at bounding box center [261, 41] width 66 height 25
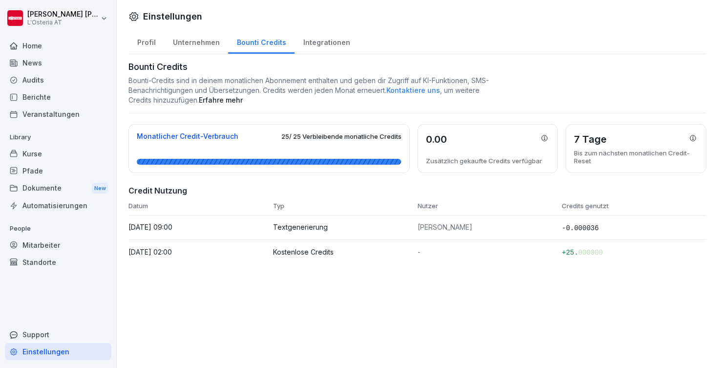
click at [33, 153] on div "Kurse" at bounding box center [58, 153] width 106 height 17
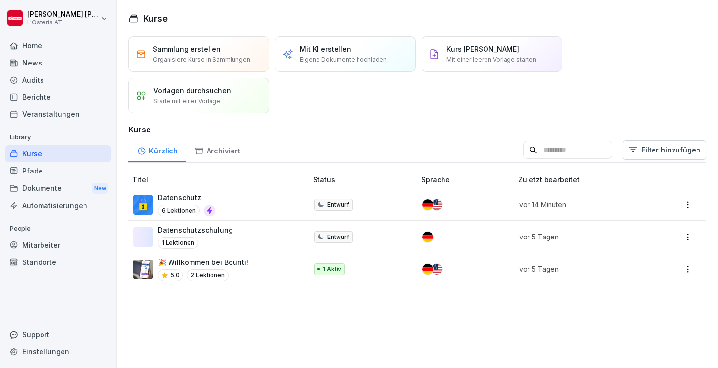
click at [43, 246] on div "Mitarbeiter" at bounding box center [58, 244] width 106 height 17
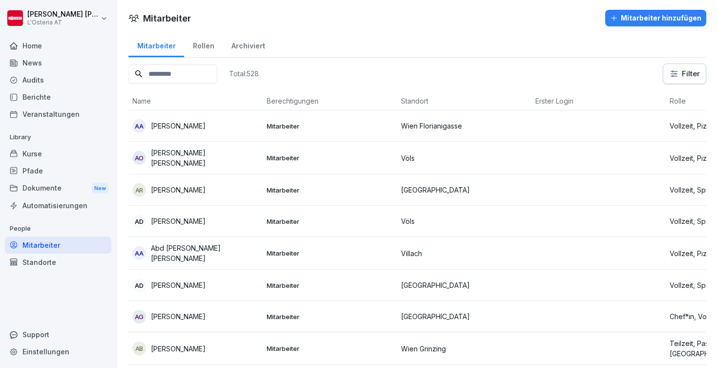
click at [195, 48] on div "Rollen" at bounding box center [203, 44] width 39 height 25
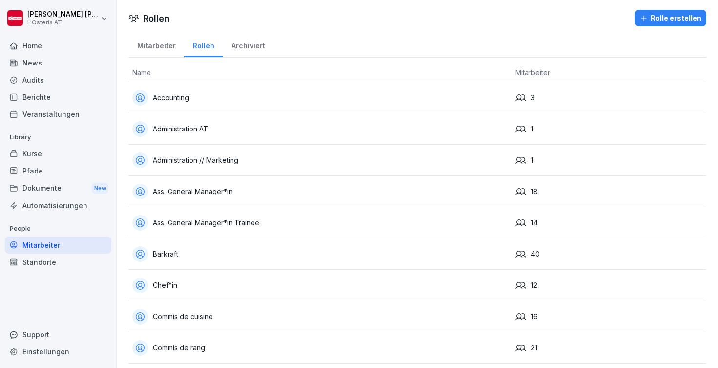
click at [184, 157] on div "Administration // Marketing" at bounding box center [319, 160] width 375 height 16
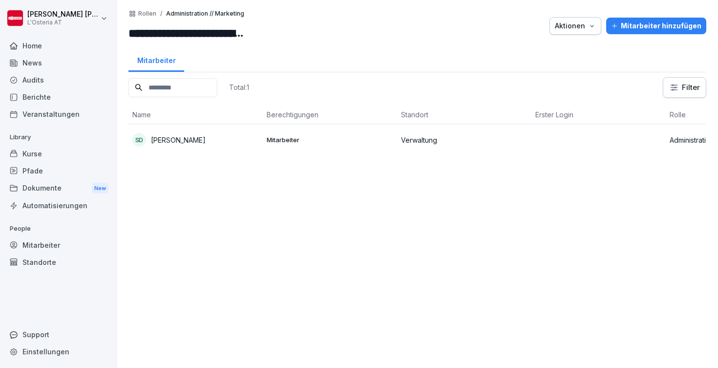
click at [180, 14] on p "Administration // Marketing" at bounding box center [205, 13] width 78 height 7
click at [152, 13] on p "Rollen" at bounding box center [147, 13] width 18 height 7
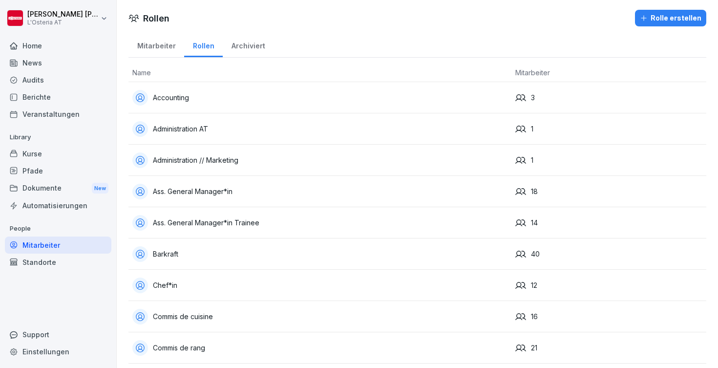
click at [673, 14] on div "Rolle erstellen" at bounding box center [671, 18] width 62 height 11
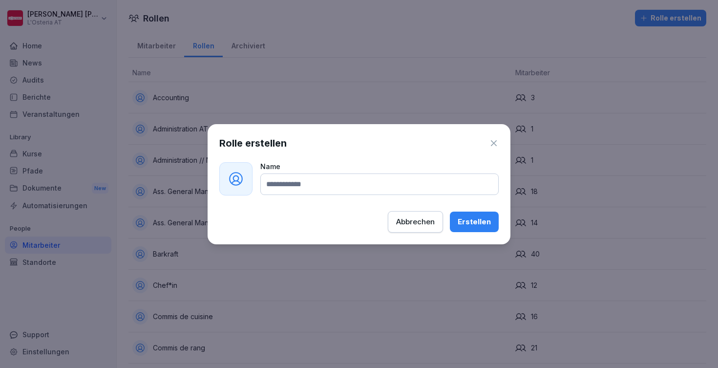
click at [419, 213] on button "Abbrechen" at bounding box center [415, 221] width 55 height 21
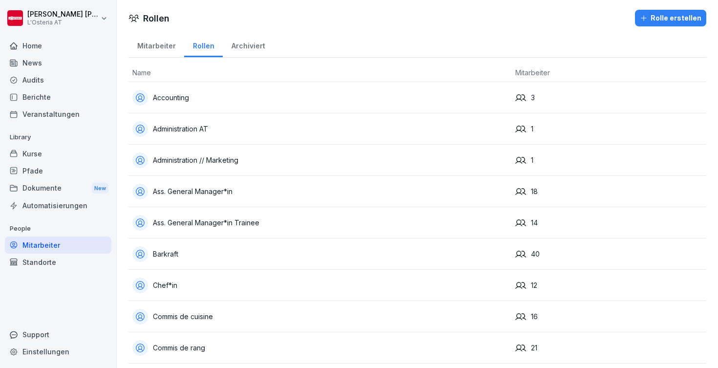
click at [178, 94] on div "Accounting" at bounding box center [319, 98] width 375 height 16
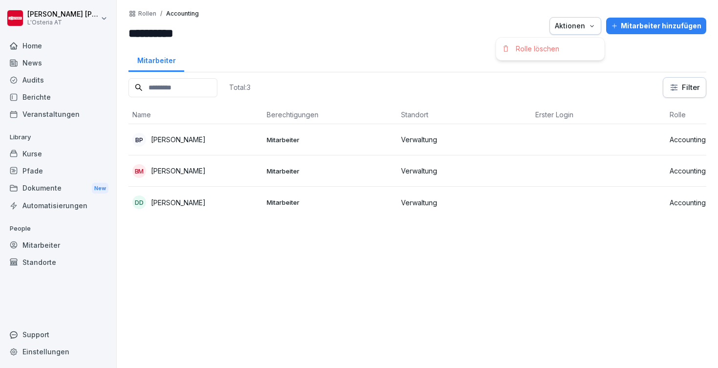
click at [566, 23] on div "Aktionen" at bounding box center [575, 26] width 41 height 11
click at [474, 14] on html "**********" at bounding box center [359, 184] width 718 height 368
click at [147, 12] on p "Rollen" at bounding box center [147, 13] width 18 height 7
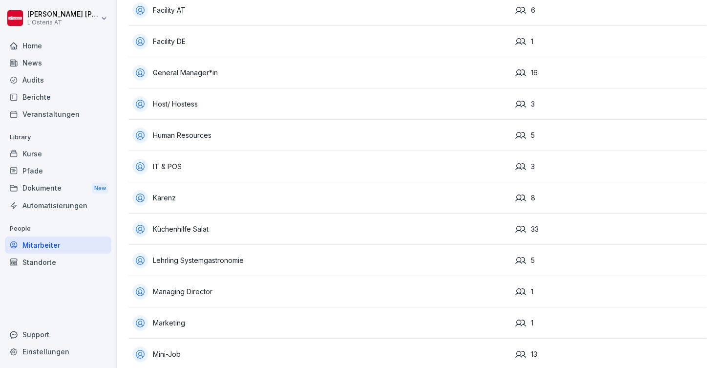
scroll to position [456, 0]
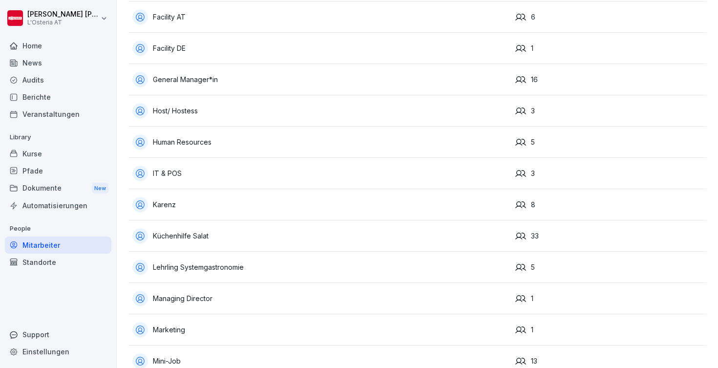
click at [173, 49] on div "Facility DE" at bounding box center [319, 49] width 375 height 16
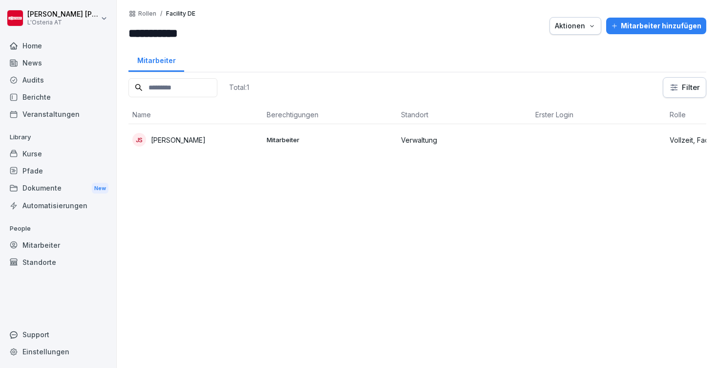
click at [148, 13] on p "Rollen" at bounding box center [147, 13] width 18 height 7
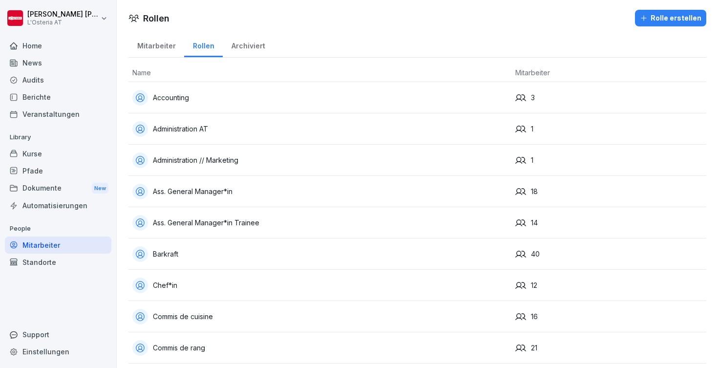
click at [26, 49] on div "Home" at bounding box center [58, 45] width 106 height 17
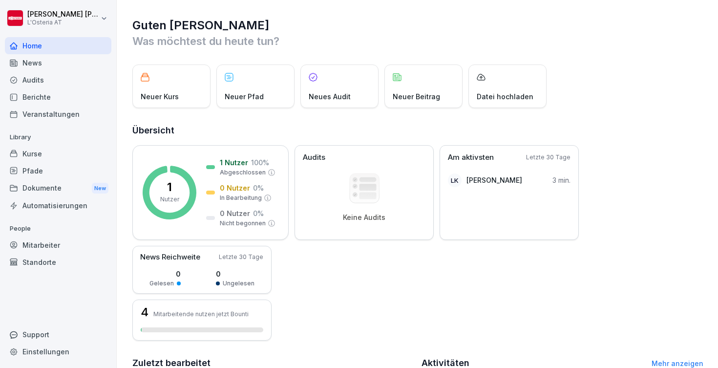
click at [41, 185] on div "Dokumente New" at bounding box center [58, 188] width 106 height 18
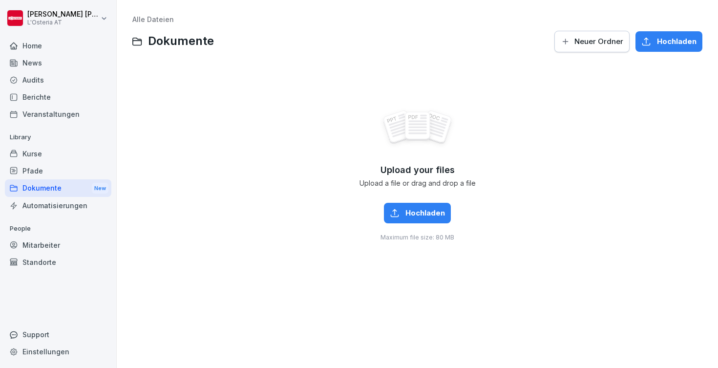
click at [237, 206] on div "Upload your files Upload a file or drag and drop a file Hochladen Maximum file …" at bounding box center [417, 175] width 570 height 220
click at [43, 63] on div "News" at bounding box center [58, 62] width 106 height 17
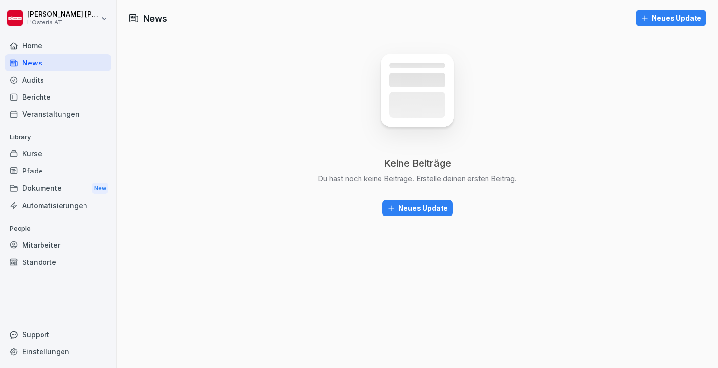
click at [38, 111] on div "Veranstaltungen" at bounding box center [58, 113] width 106 height 17
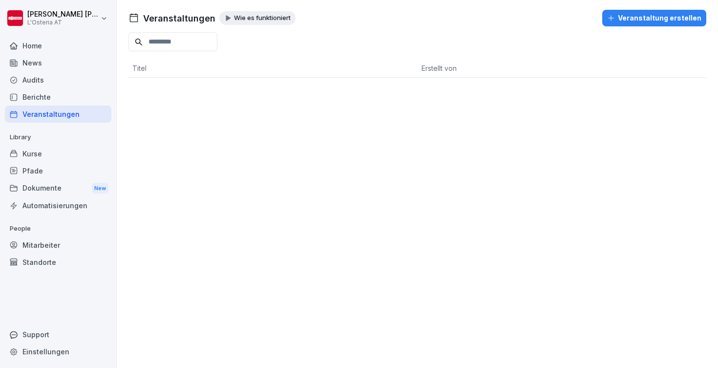
click at [26, 100] on div "Berichte" at bounding box center [58, 96] width 106 height 17
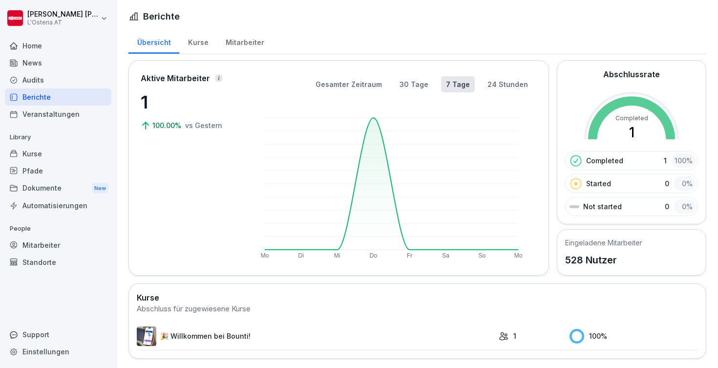
click at [37, 78] on div "Audits" at bounding box center [58, 79] width 106 height 17
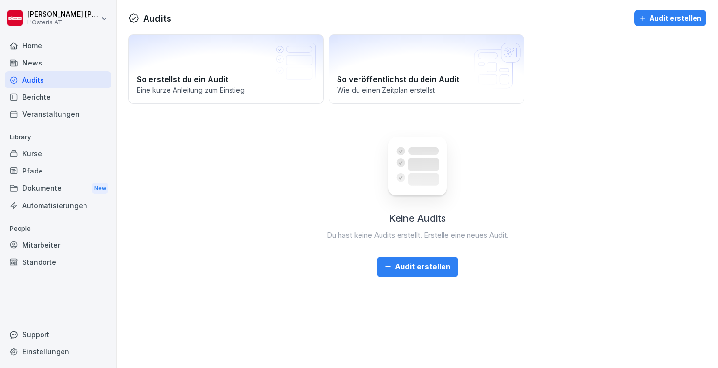
click at [37, 36] on div at bounding box center [58, 34] width 106 height 6
click at [36, 41] on div "Home" at bounding box center [58, 45] width 106 height 17
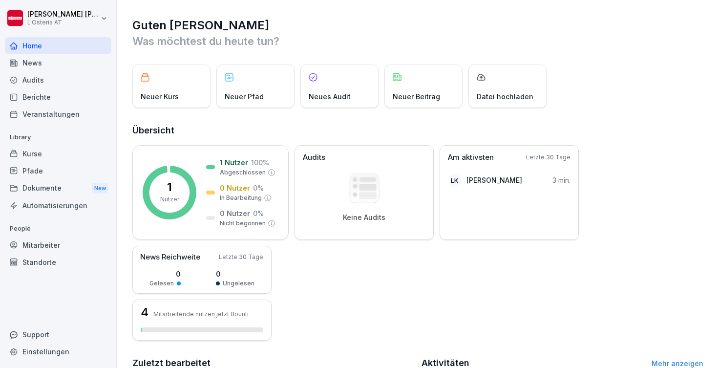
click at [47, 154] on div "Kurse" at bounding box center [58, 153] width 106 height 17
